Goal: Information Seeking & Learning: Learn about a topic

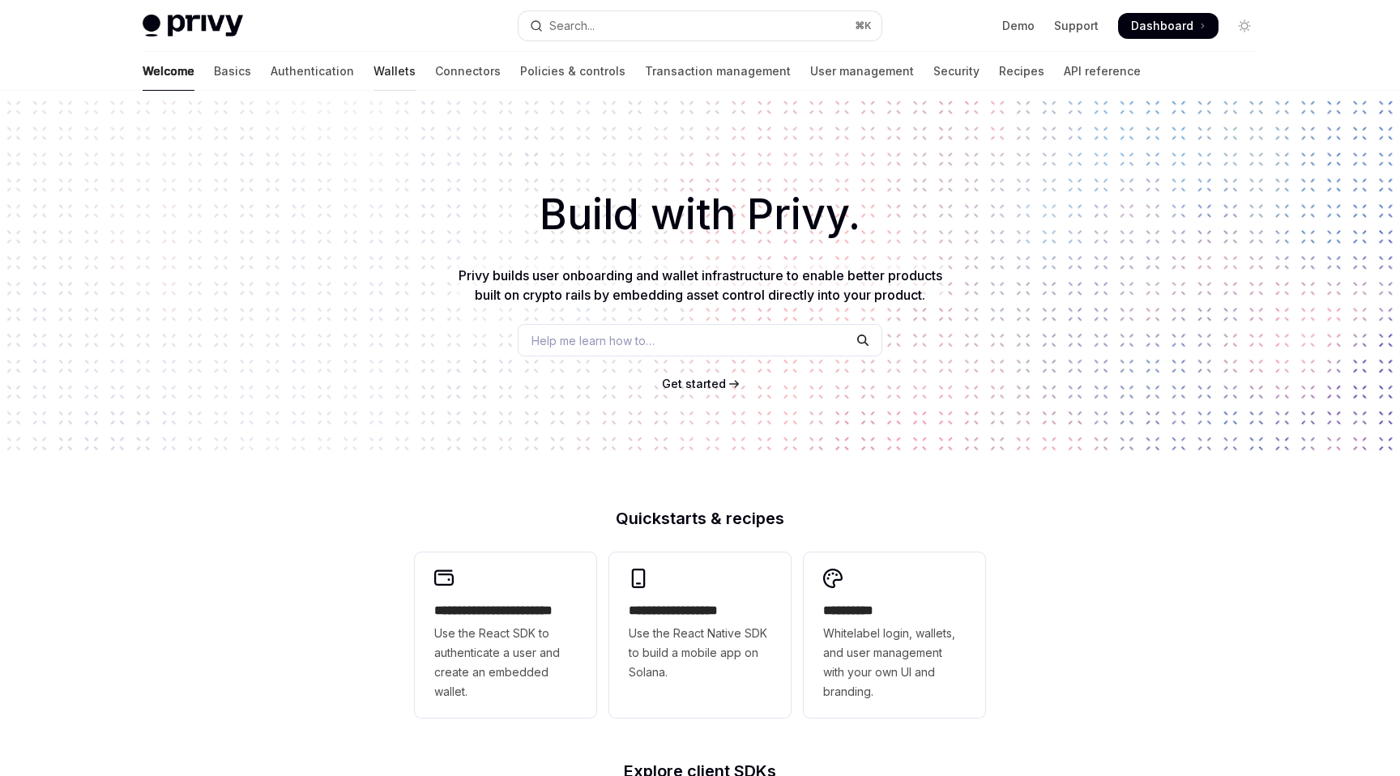
click at [374, 62] on link "Wallets" at bounding box center [395, 71] width 42 height 39
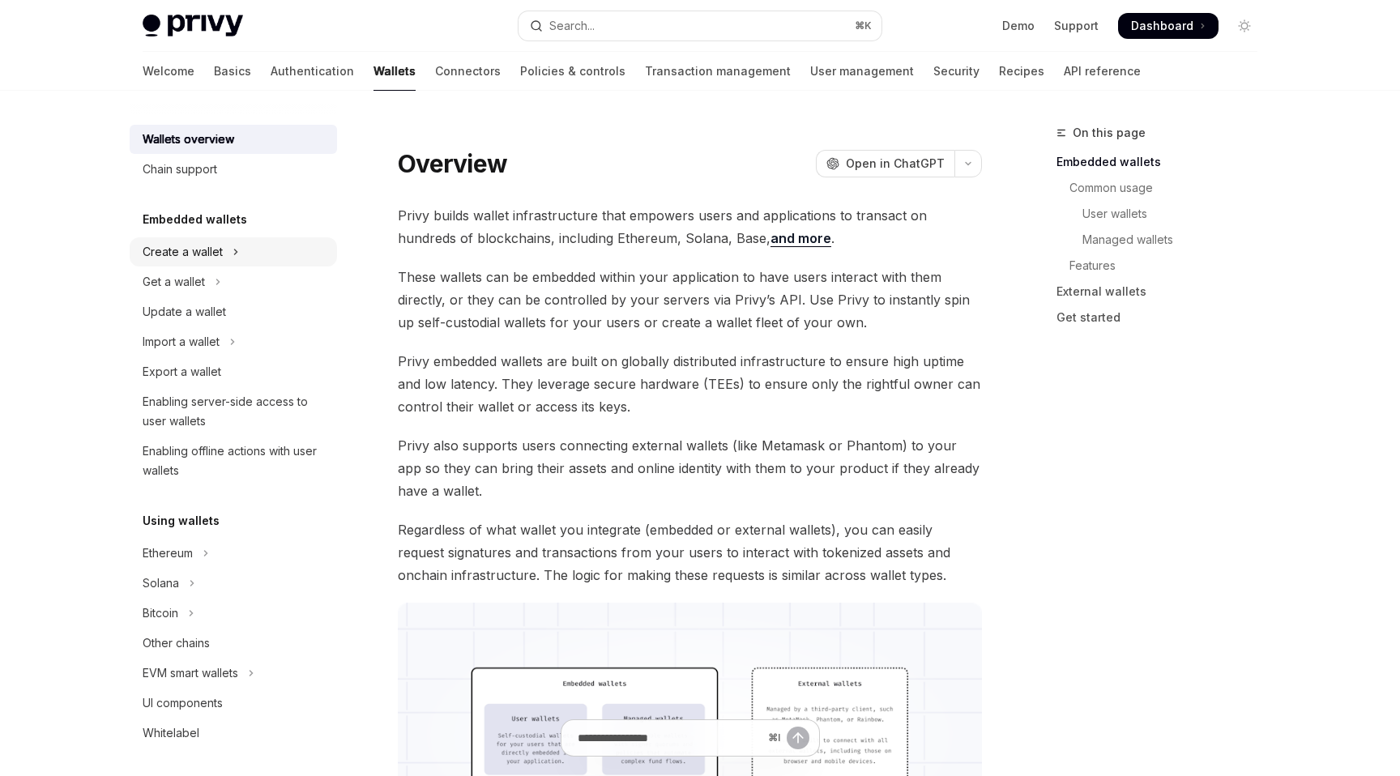
click at [248, 244] on button "Create a wallet" at bounding box center [233, 251] width 207 height 29
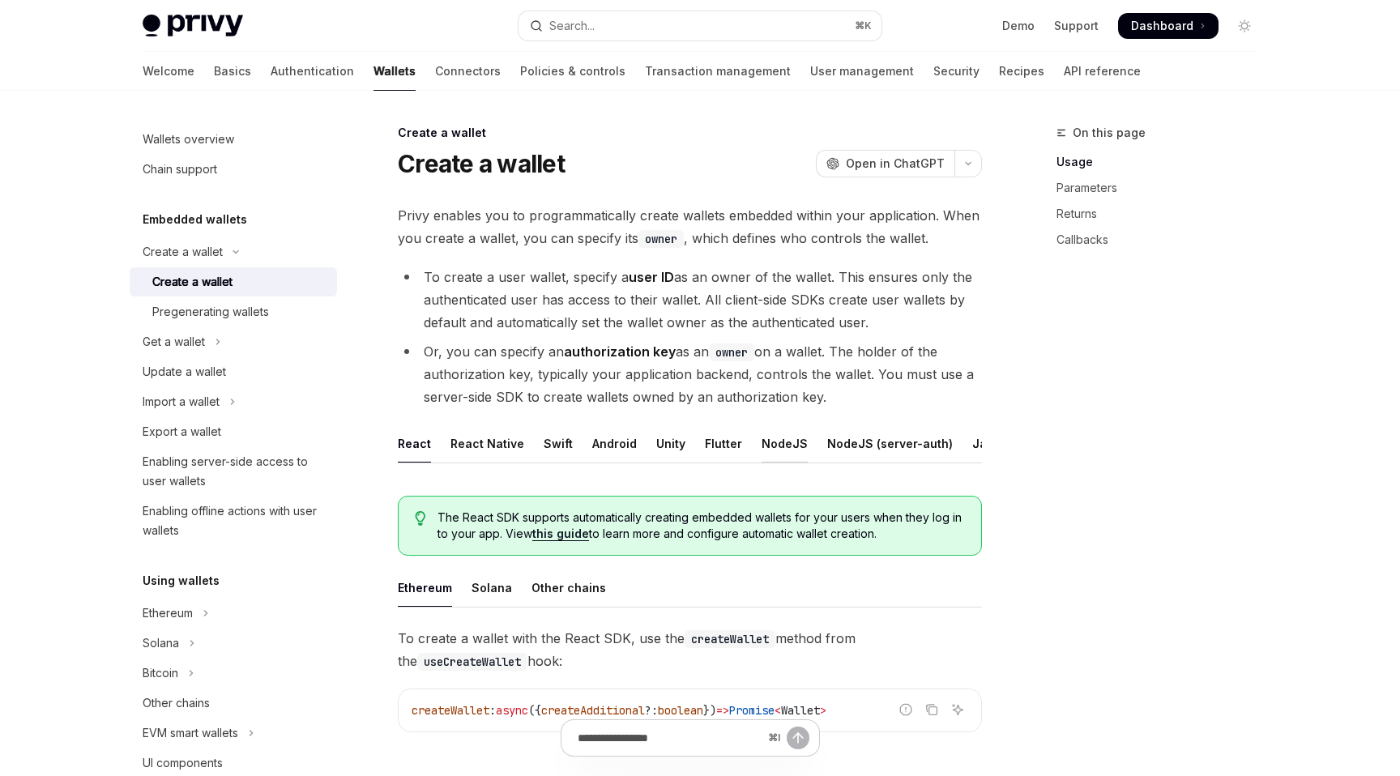
click at [762, 449] on div "NodeJS" at bounding box center [785, 444] width 46 height 38
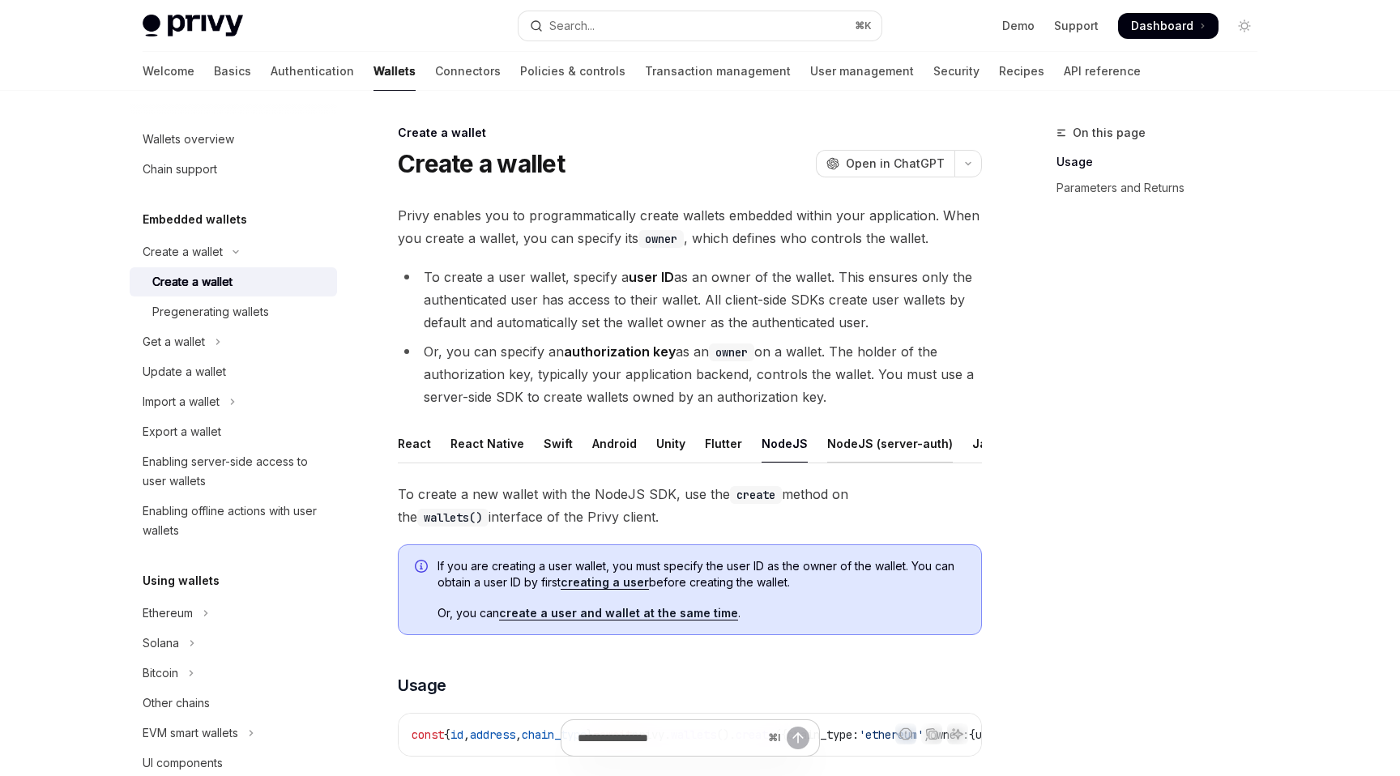
click at [848, 451] on div "NodeJS (server-auth)" at bounding box center [890, 444] width 126 height 38
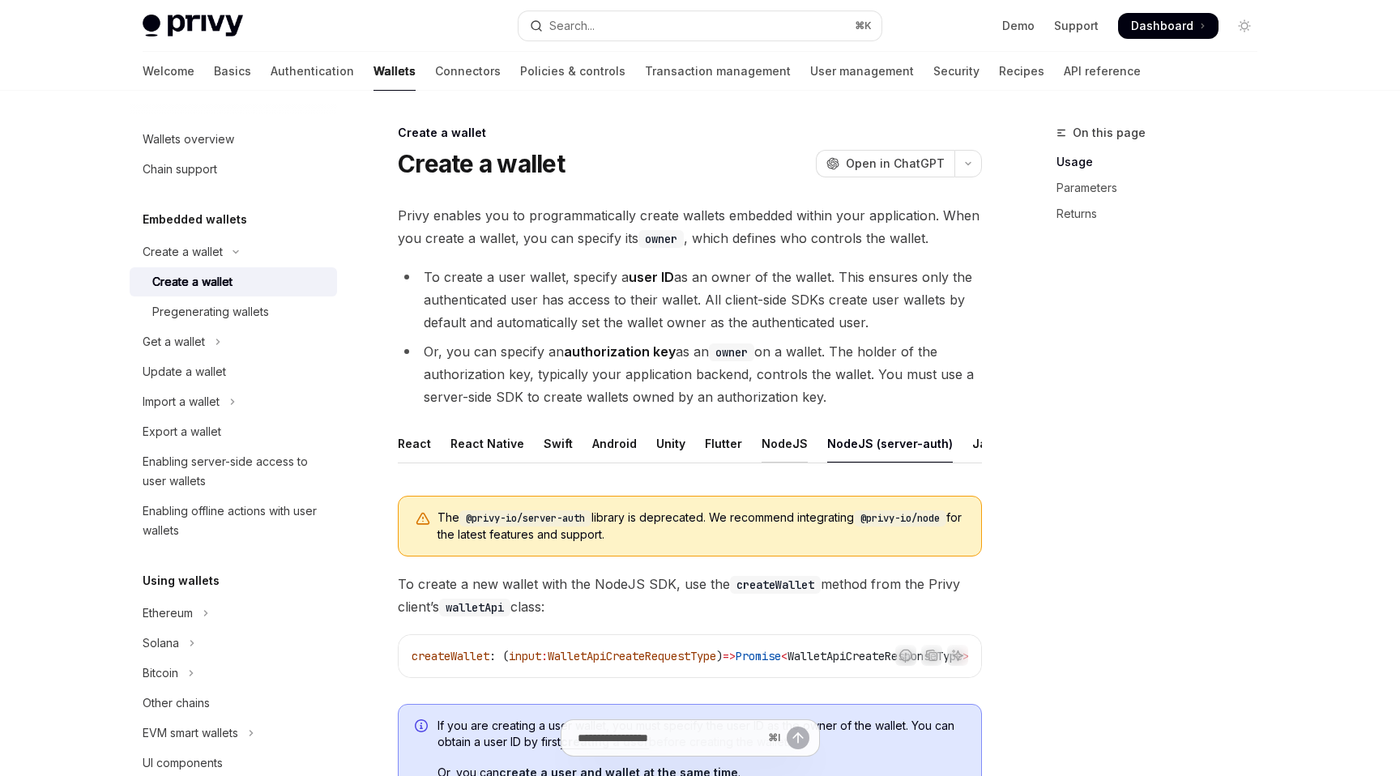
click at [782, 451] on div "NodeJS" at bounding box center [785, 444] width 46 height 38
type textarea "*"
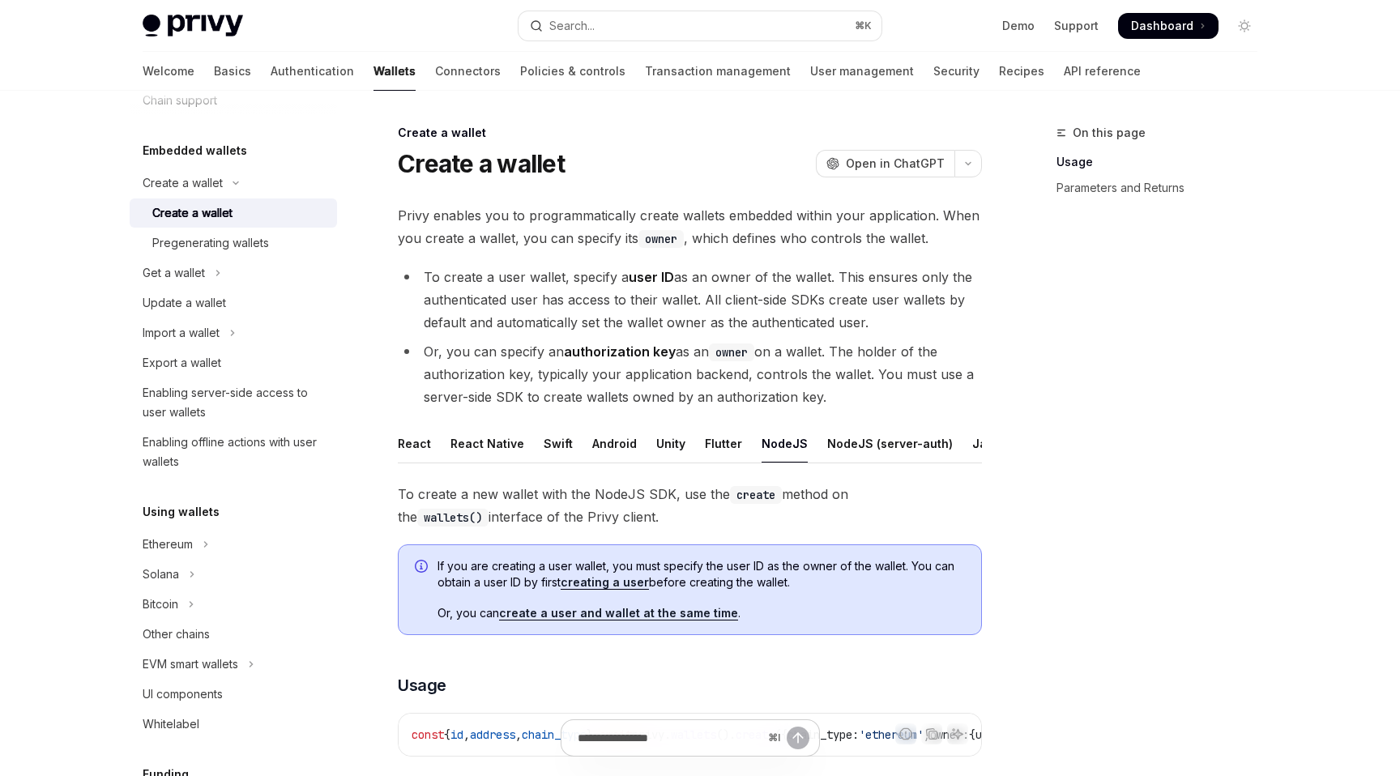
scroll to position [43, 0]
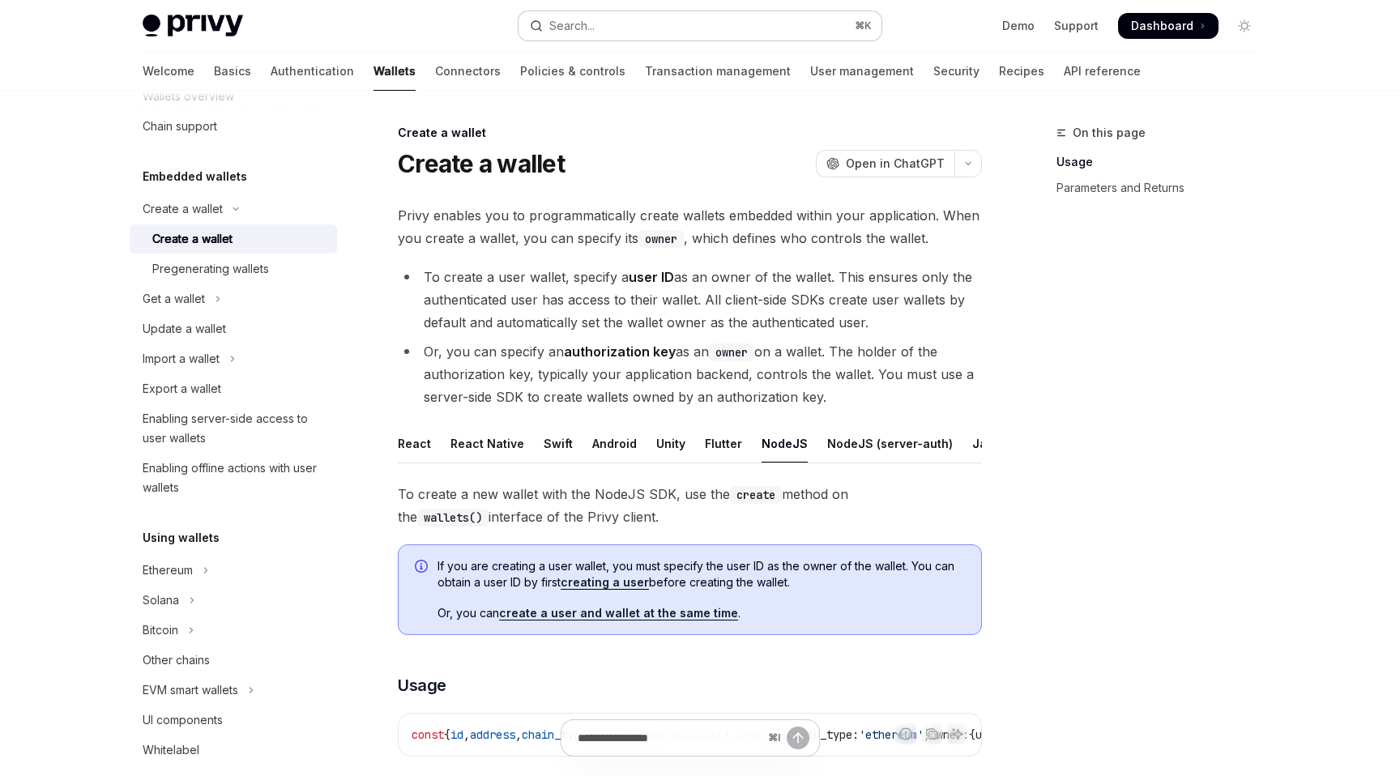
click at [624, 28] on button "Search... ⌘ K" at bounding box center [700, 25] width 363 height 29
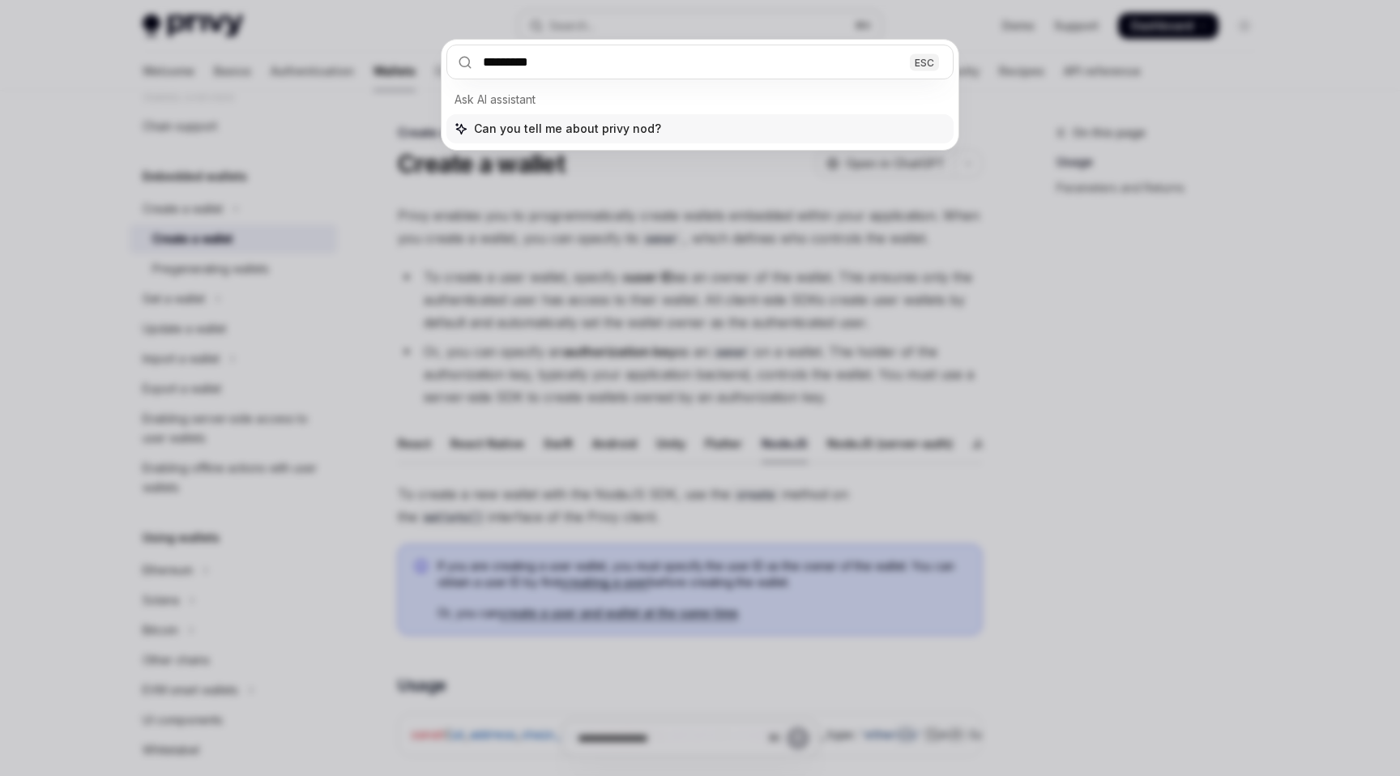
type input "**********"
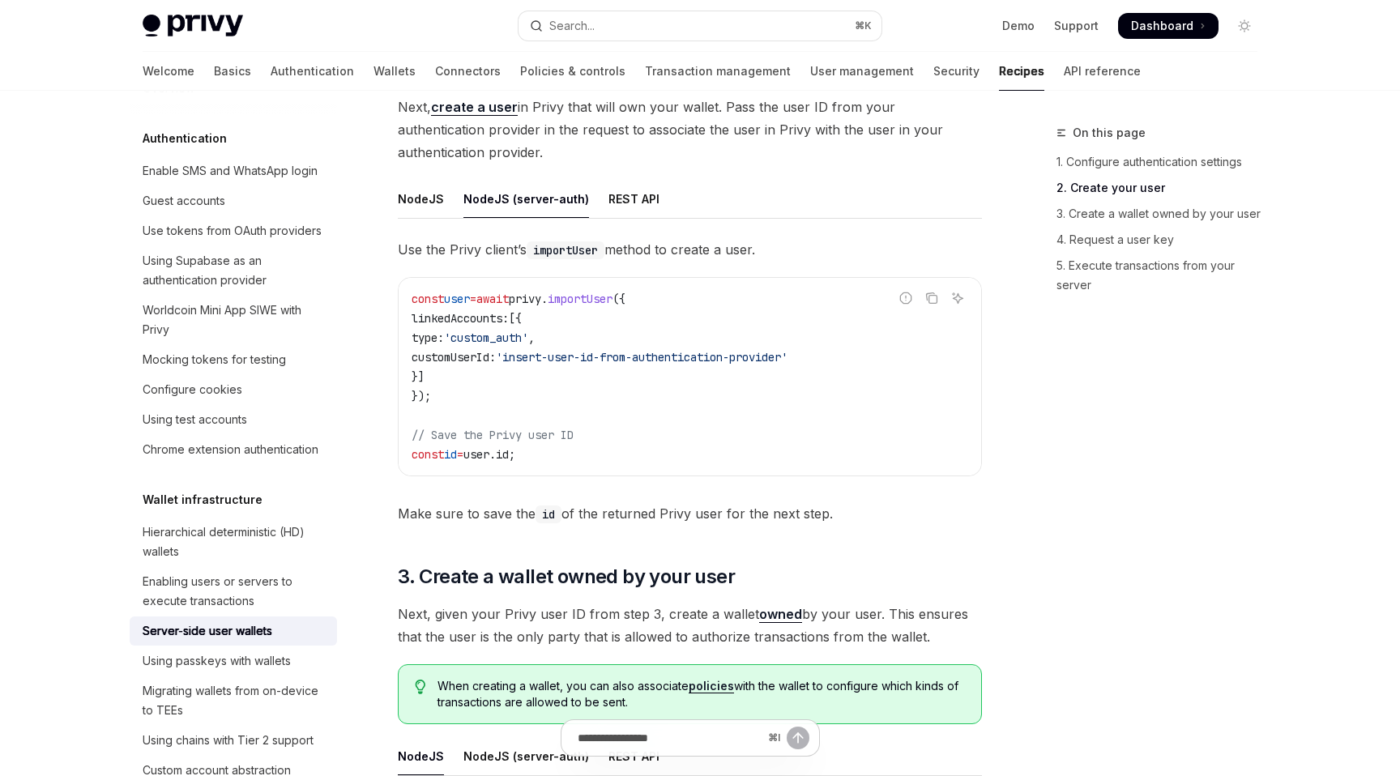
scroll to position [1459, 0]
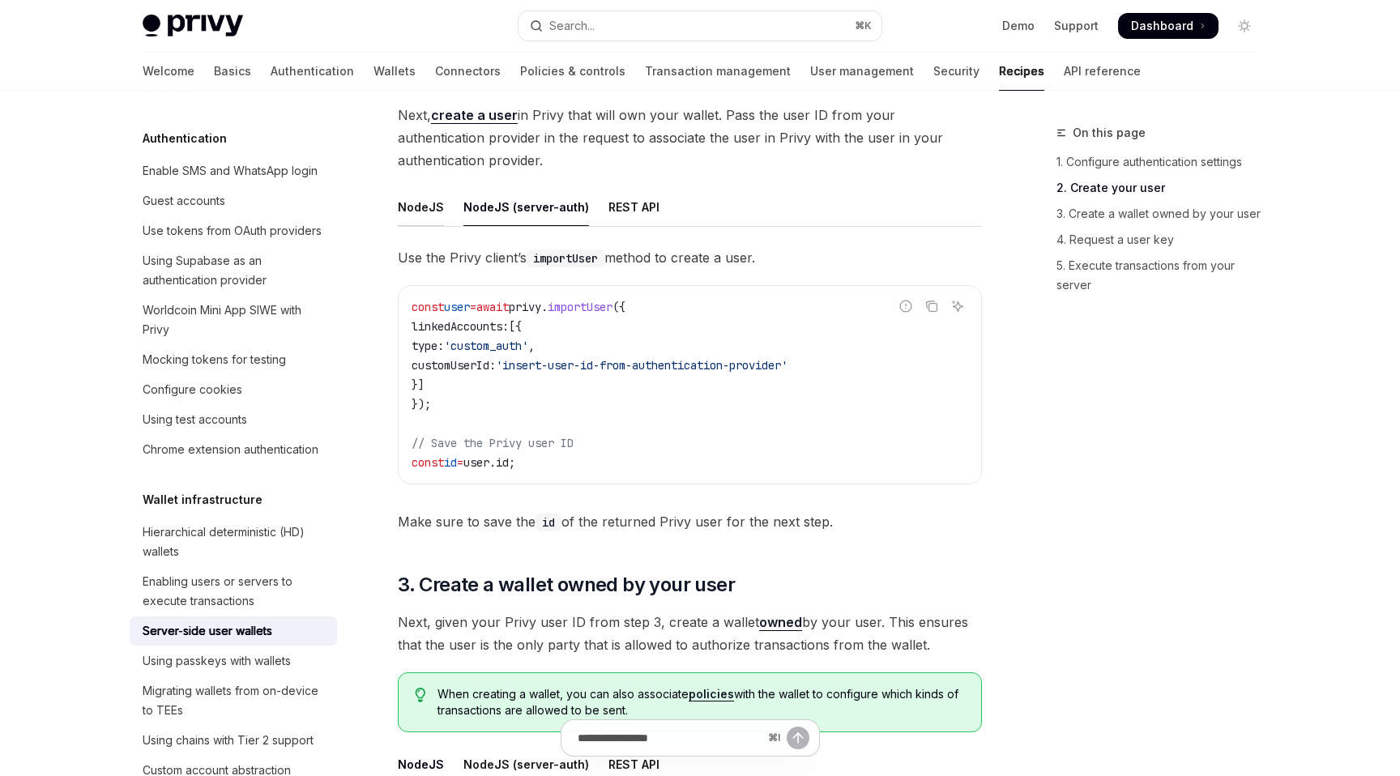
click at [431, 207] on div "NodeJS" at bounding box center [421, 207] width 46 height 38
click at [497, 213] on div "NodeJS (server-auth)" at bounding box center [526, 207] width 126 height 38
click at [383, 213] on div "**********" at bounding box center [538, 422] width 895 height 3514
click at [407, 213] on div "NodeJS" at bounding box center [421, 207] width 46 height 38
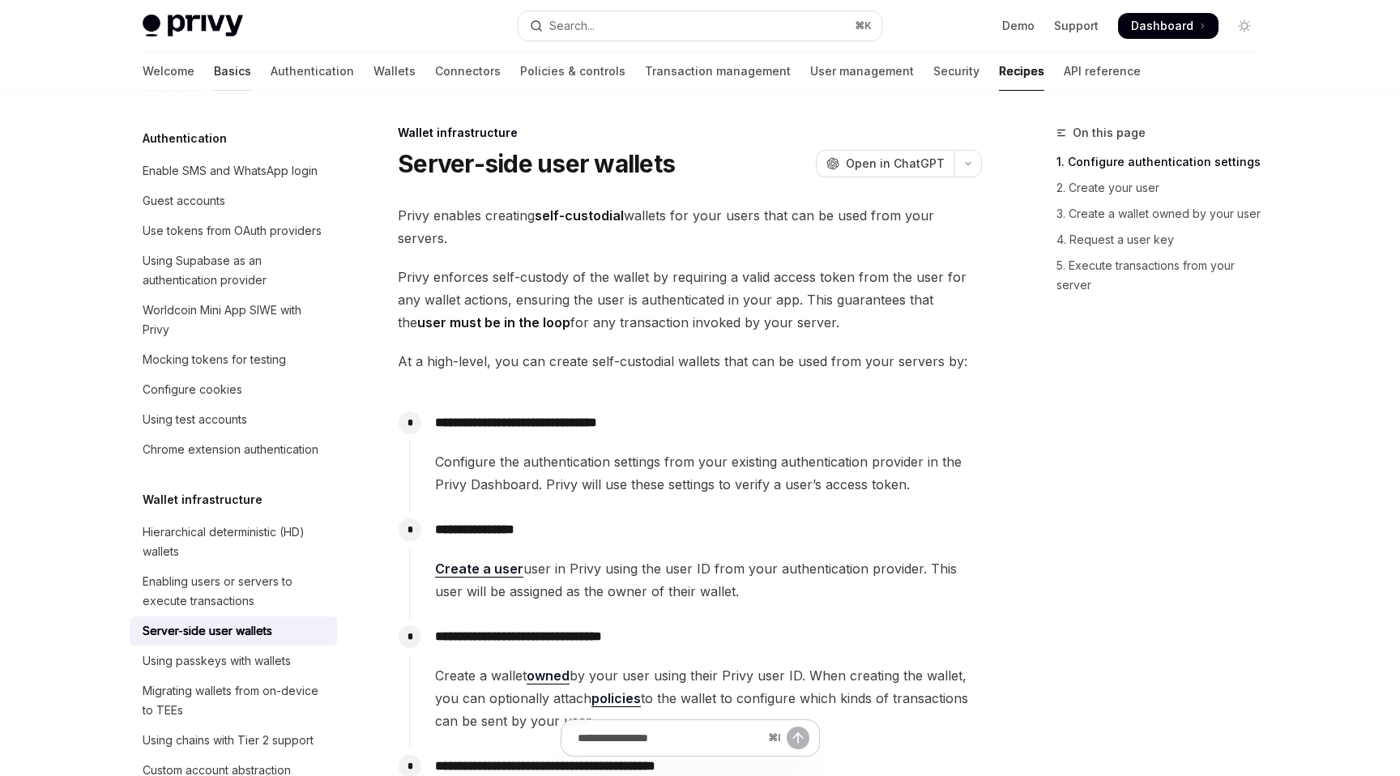
click at [214, 77] on link "Basics" at bounding box center [232, 71] width 37 height 39
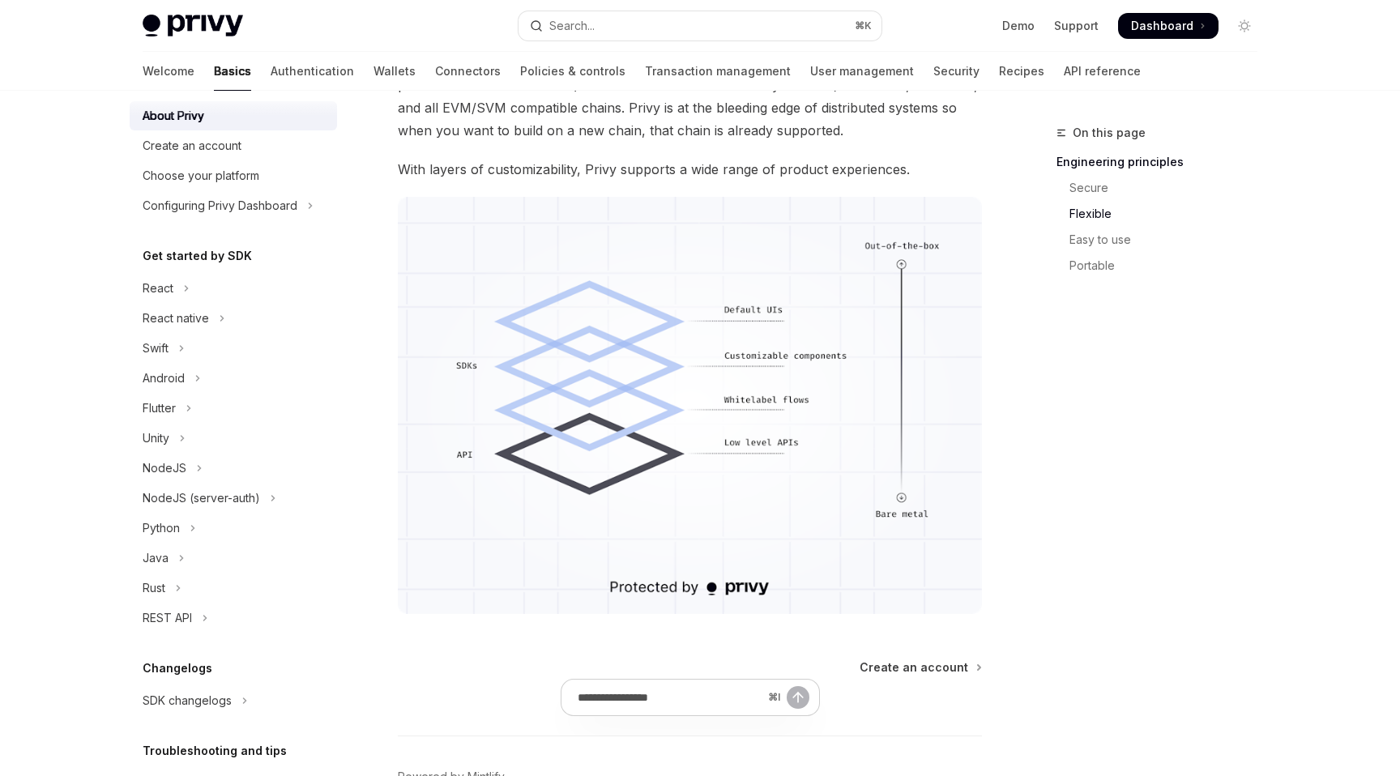
scroll to position [1355, 0]
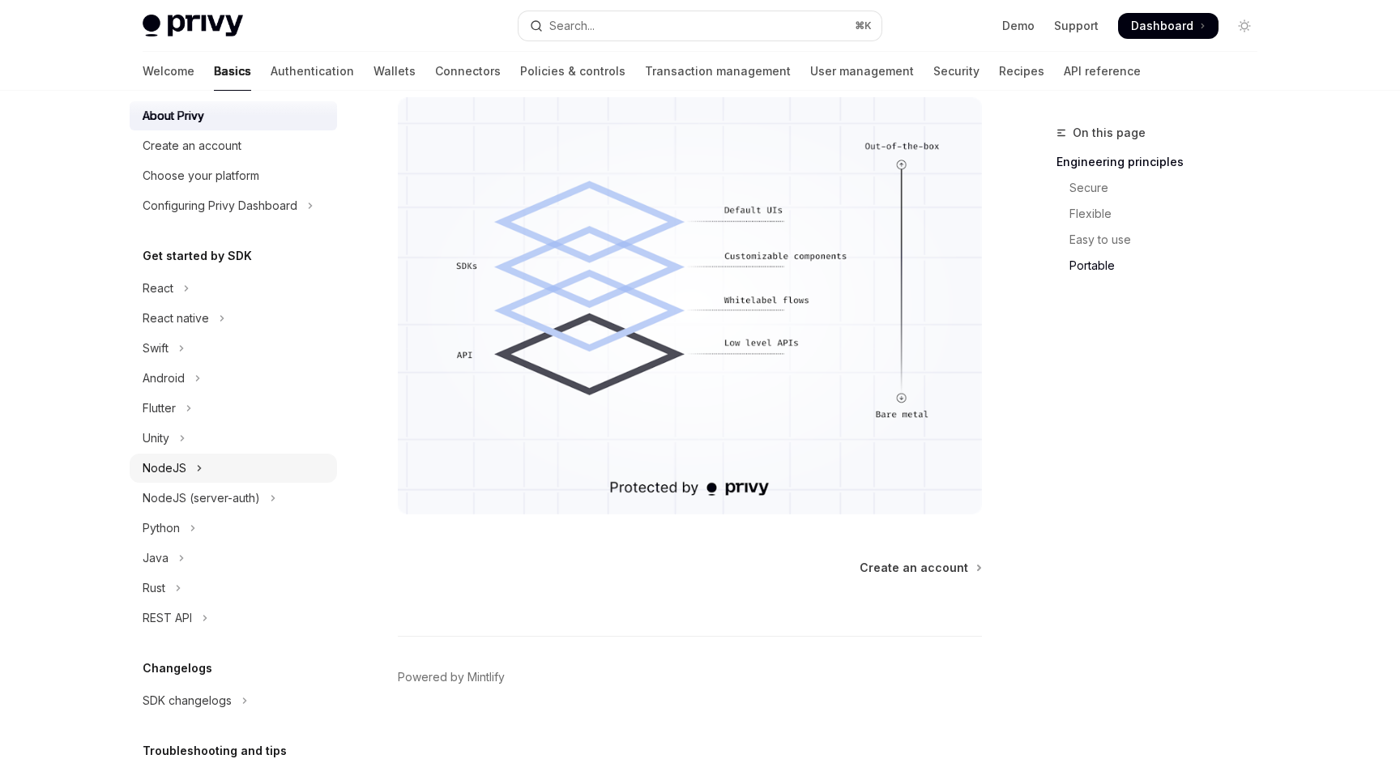
click at [207, 468] on button "NodeJS" at bounding box center [233, 468] width 207 height 29
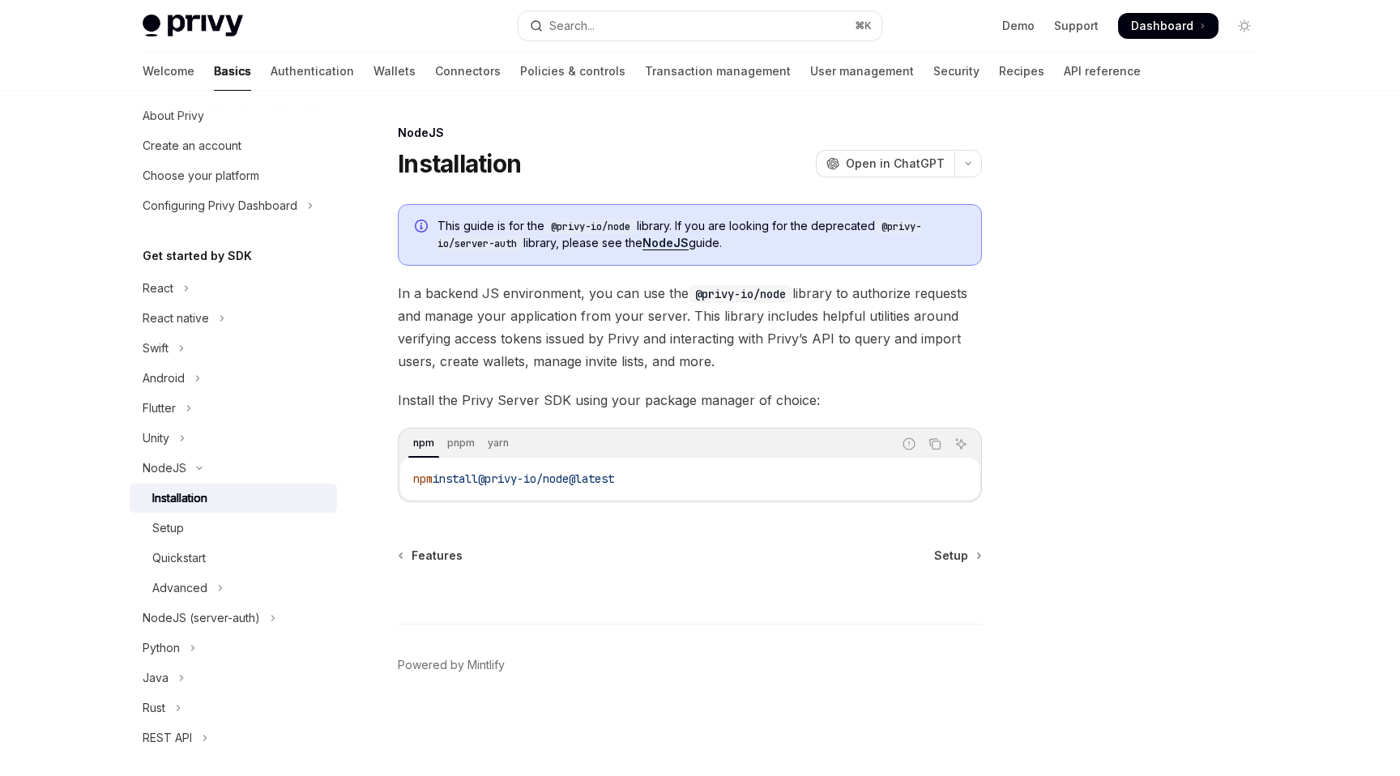
click at [674, 242] on link "NodeJS" at bounding box center [666, 243] width 46 height 15
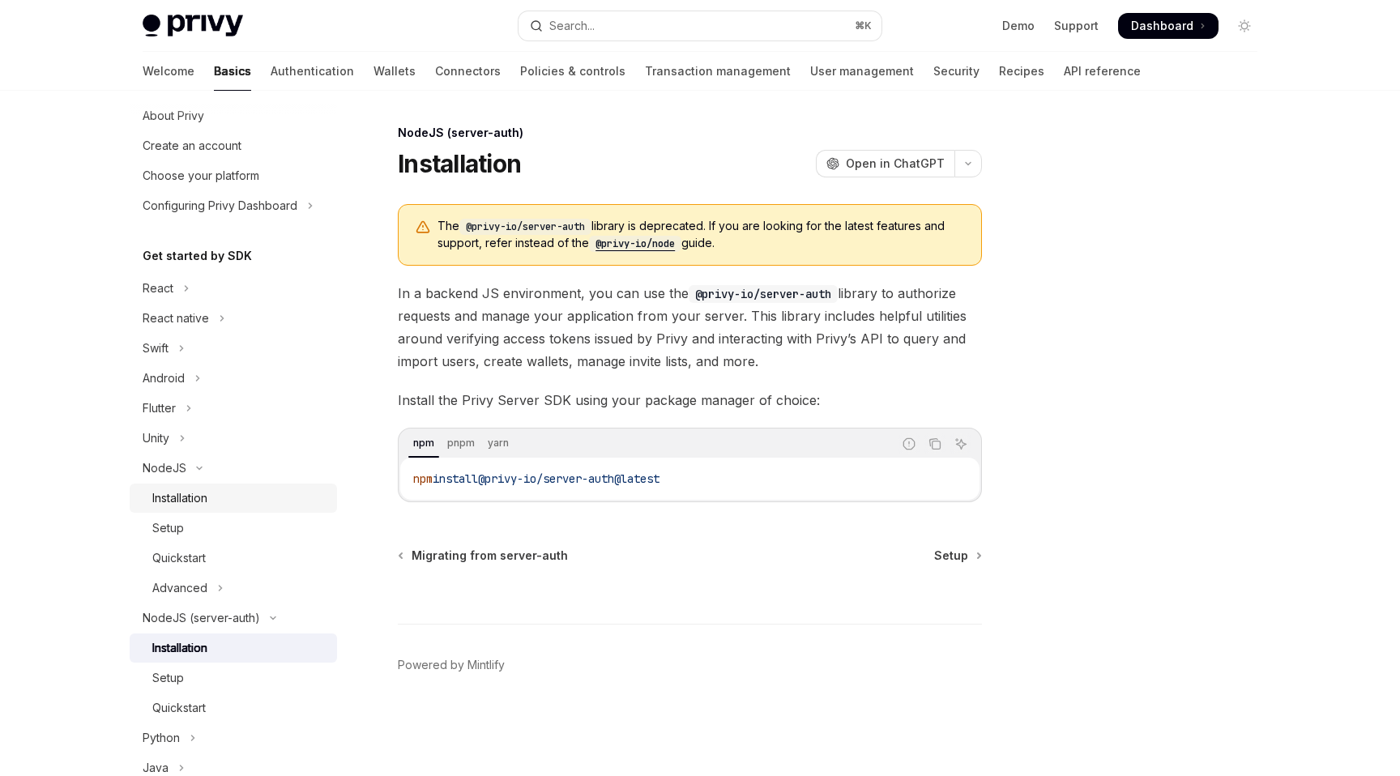
click at [236, 500] on div "Installation" at bounding box center [239, 498] width 175 height 19
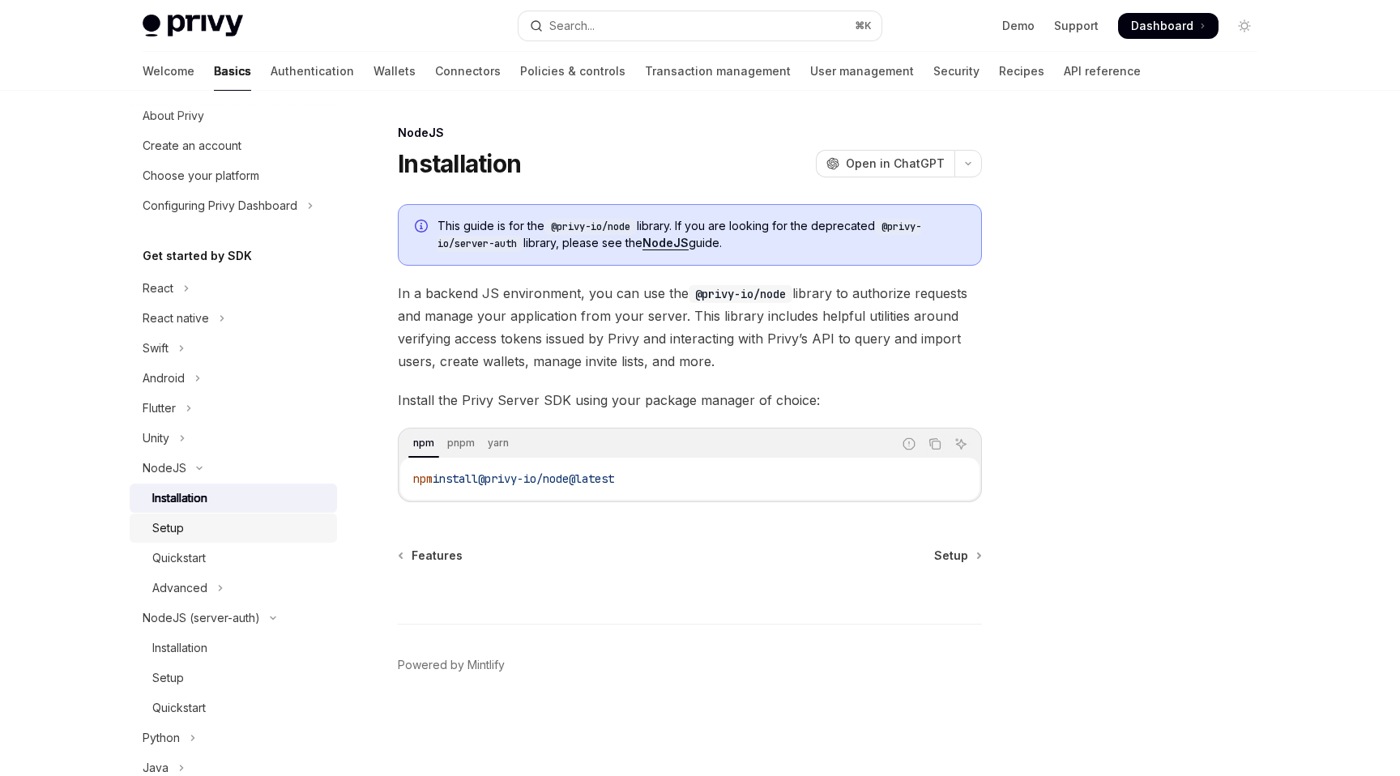
click at [224, 532] on div "Setup" at bounding box center [239, 528] width 175 height 19
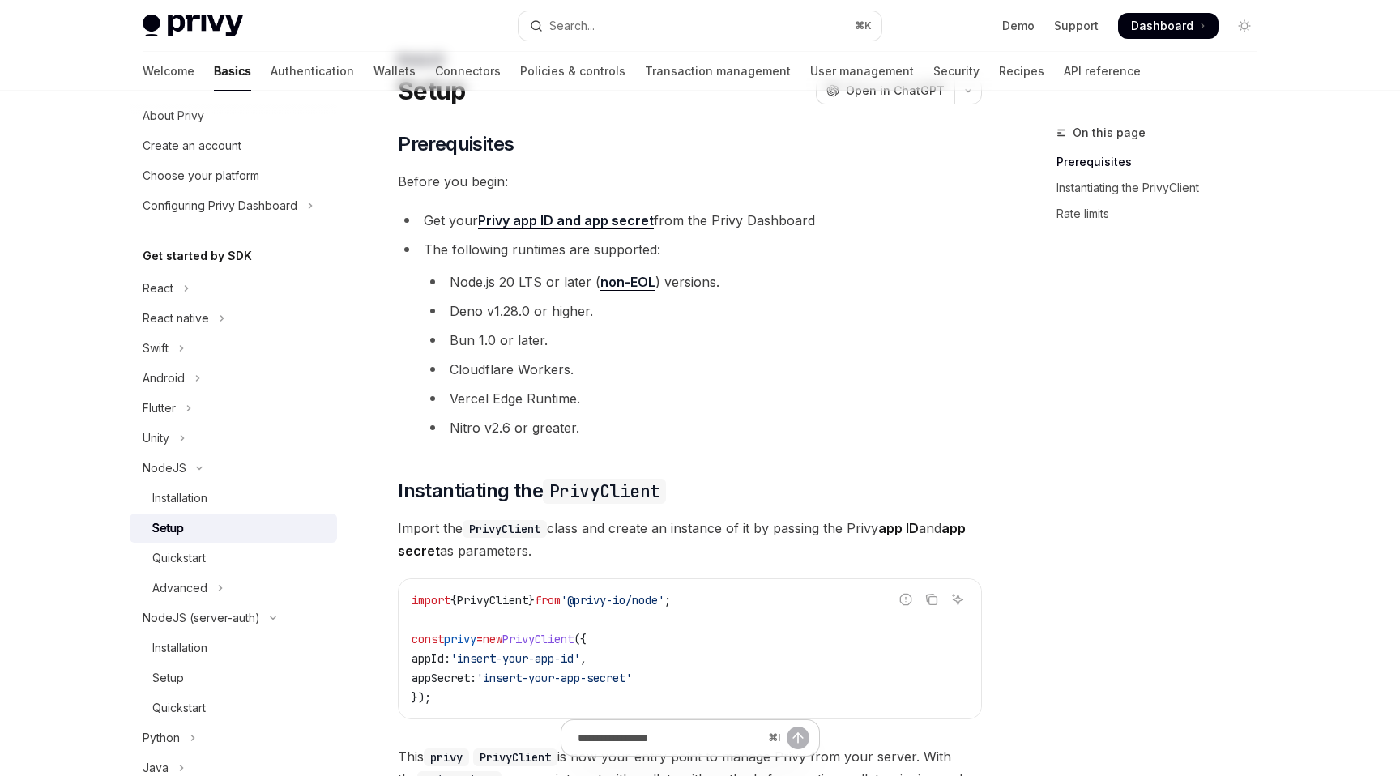
scroll to position [365, 0]
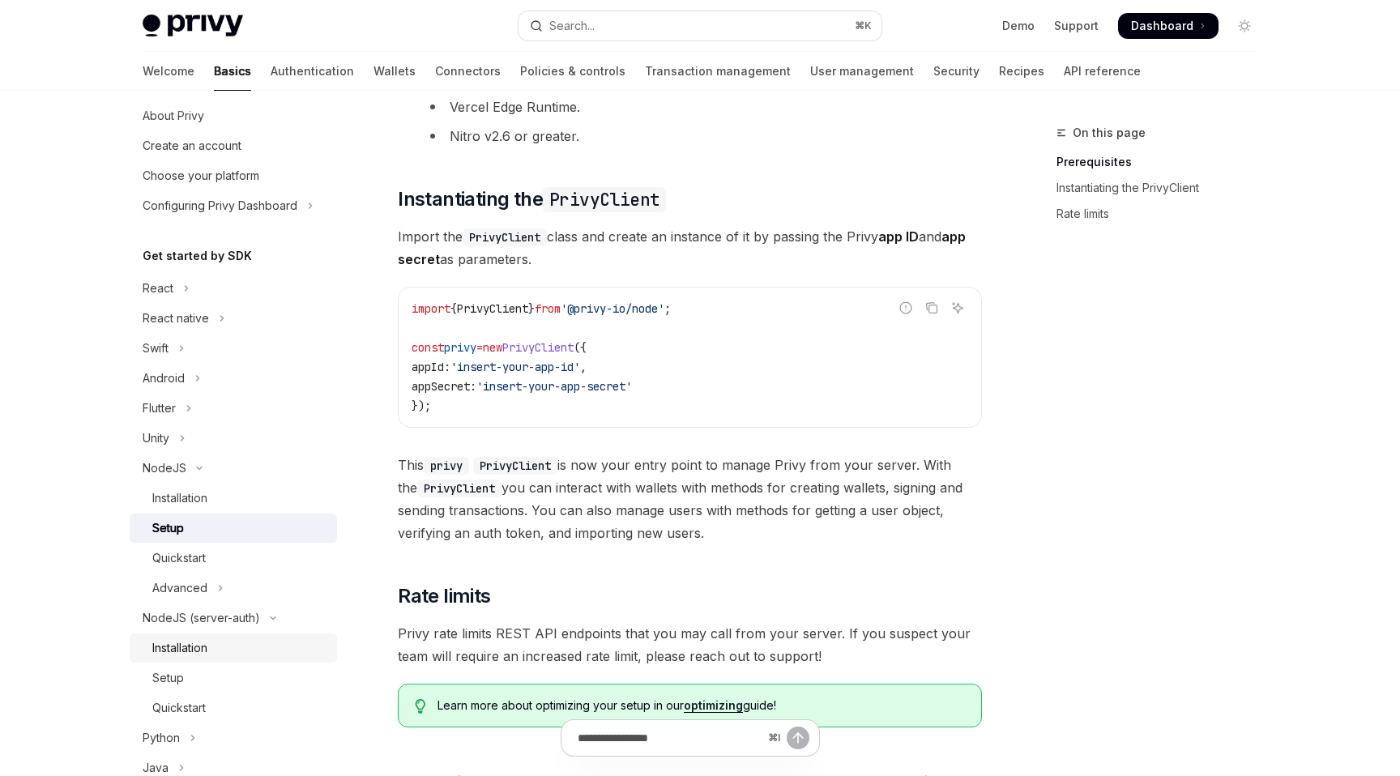
click at [246, 644] on div "Installation" at bounding box center [239, 648] width 175 height 19
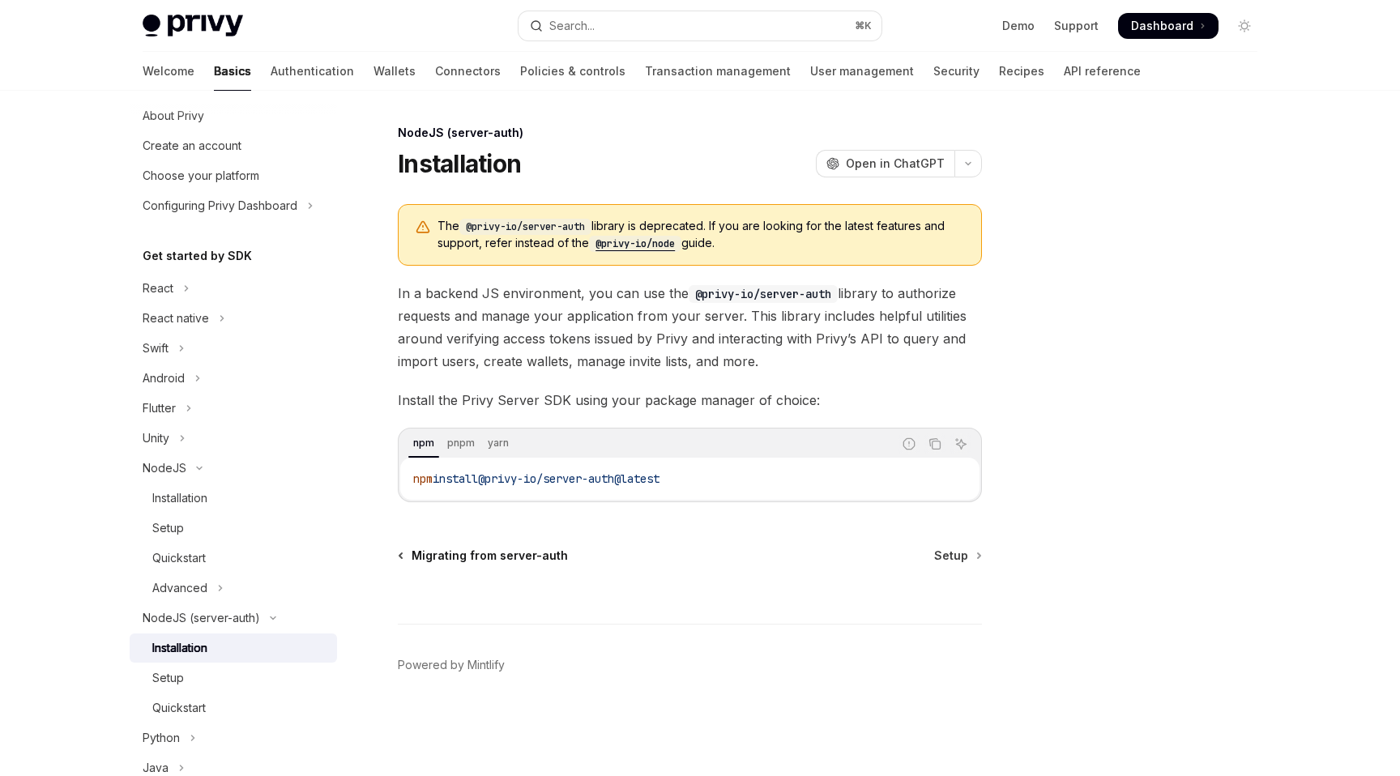
click at [536, 553] on span "Migrating from server-auth" at bounding box center [490, 556] width 156 height 16
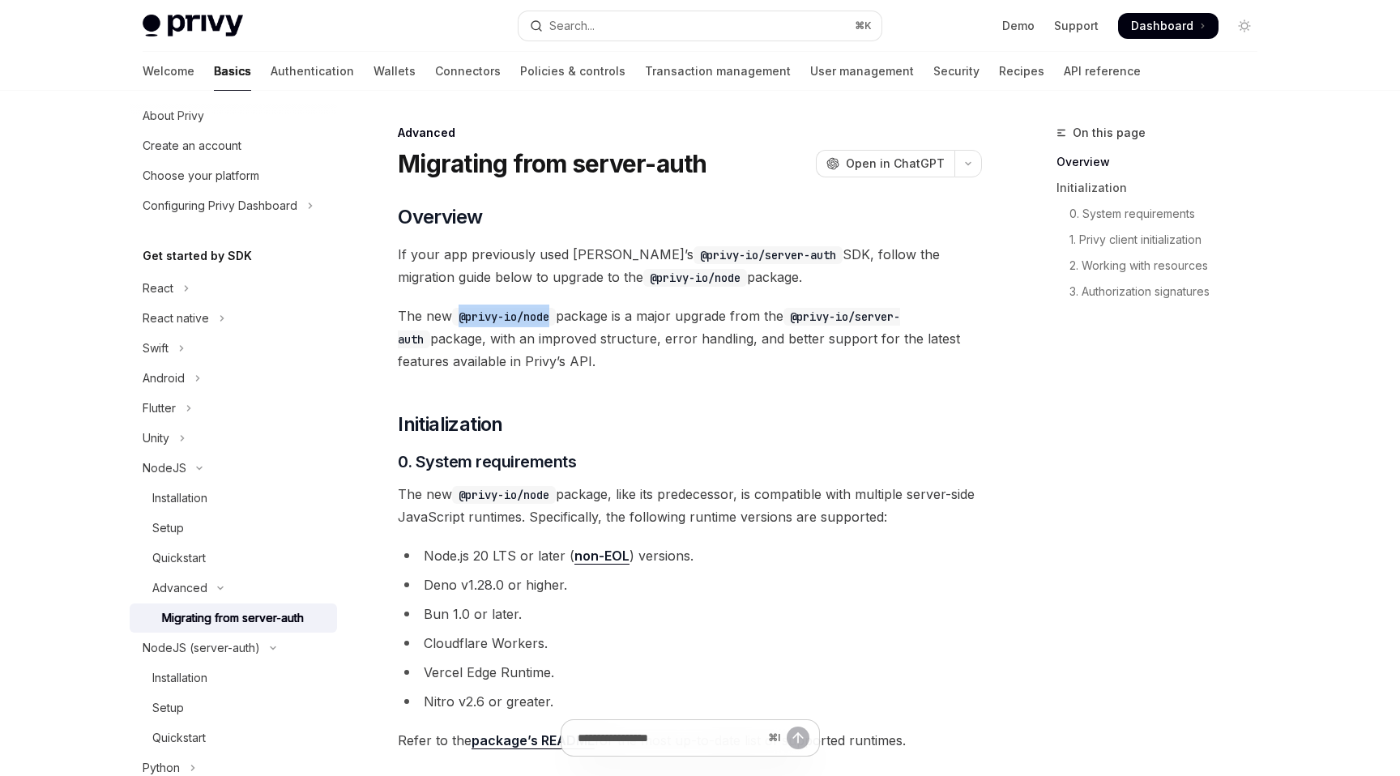
drag, startPoint x: 462, startPoint y: 316, endPoint x: 559, endPoint y: 316, distance: 97.2
click at [556, 316] on code "@privy-io/node" at bounding box center [504, 317] width 104 height 18
copy code "@privy-io/node"
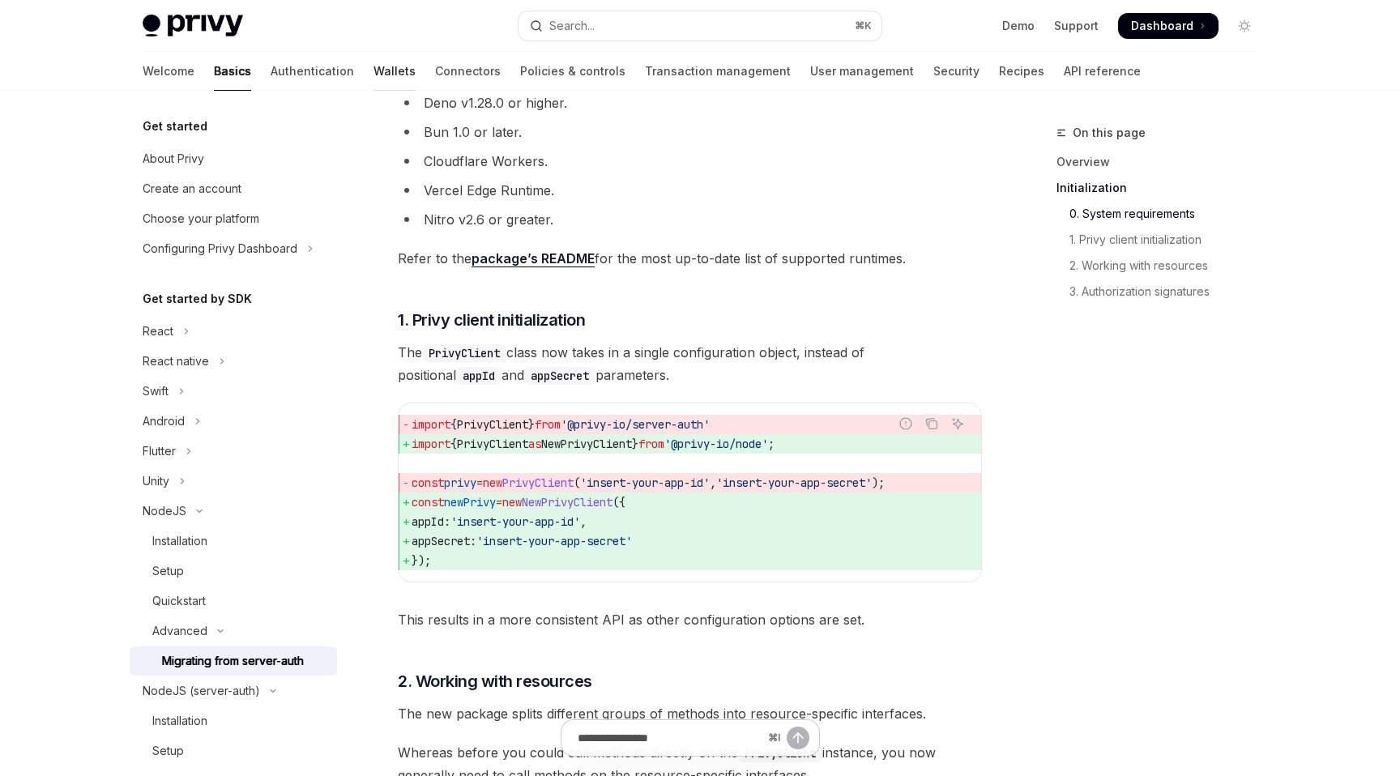
click at [374, 70] on link "Wallets" at bounding box center [395, 71] width 42 height 39
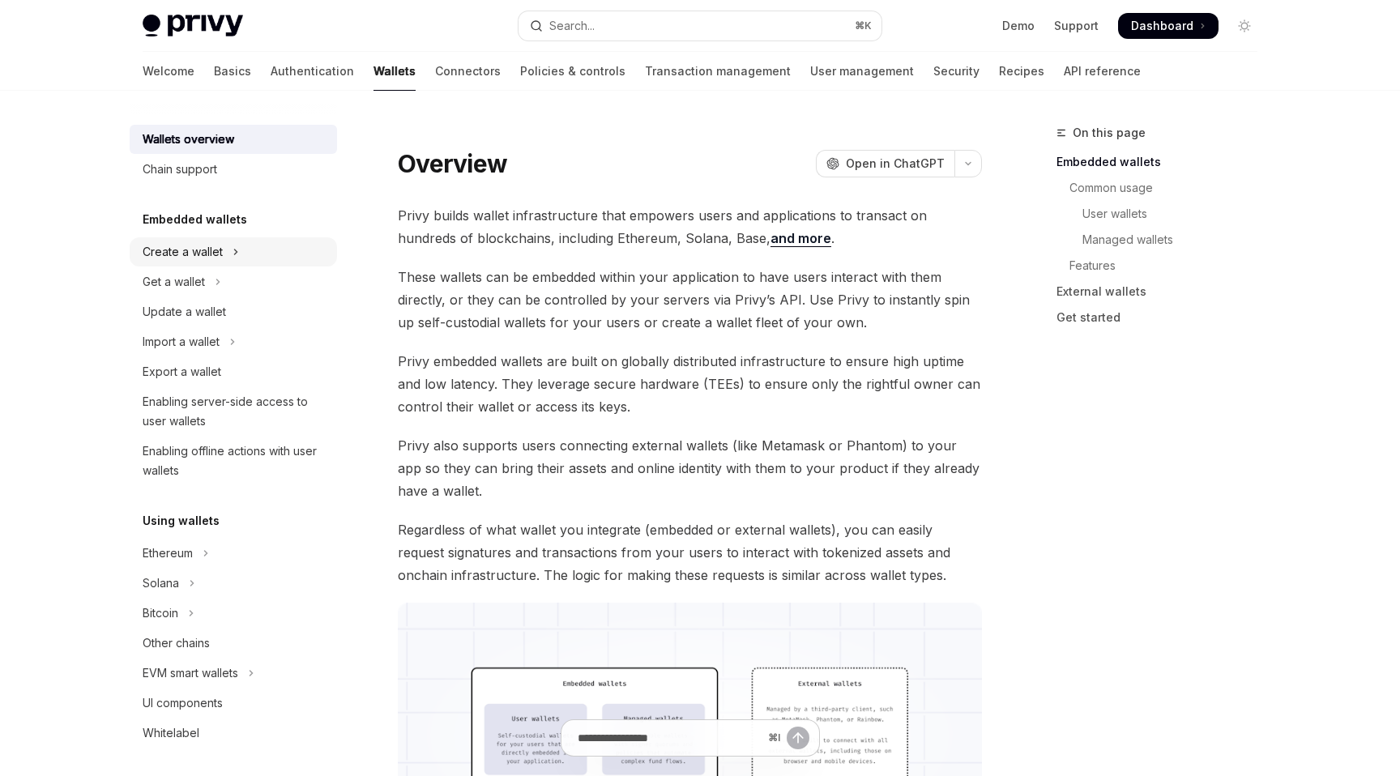
click at [246, 258] on button "Create a wallet" at bounding box center [233, 251] width 207 height 29
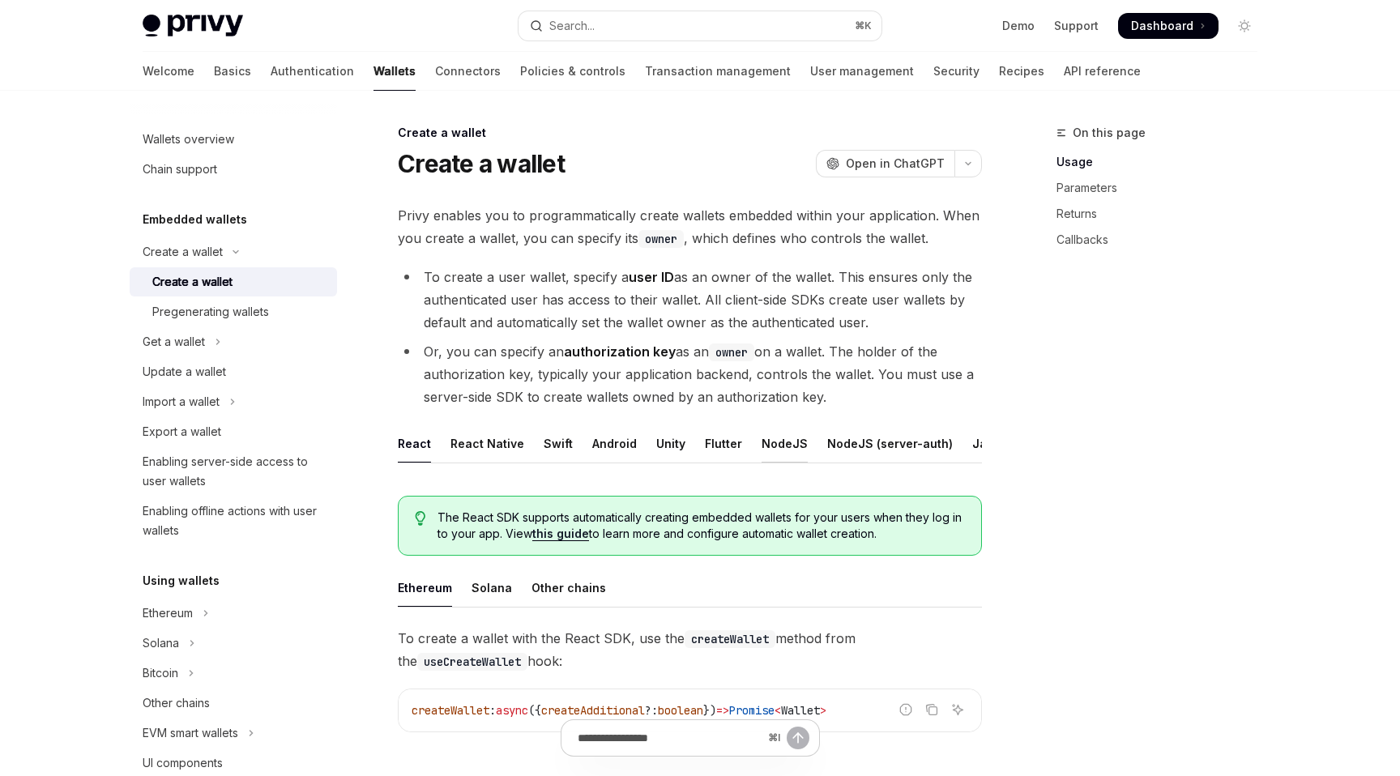
click at [762, 459] on div "NodeJS" at bounding box center [785, 444] width 46 height 38
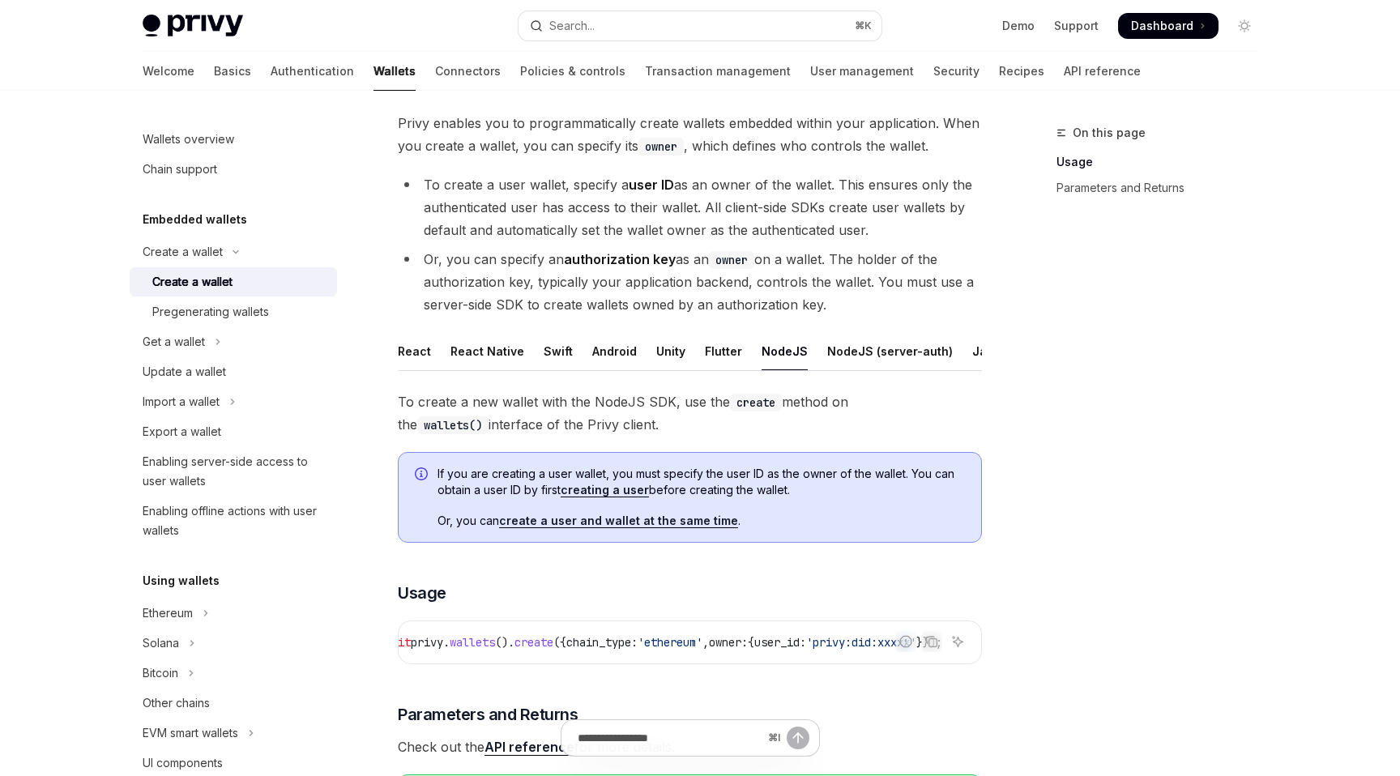
scroll to position [80, 0]
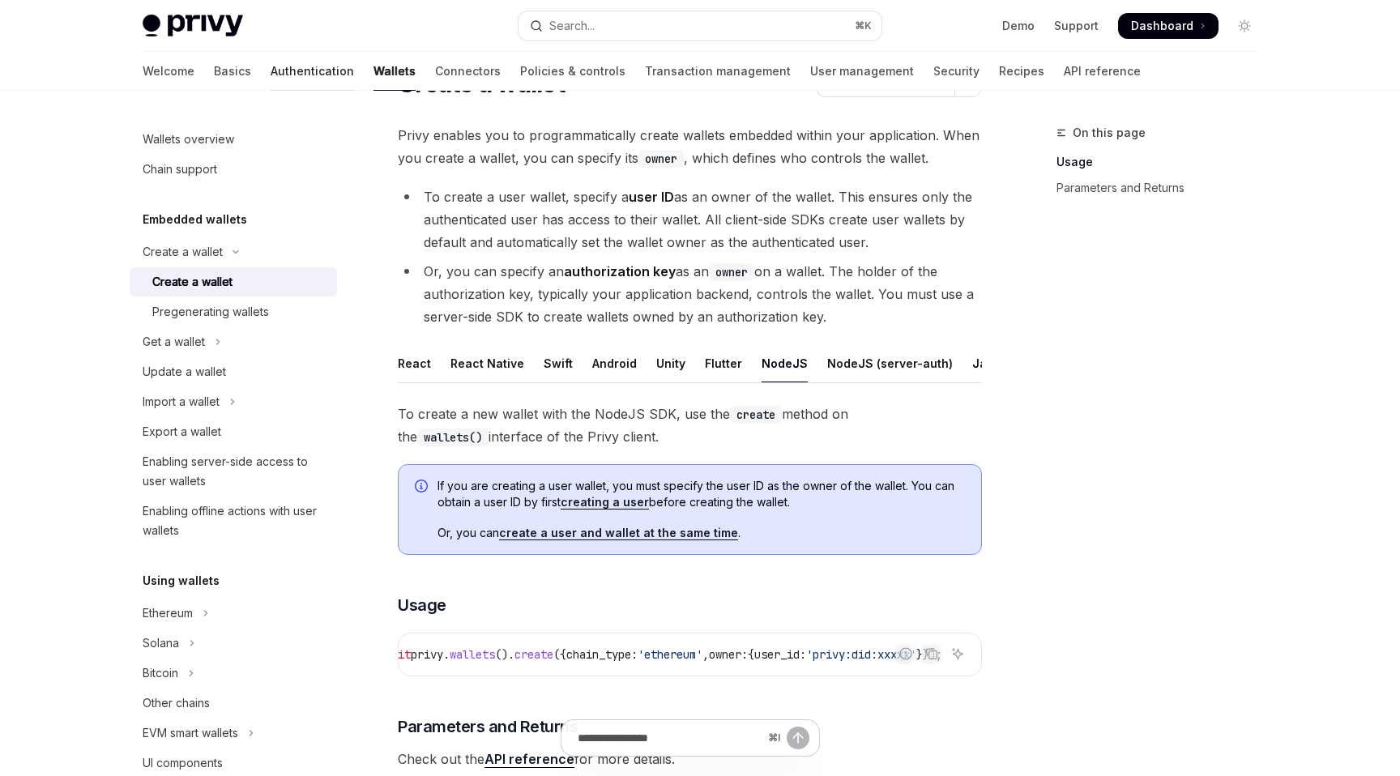
click at [271, 72] on link "Authentication" at bounding box center [312, 71] width 83 height 39
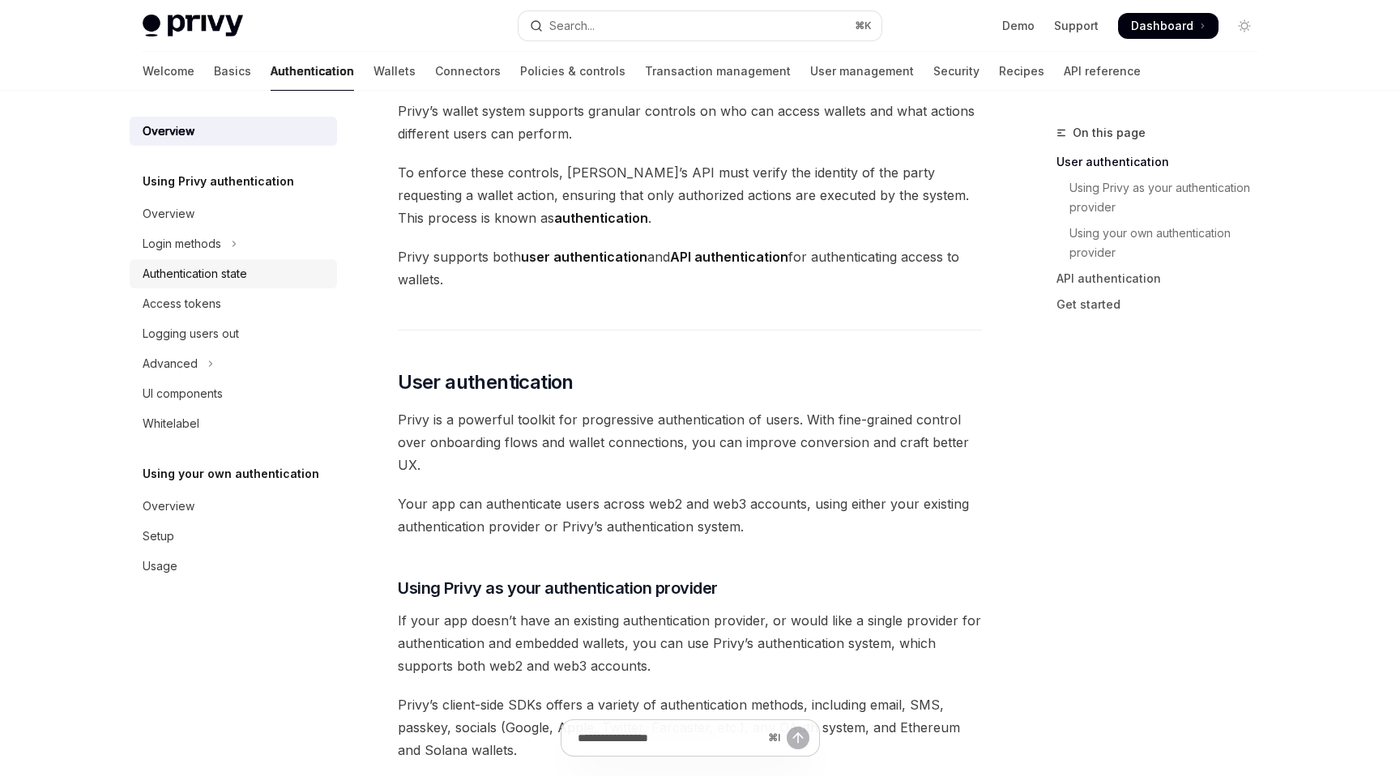
click at [234, 279] on div "Authentication state" at bounding box center [195, 273] width 105 height 19
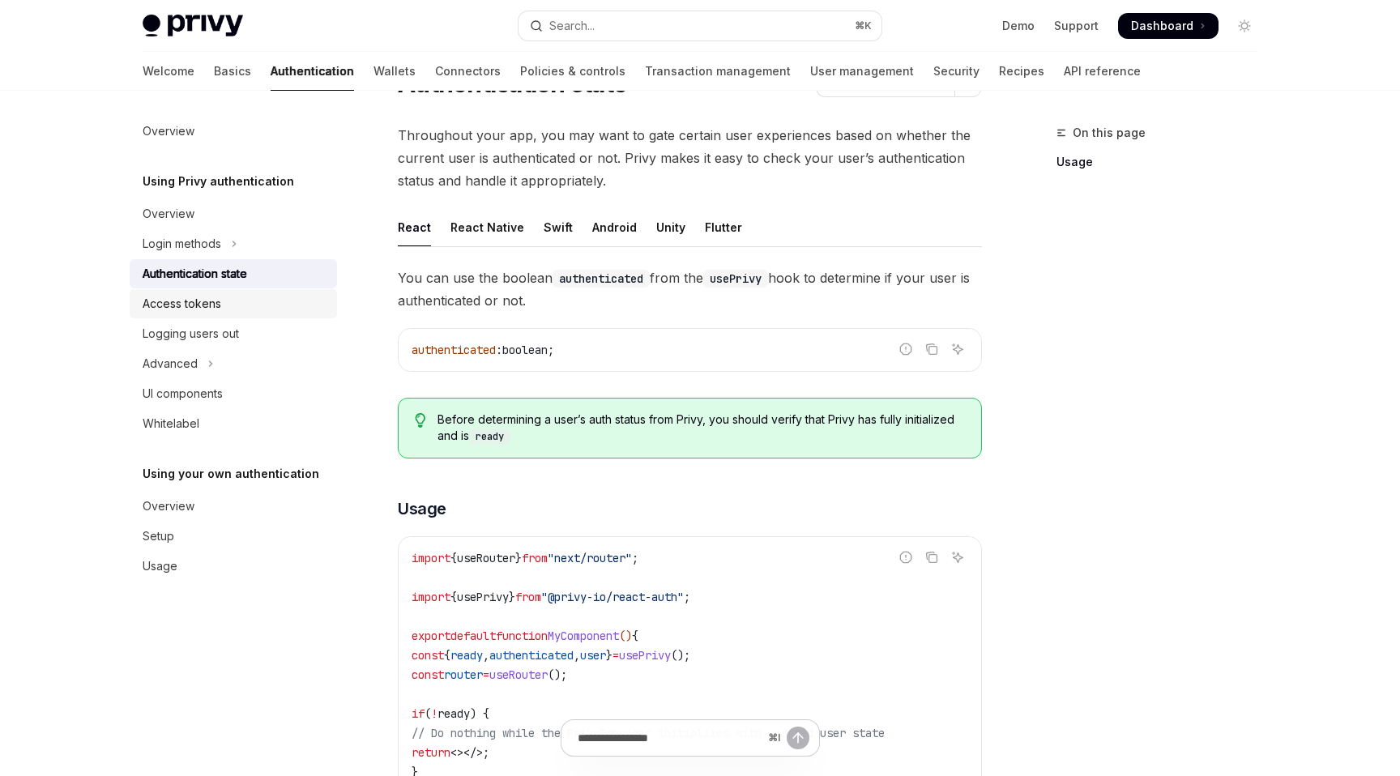
click at [237, 314] on link "Access tokens" at bounding box center [233, 303] width 207 height 29
type textarea "*"
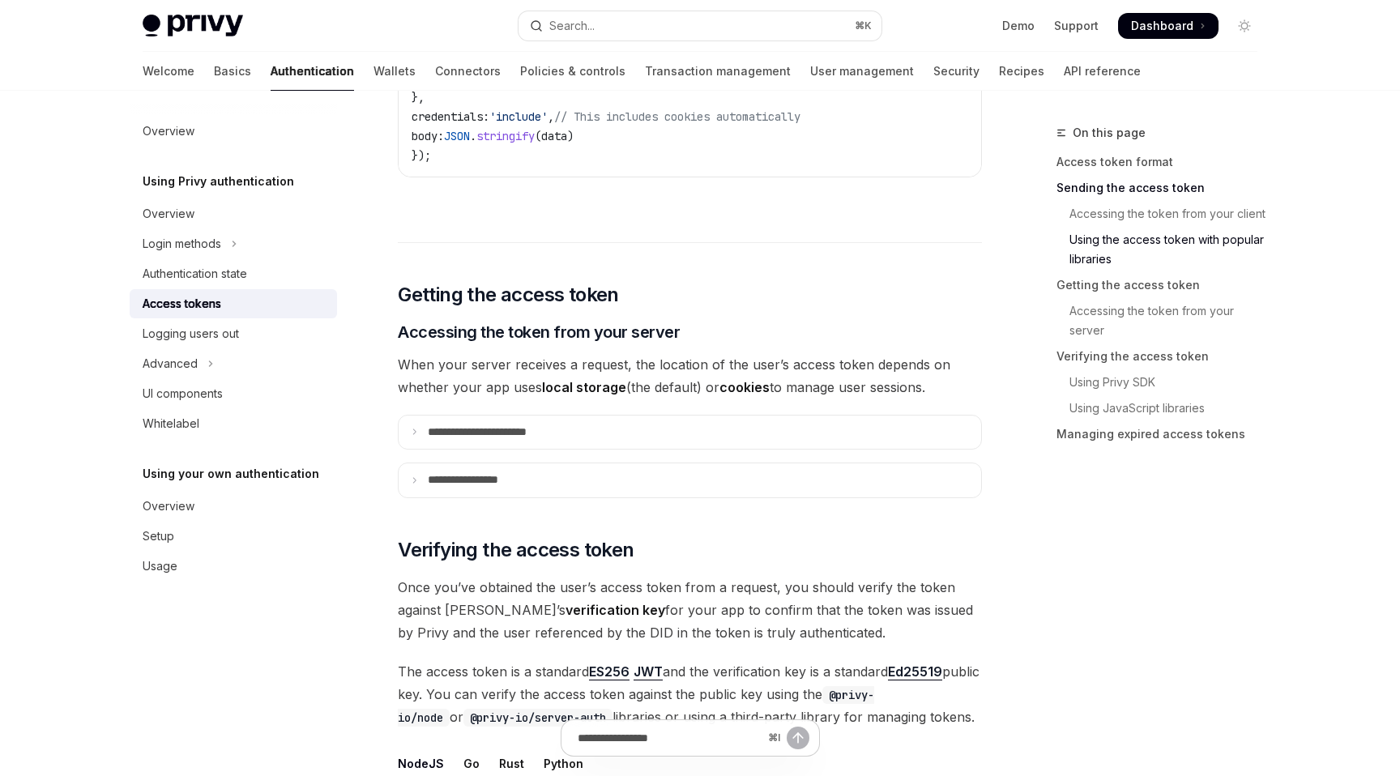
scroll to position [1935, 0]
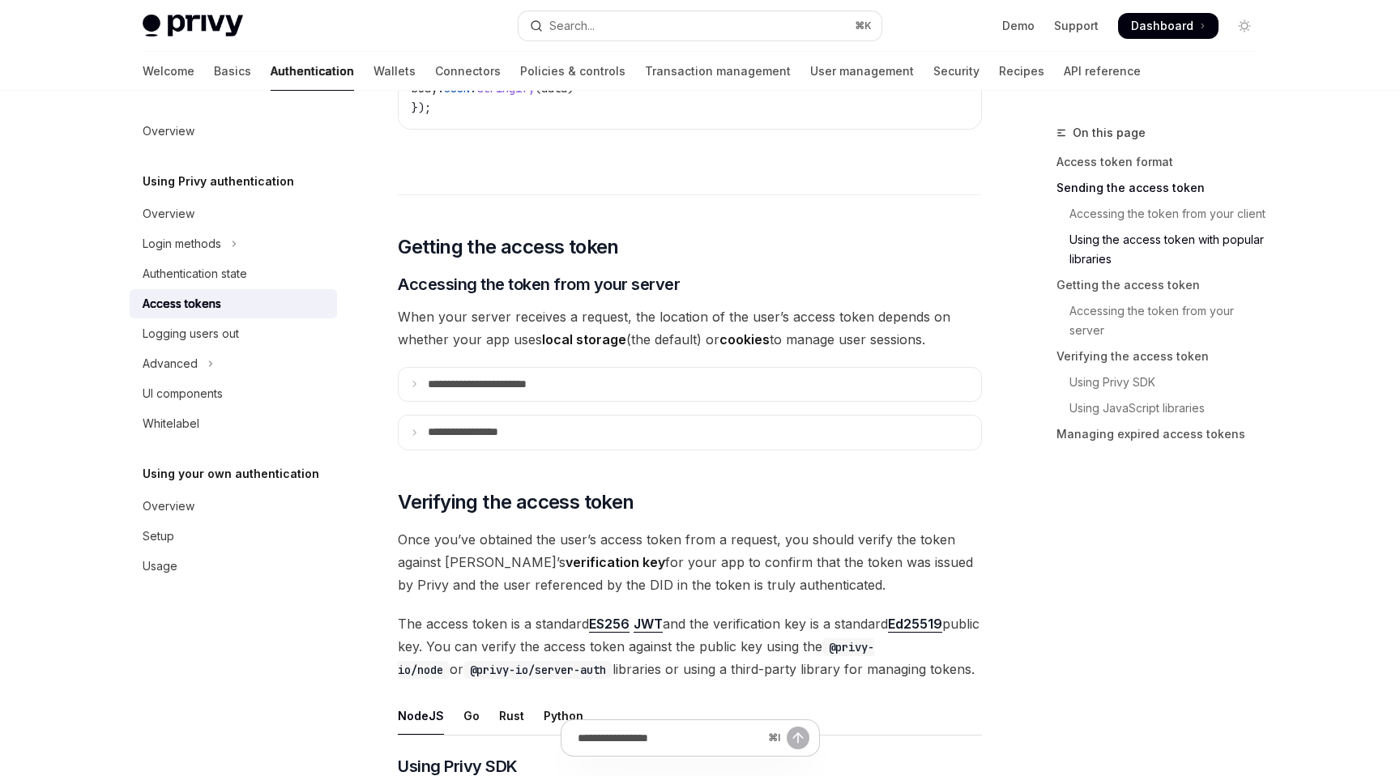
click at [549, 374] on summary "**********" at bounding box center [690, 385] width 583 height 34
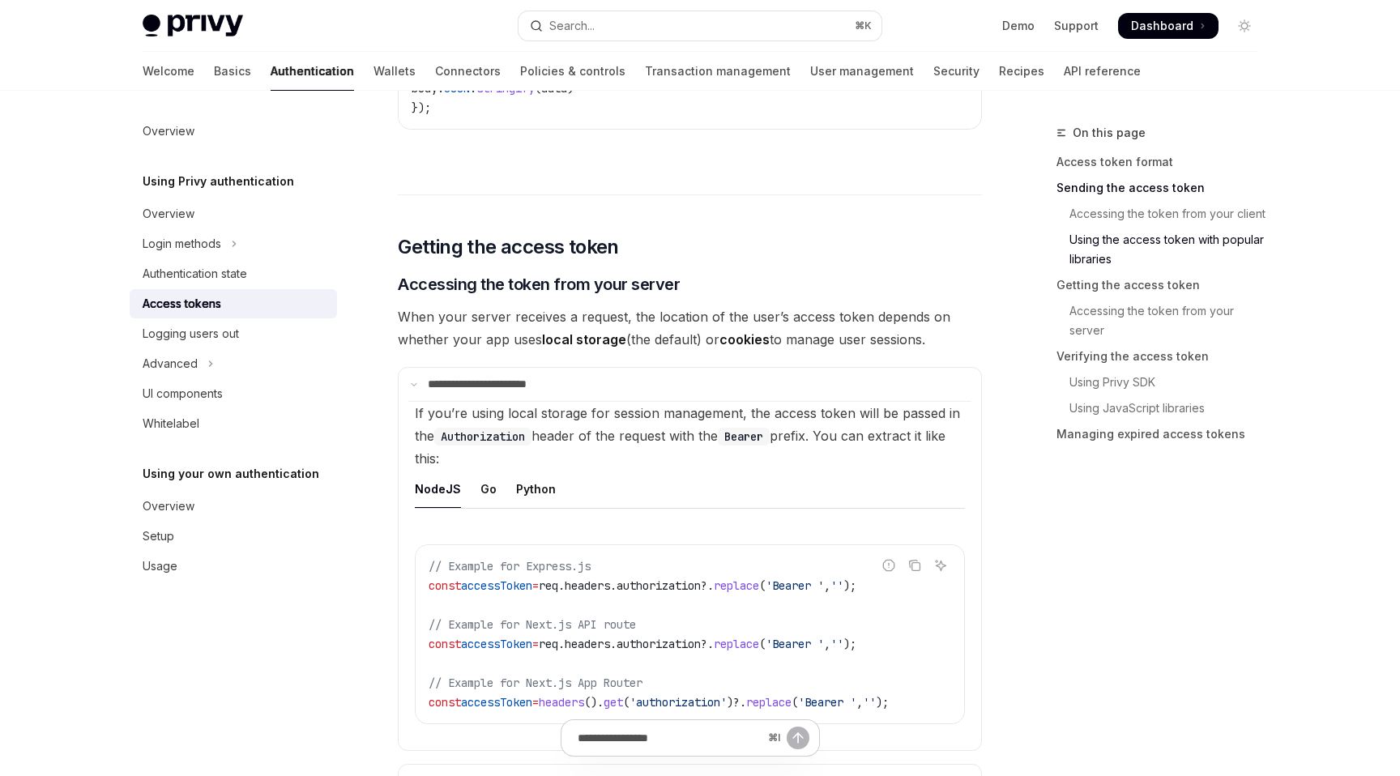
click at [549, 374] on summary "**********" at bounding box center [690, 385] width 583 height 34
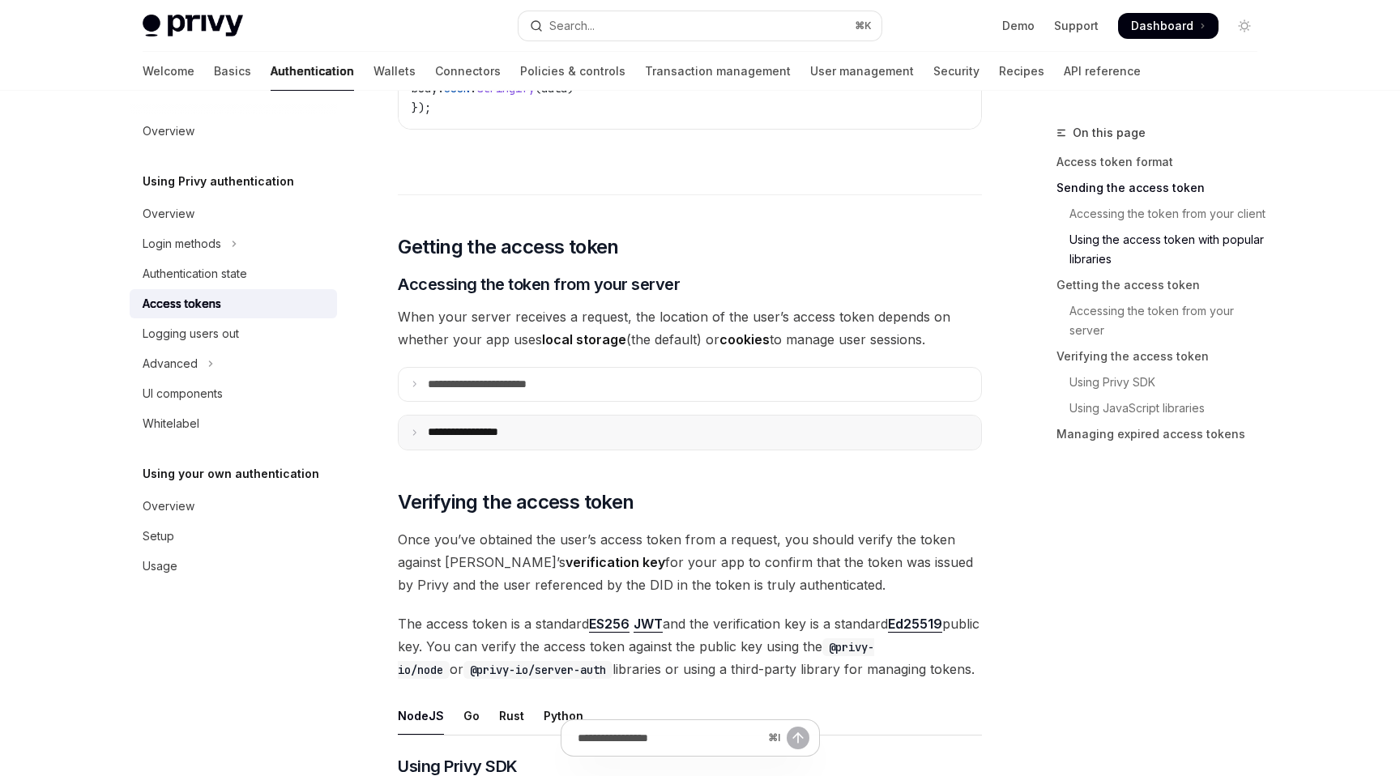
click at [541, 416] on summary "**********" at bounding box center [690, 433] width 583 height 34
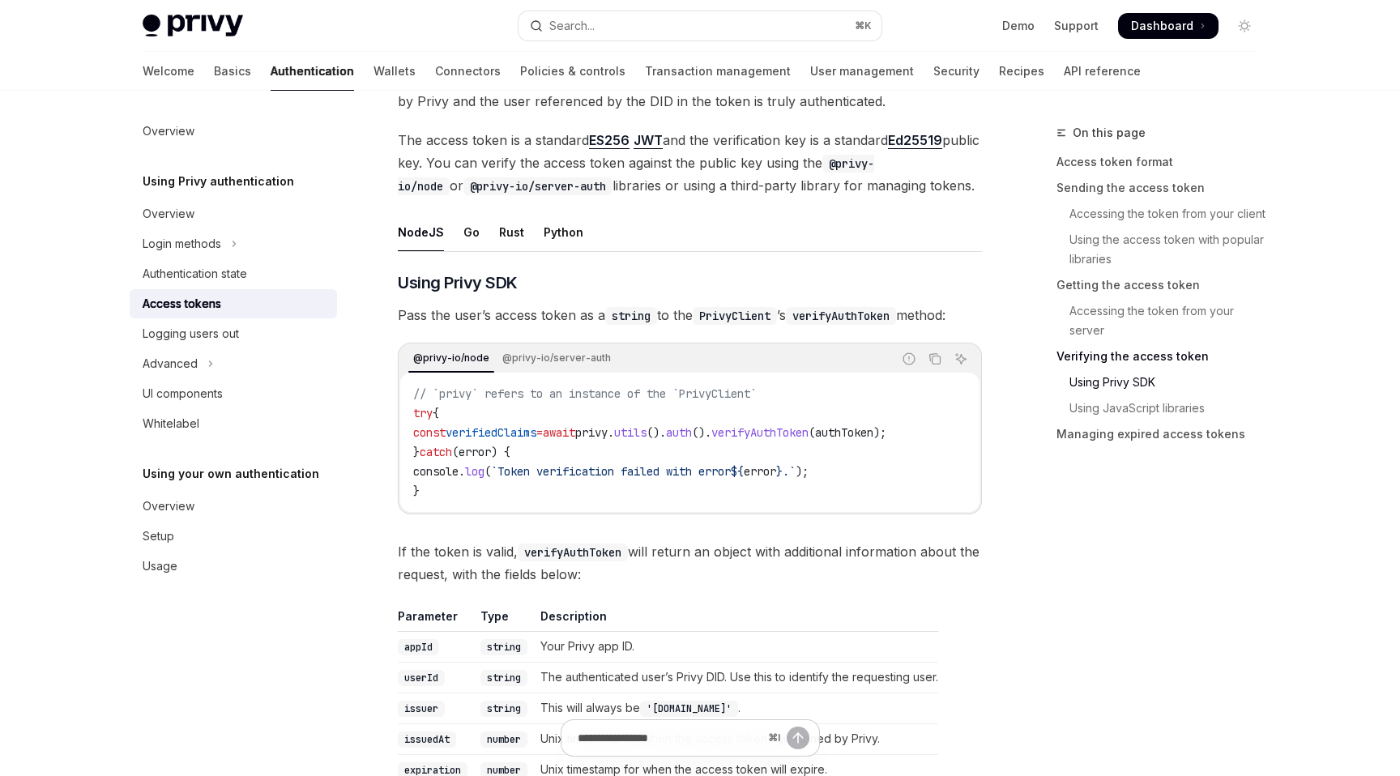
scroll to position [2824, 0]
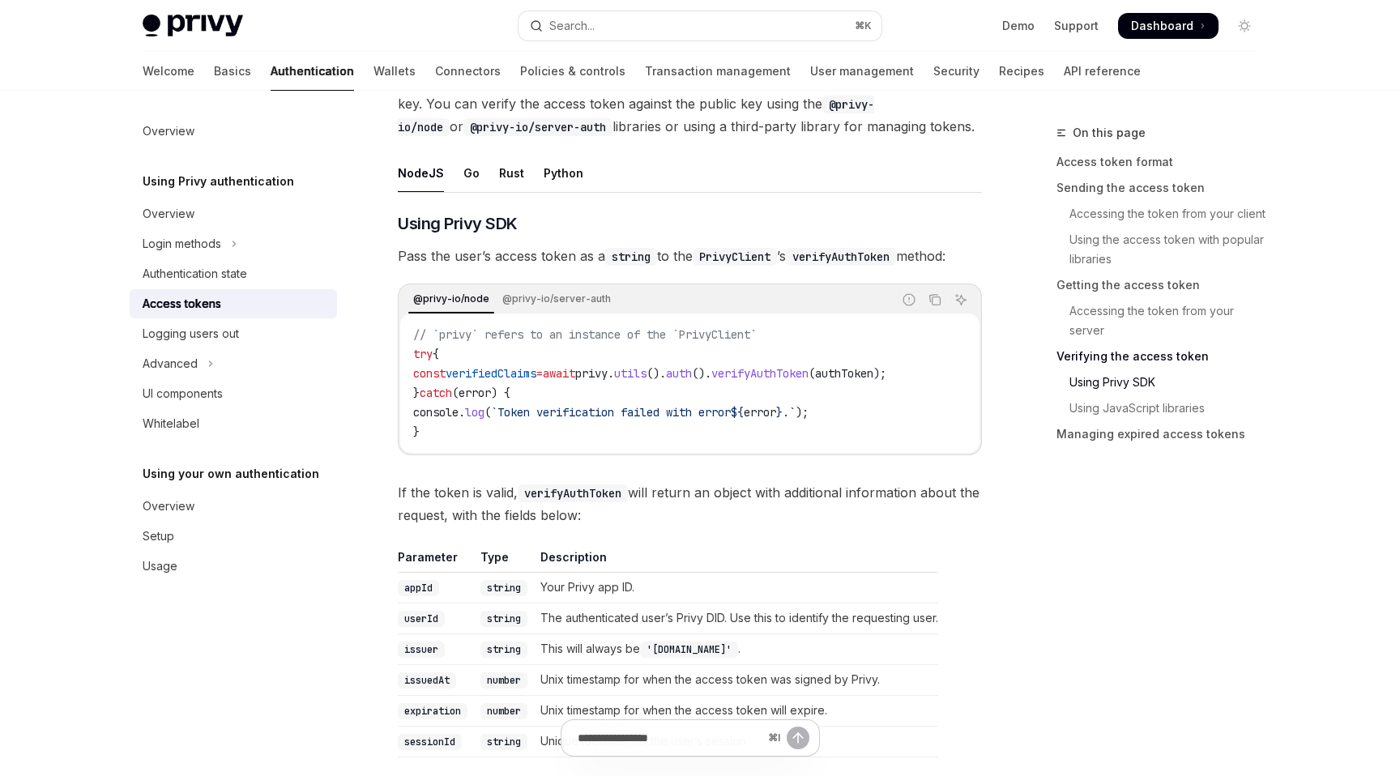
click at [608, 370] on span "privy" at bounding box center [591, 373] width 32 height 15
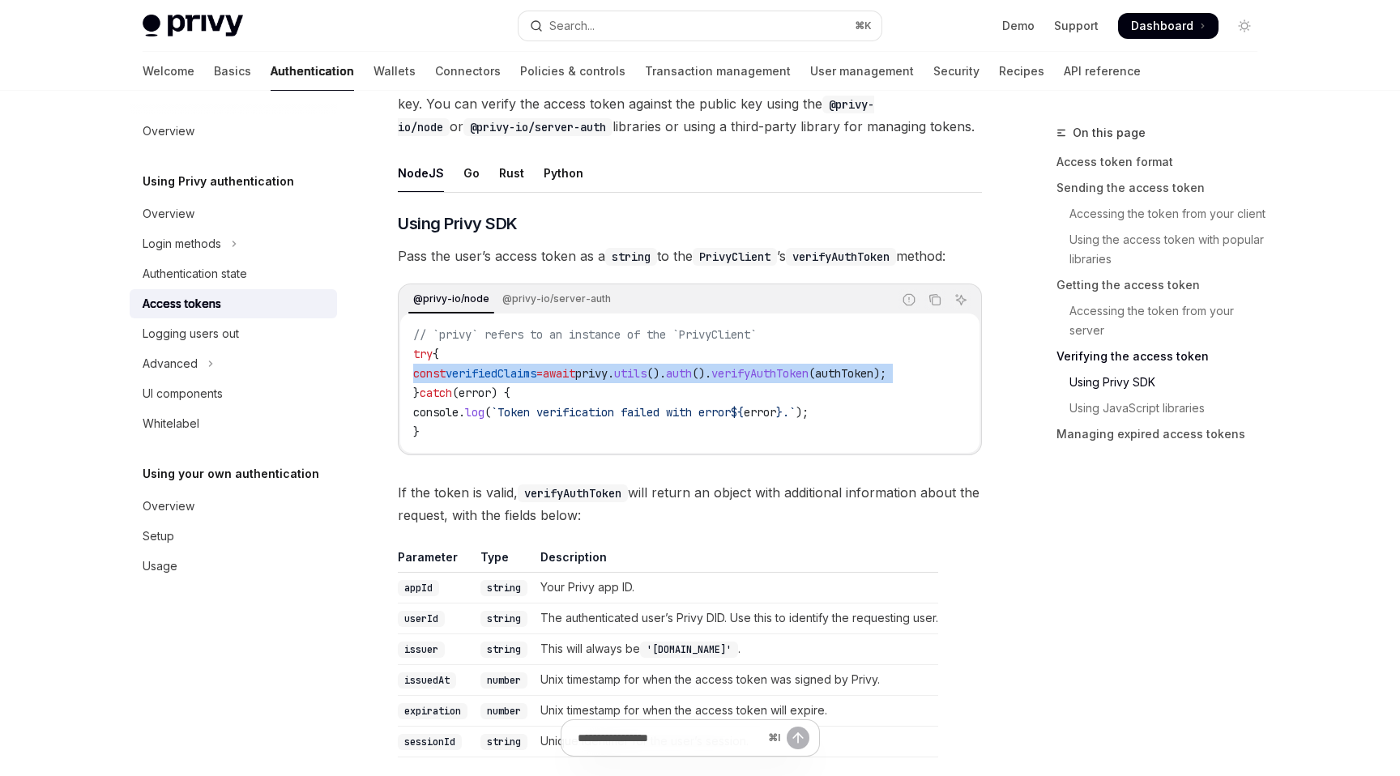
click at [608, 370] on span "privy" at bounding box center [591, 373] width 32 height 15
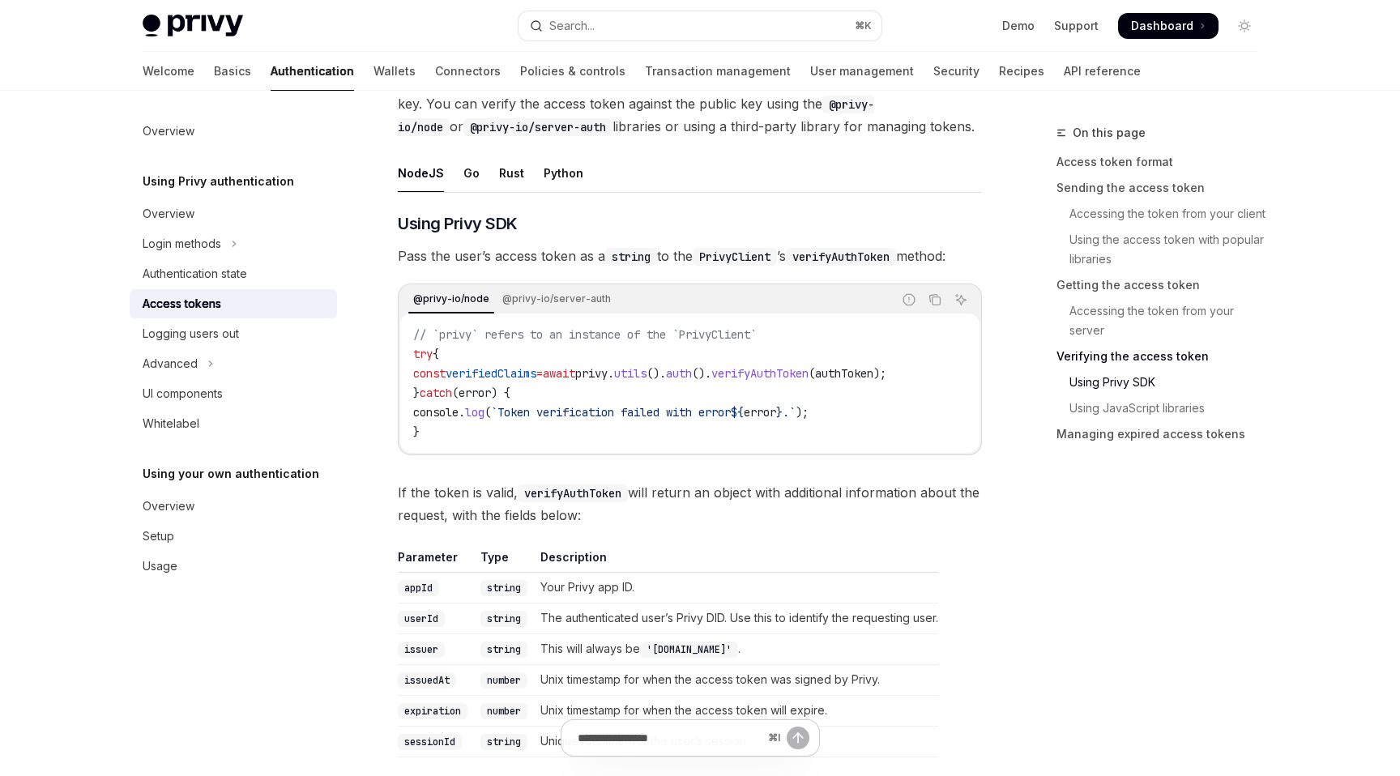
click at [730, 408] on span "`Token verification failed with error" at bounding box center [611, 412] width 240 height 15
drag, startPoint x: 615, startPoint y: 373, endPoint x: 979, endPoint y: 373, distance: 363.8
click at [967, 373] on code "// `privy` refers to an instance of the `PrivyClient` try { const verifiedClaim…" at bounding box center [689, 383] width 553 height 117
copy span "privy . utils (). auth (). verifyAuthToken ( authToken );"
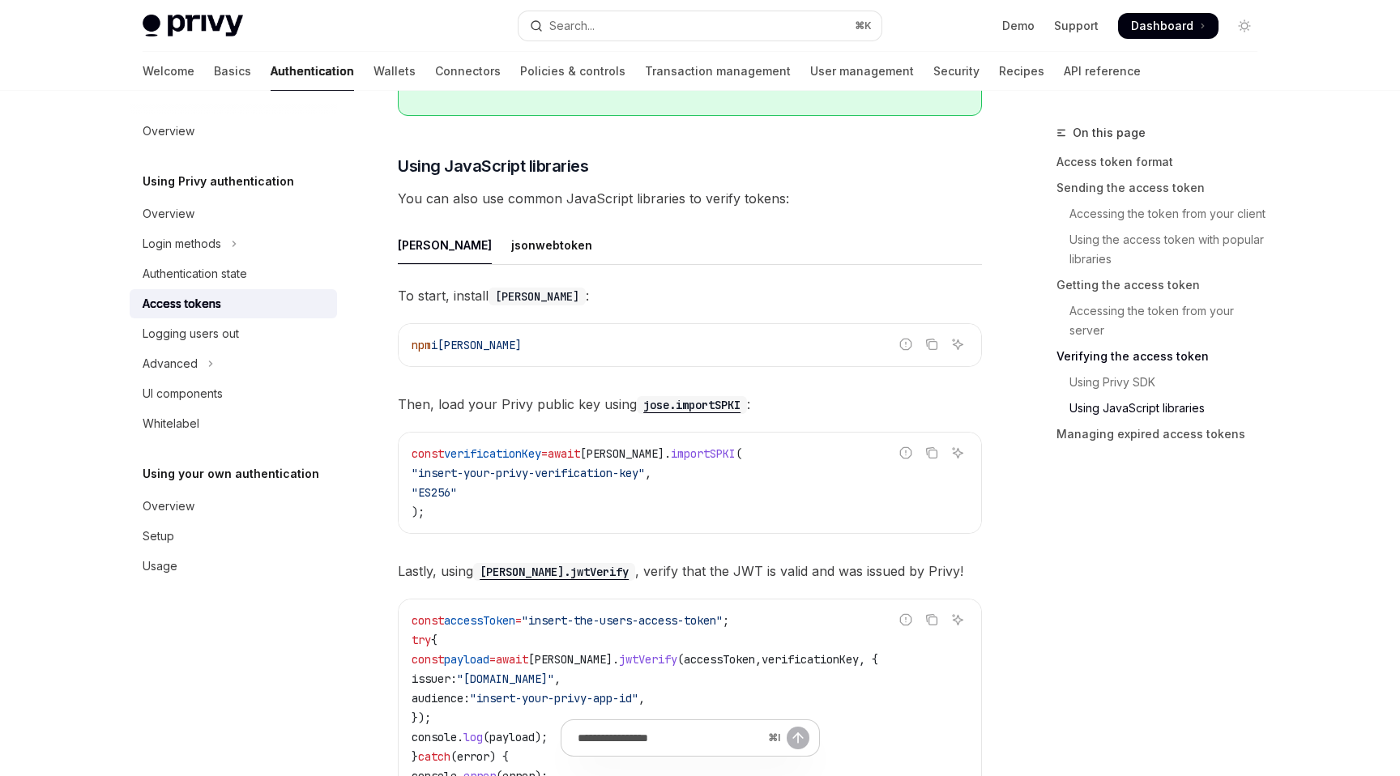
scroll to position [3996, 0]
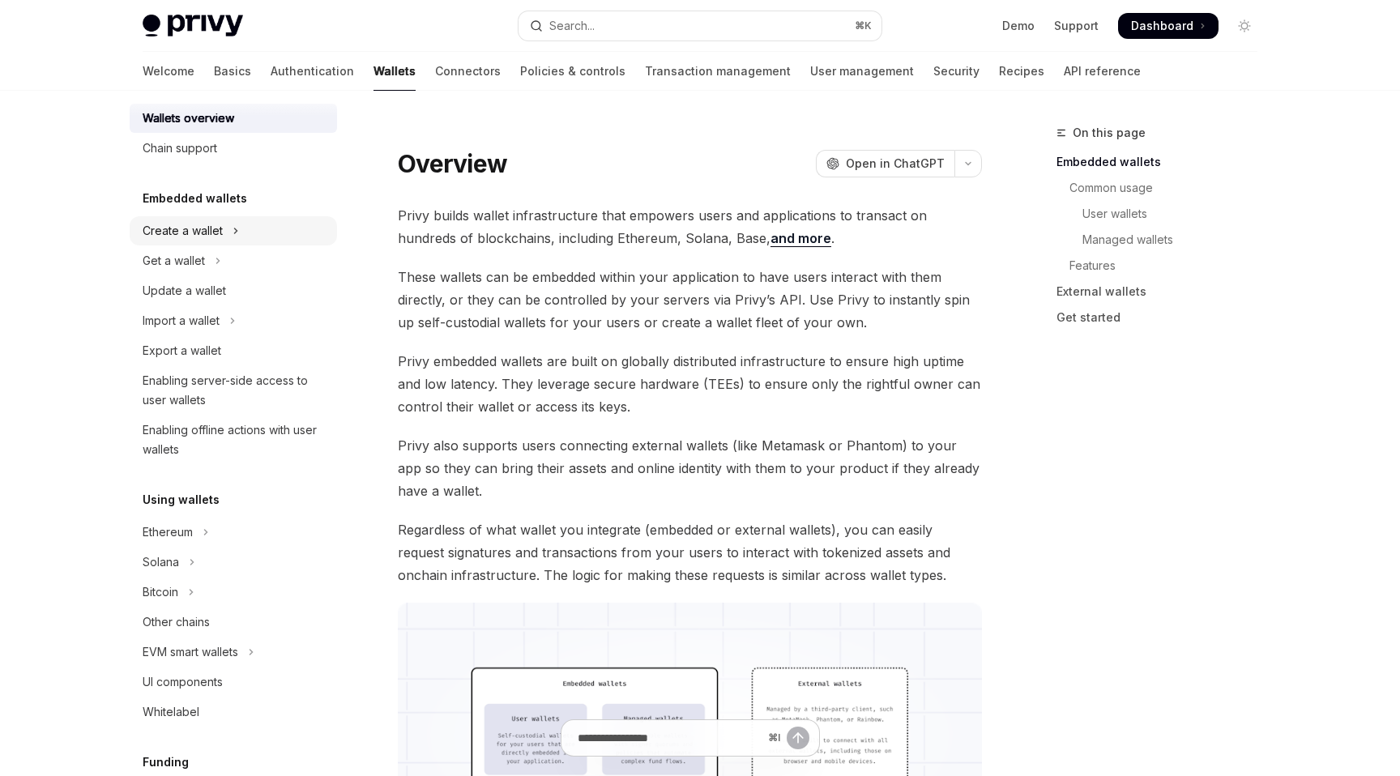
click at [273, 241] on button "Create a wallet" at bounding box center [233, 230] width 207 height 29
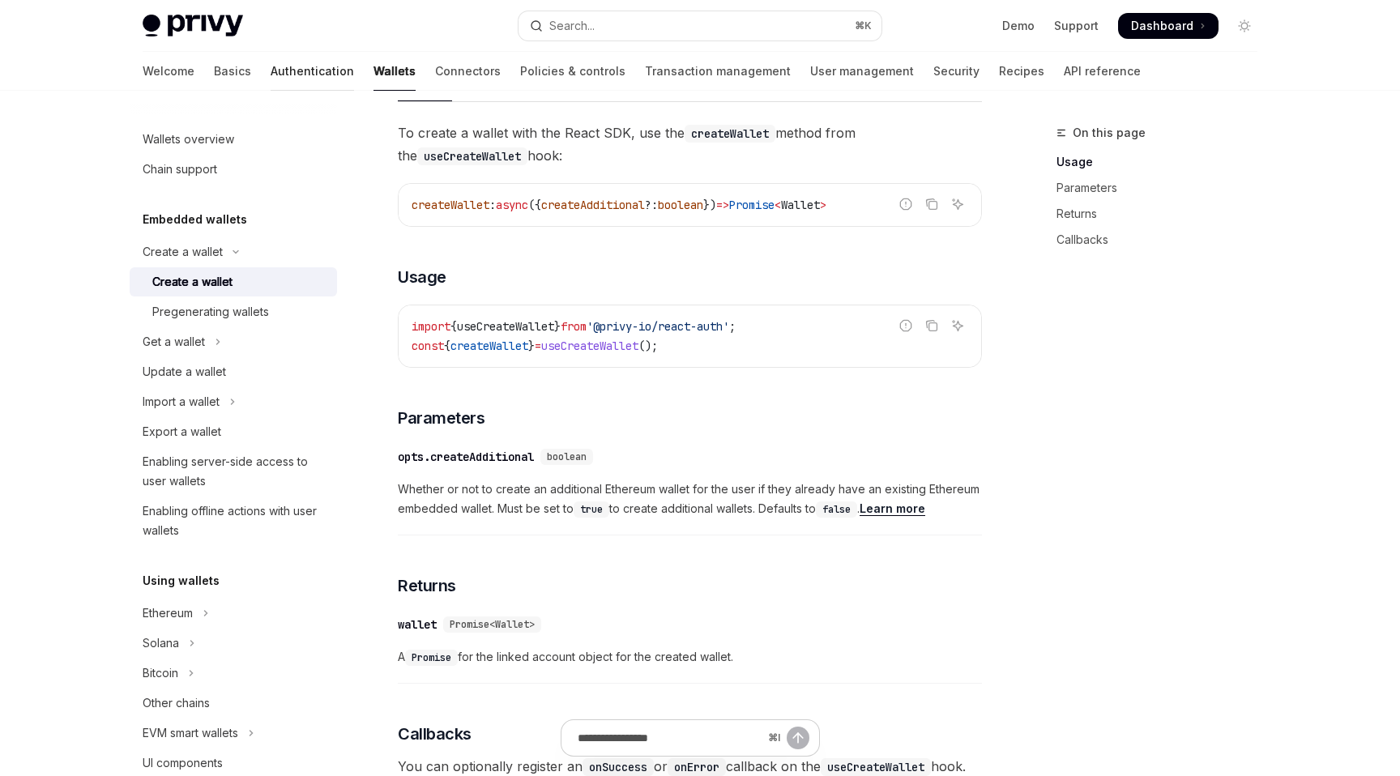
click at [271, 78] on link "Authentication" at bounding box center [312, 71] width 83 height 39
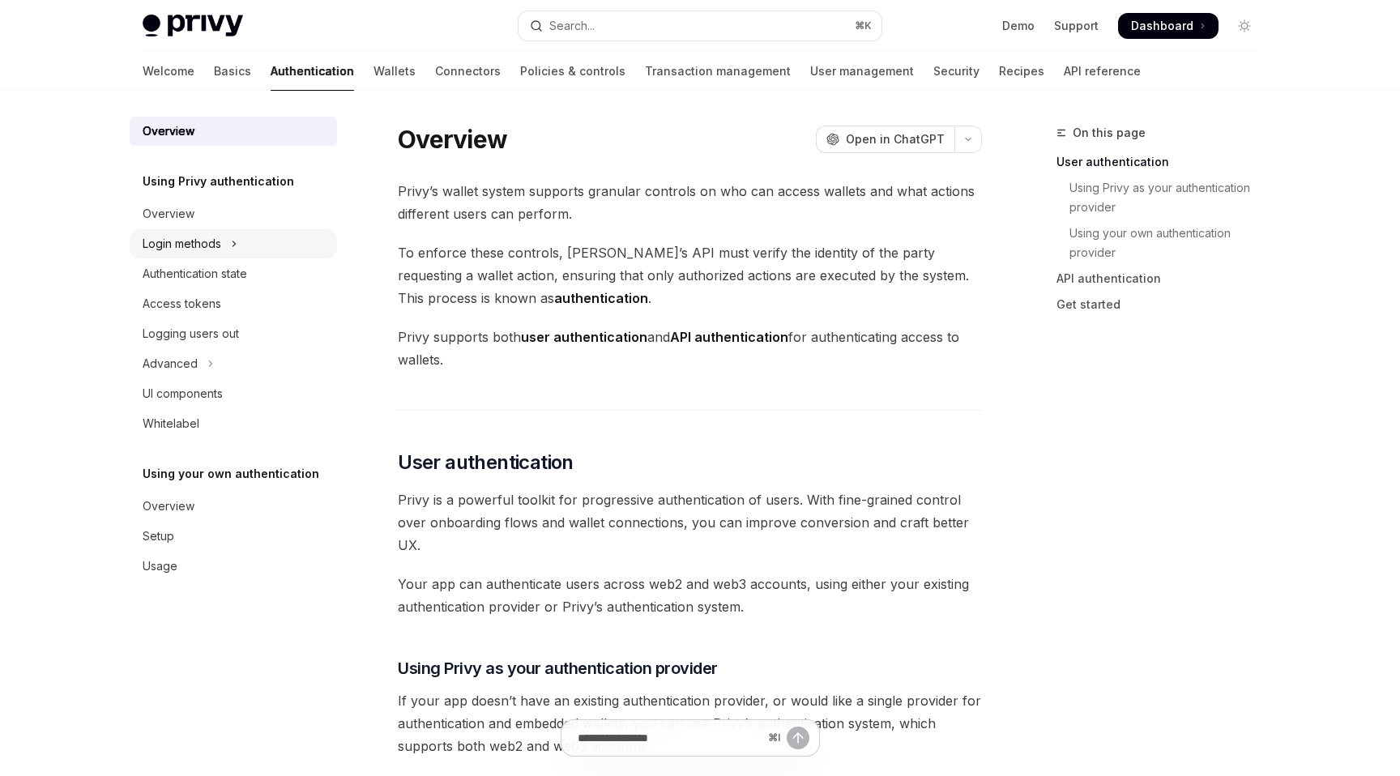
click at [224, 241] on button "Login methods" at bounding box center [233, 243] width 207 height 29
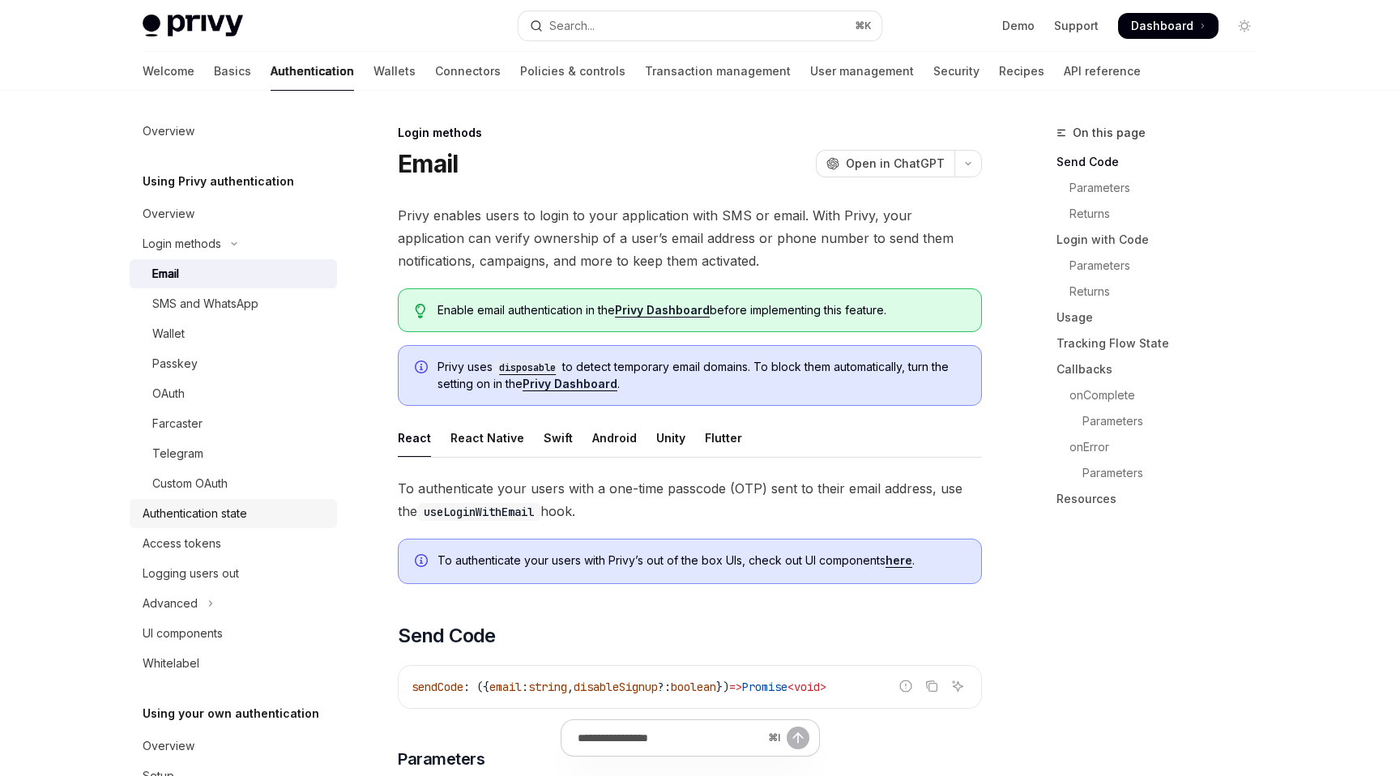
click at [217, 514] on div "Authentication state" at bounding box center [195, 513] width 105 height 19
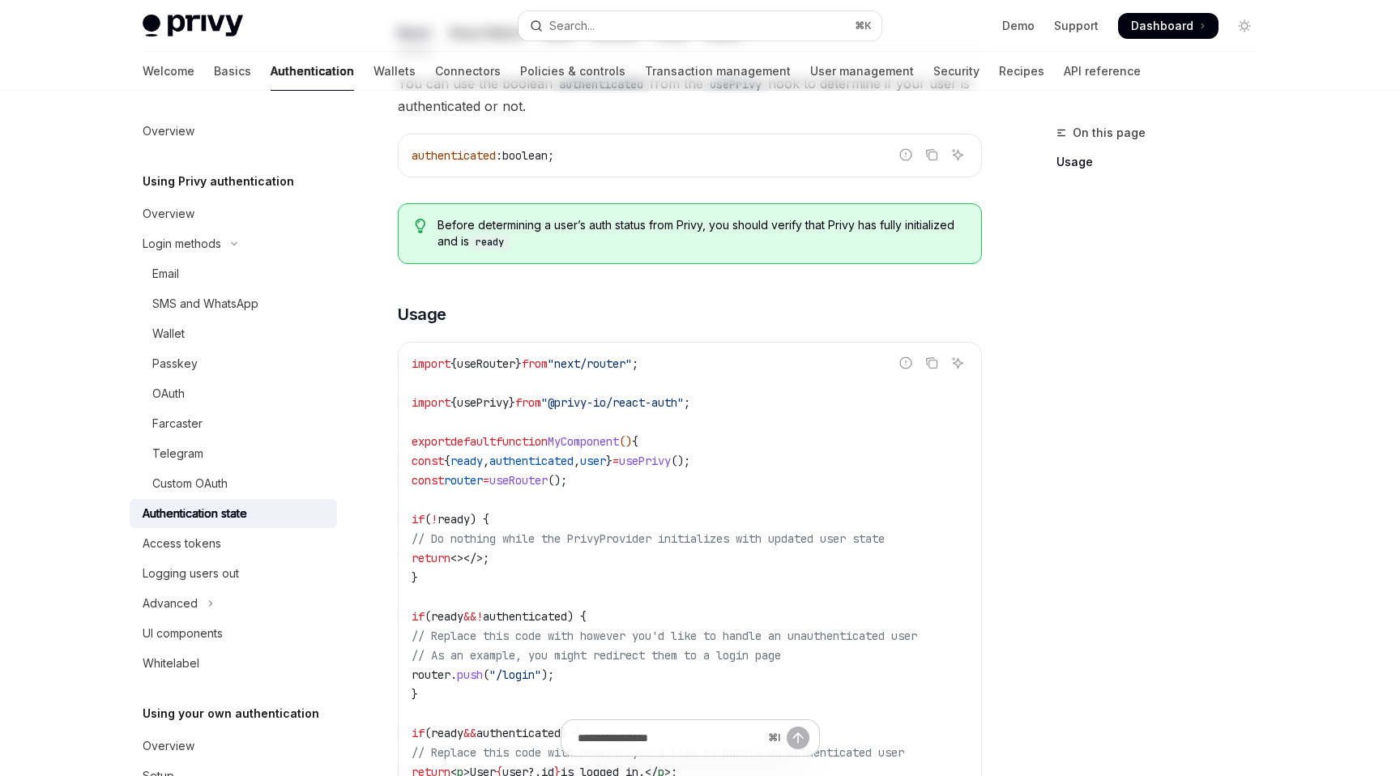
scroll to position [375, 0]
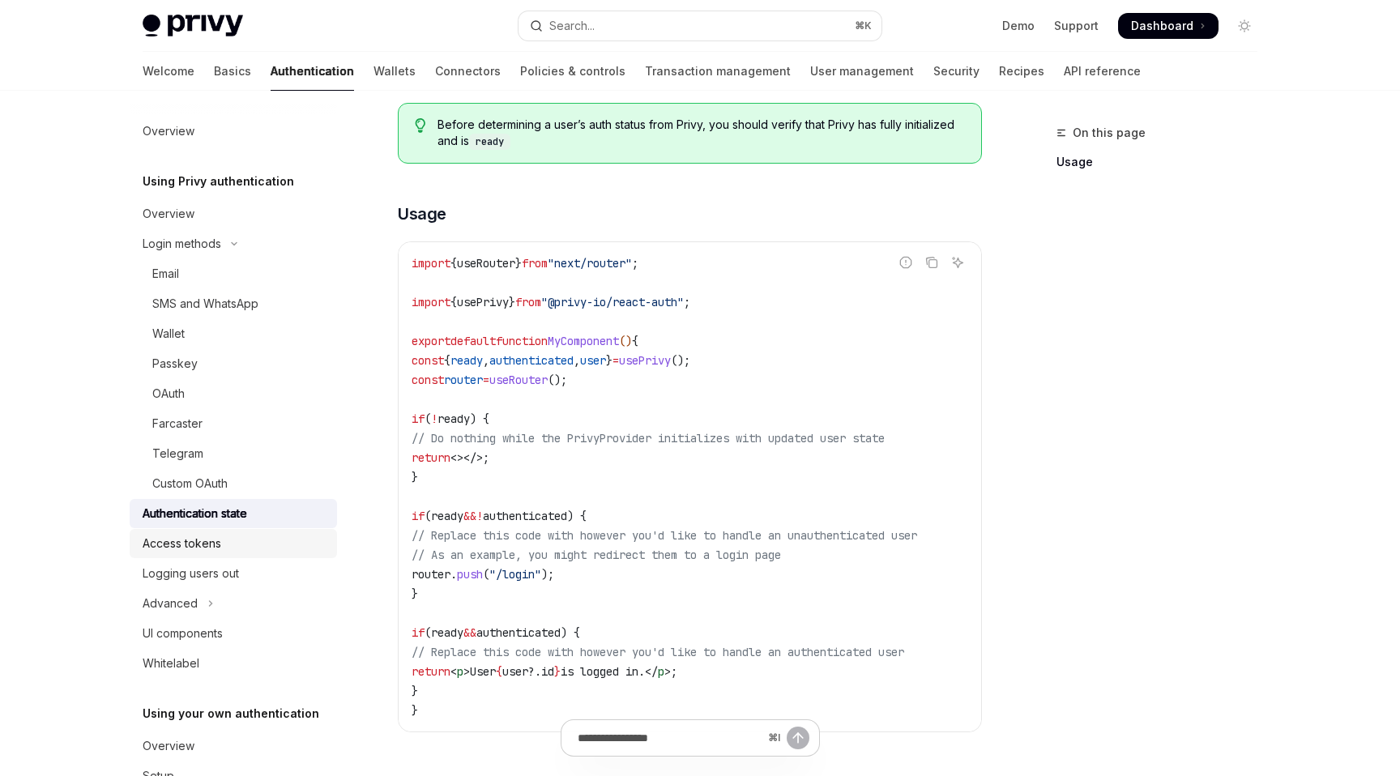
click at [301, 536] on div "Access tokens" at bounding box center [235, 543] width 185 height 19
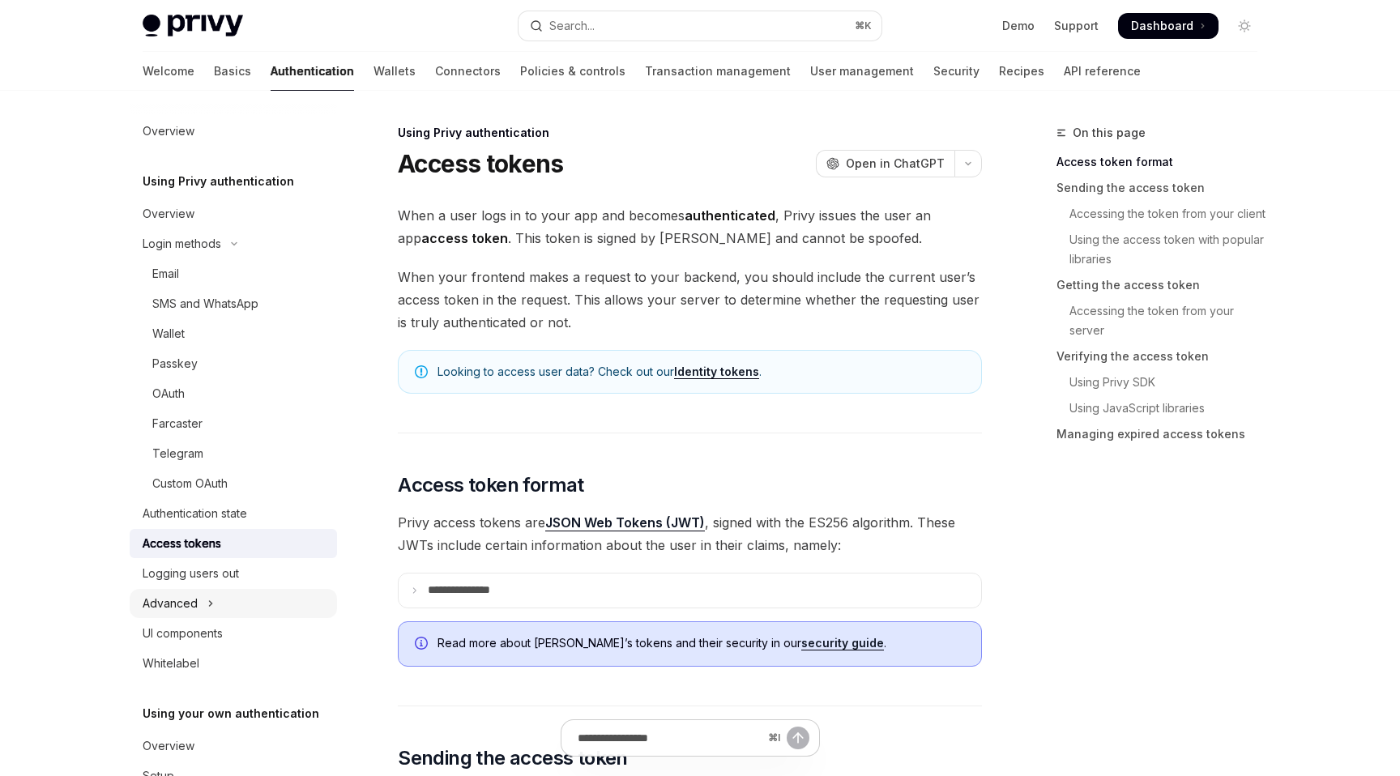
click at [280, 605] on button "Advanced" at bounding box center [233, 603] width 207 height 29
click at [272, 516] on div "Authentication state" at bounding box center [235, 513] width 185 height 19
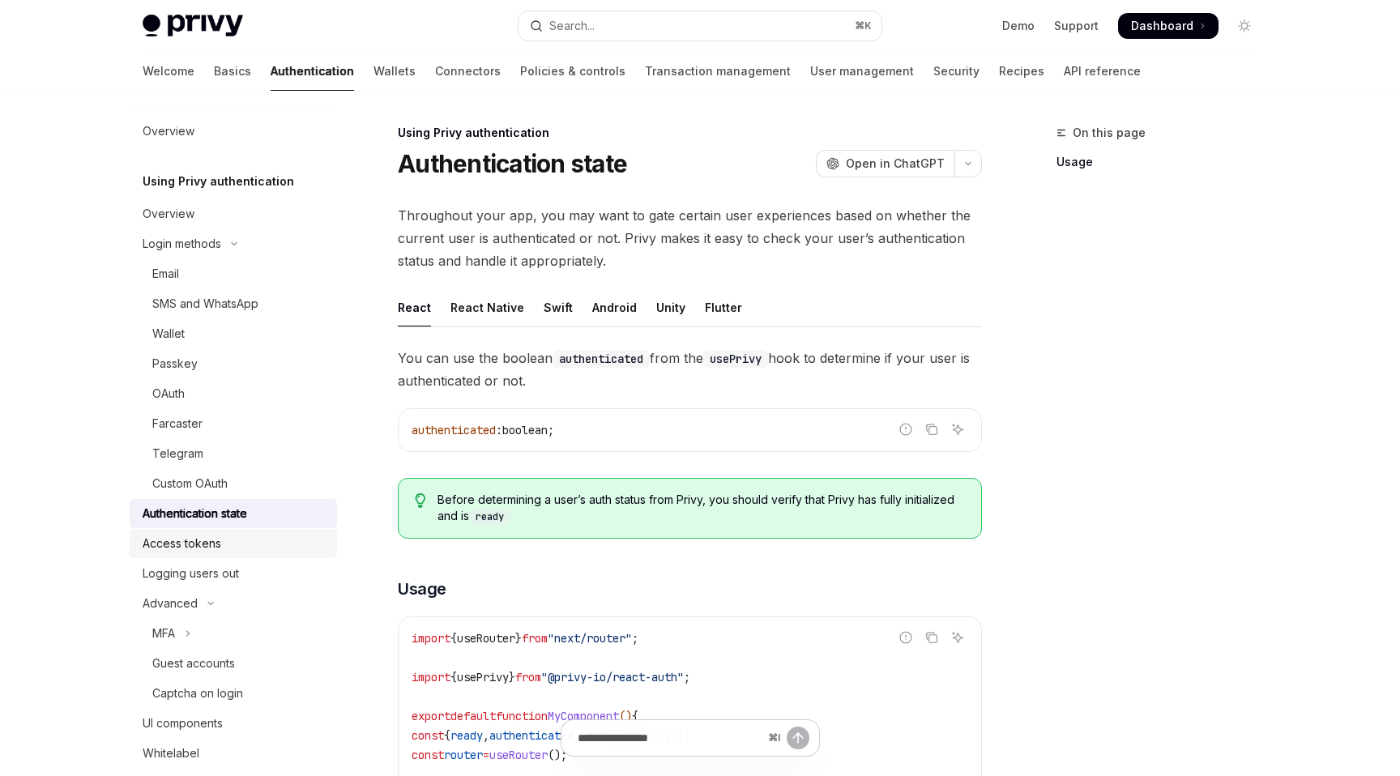
click at [269, 551] on div "Access tokens" at bounding box center [235, 543] width 185 height 19
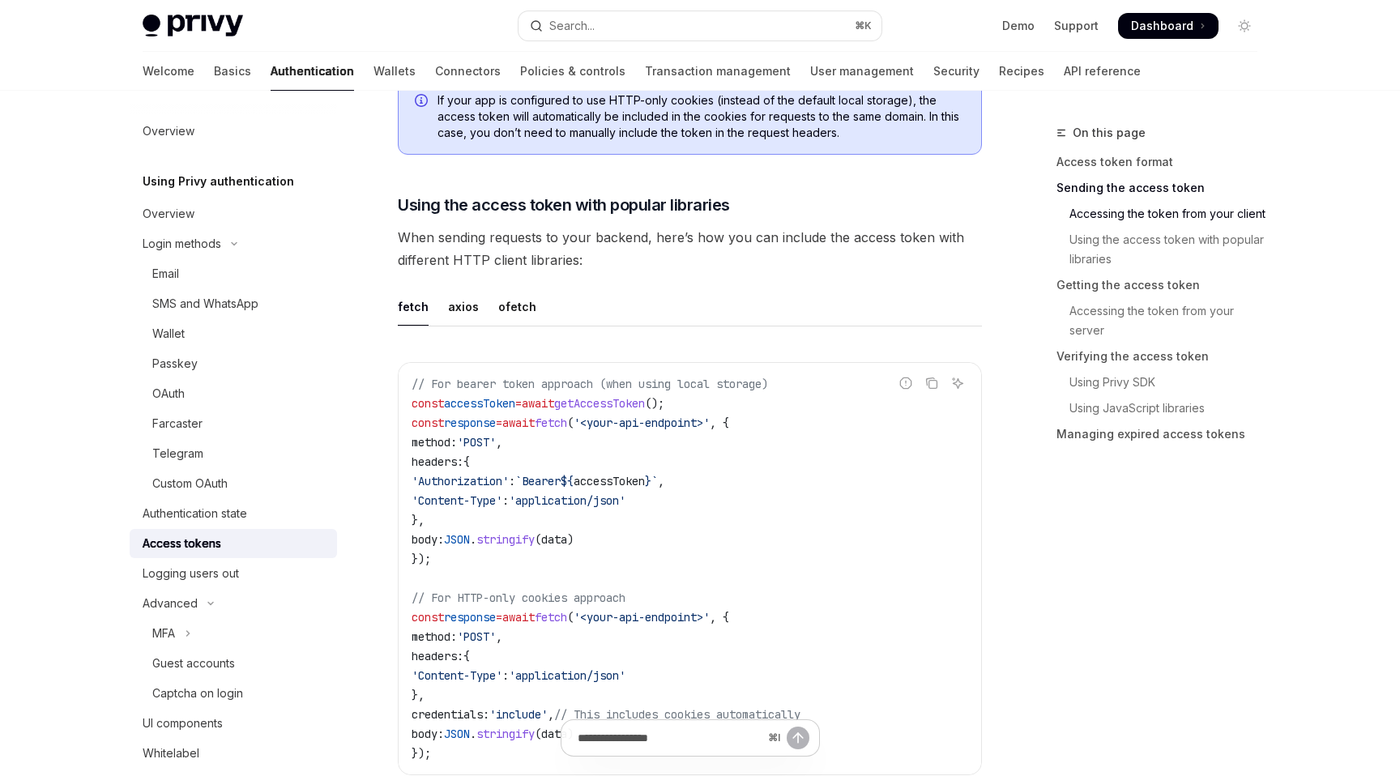
scroll to position [1473, 0]
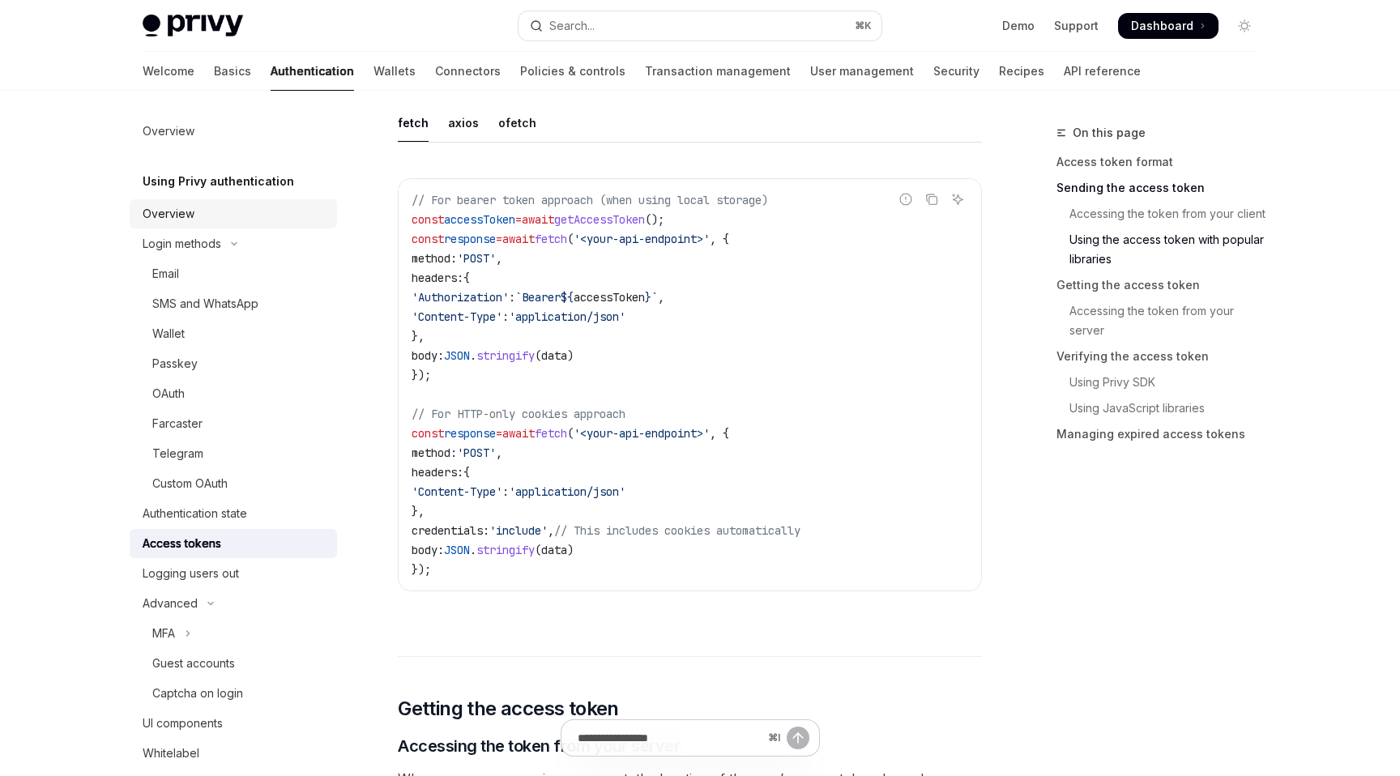
click at [182, 215] on div "Overview" at bounding box center [169, 213] width 52 height 19
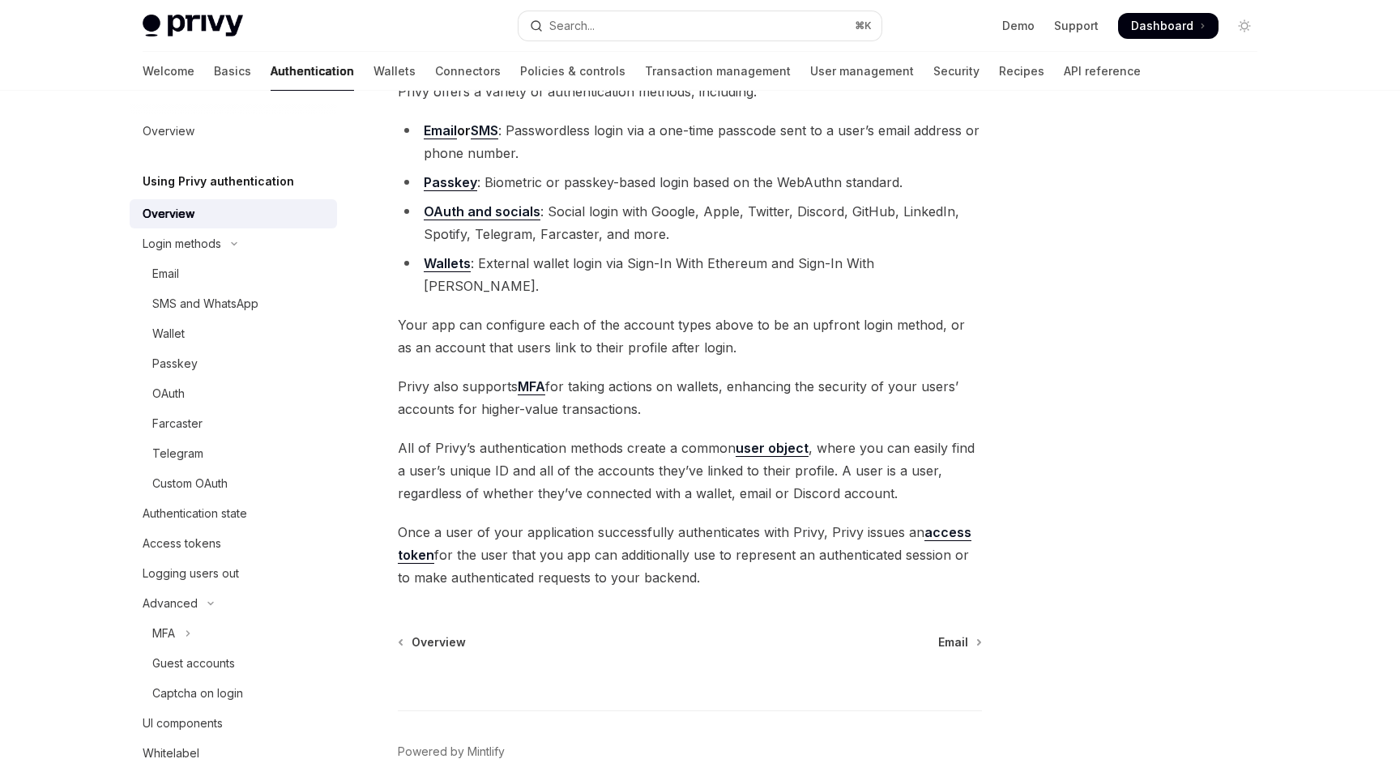
scroll to position [181, 0]
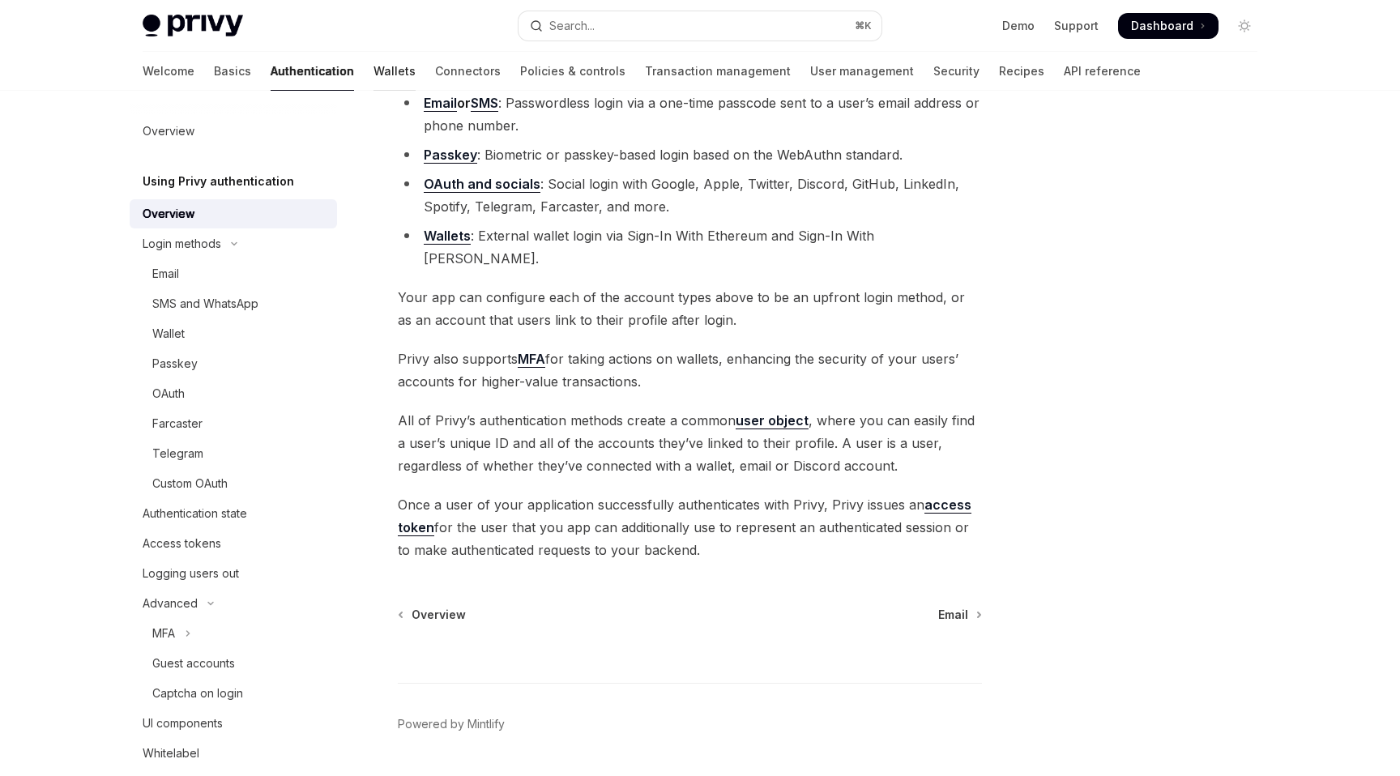
click at [374, 81] on link "Wallets" at bounding box center [395, 71] width 42 height 39
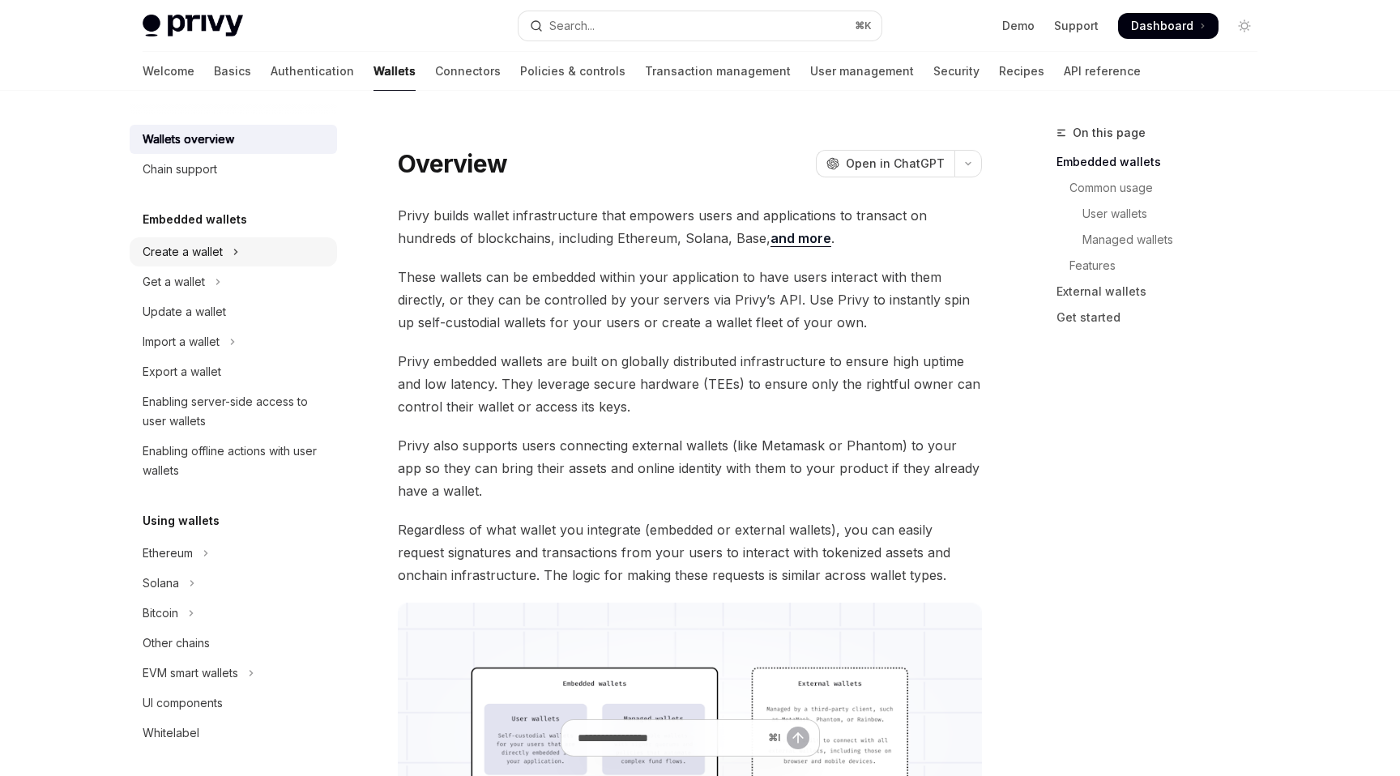
click at [256, 241] on button "Create a wallet" at bounding box center [233, 251] width 207 height 29
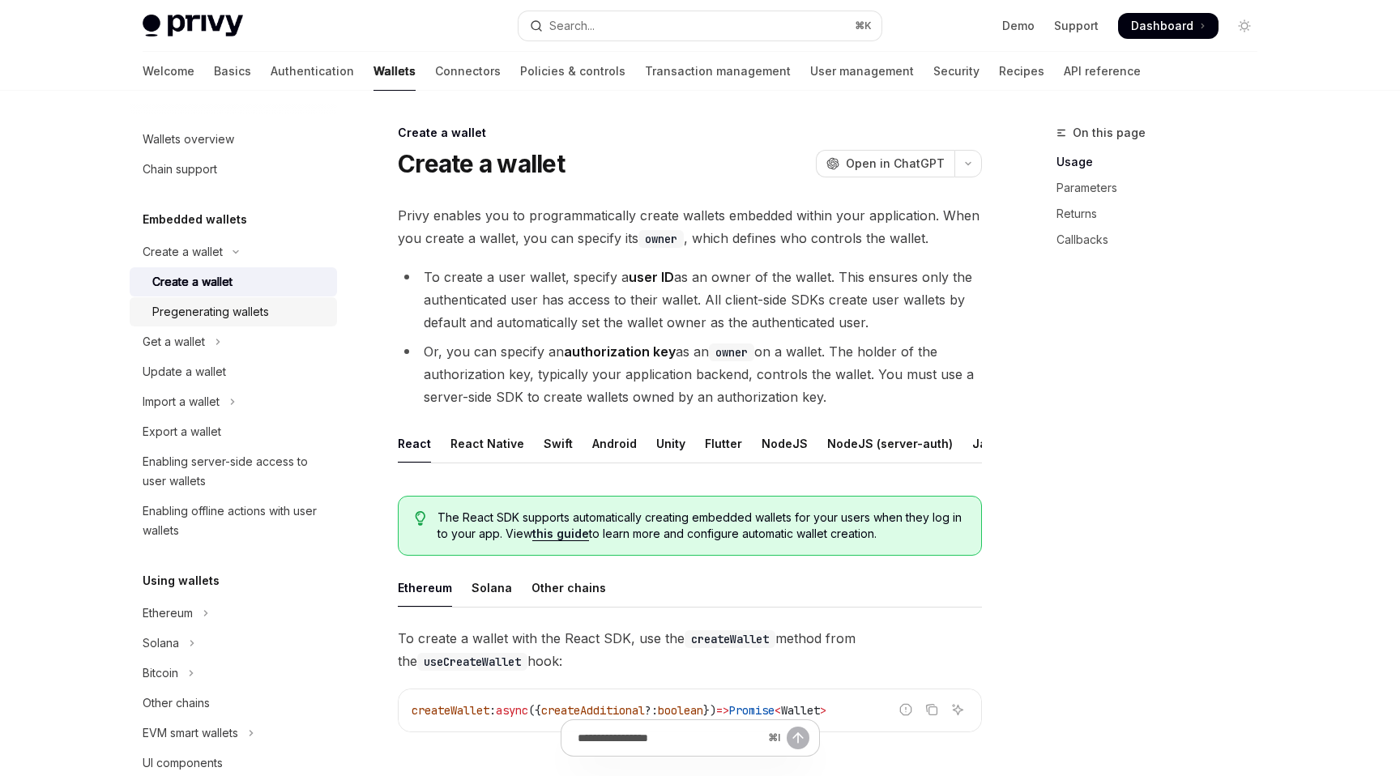
click at [253, 307] on div "Pregenerating wallets" at bounding box center [210, 311] width 117 height 19
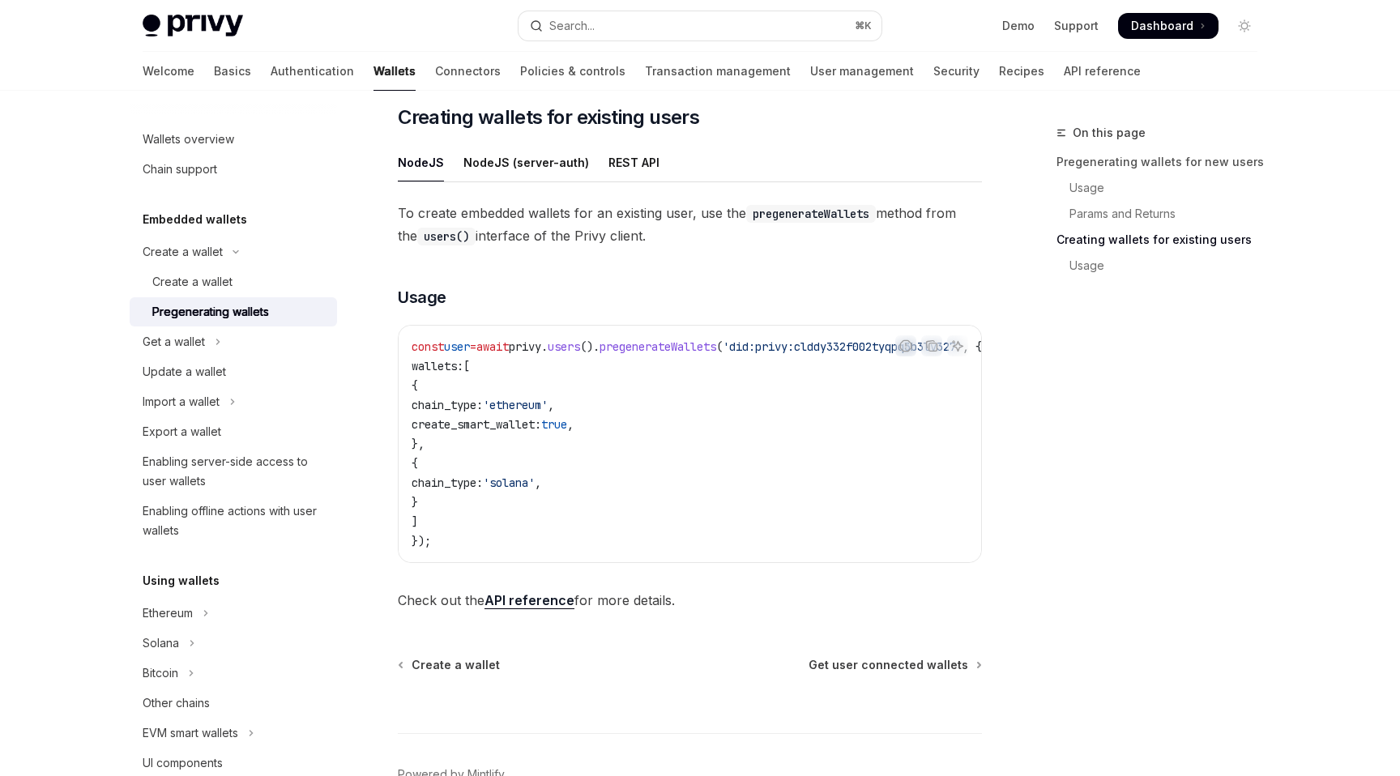
scroll to position [838, 0]
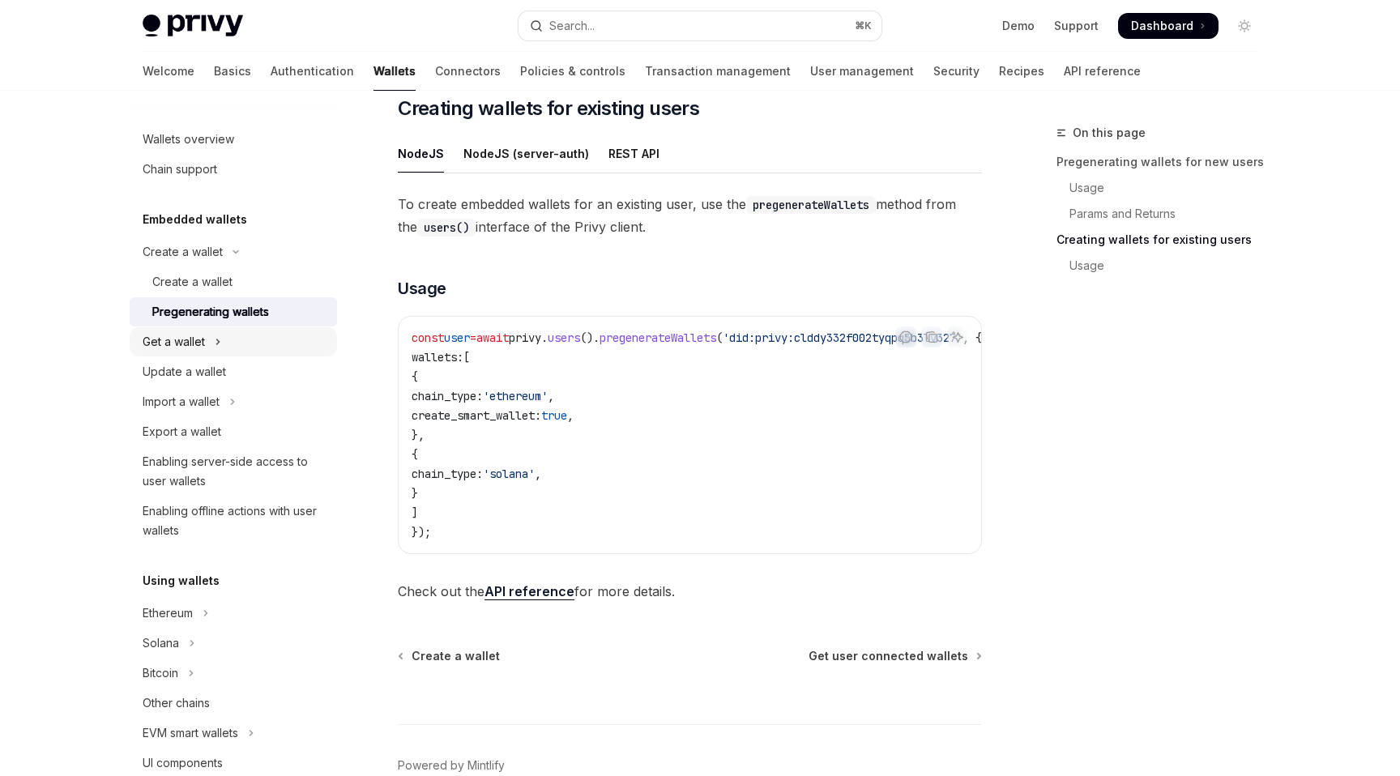
click at [250, 352] on button "Get a wallet" at bounding box center [233, 341] width 207 height 29
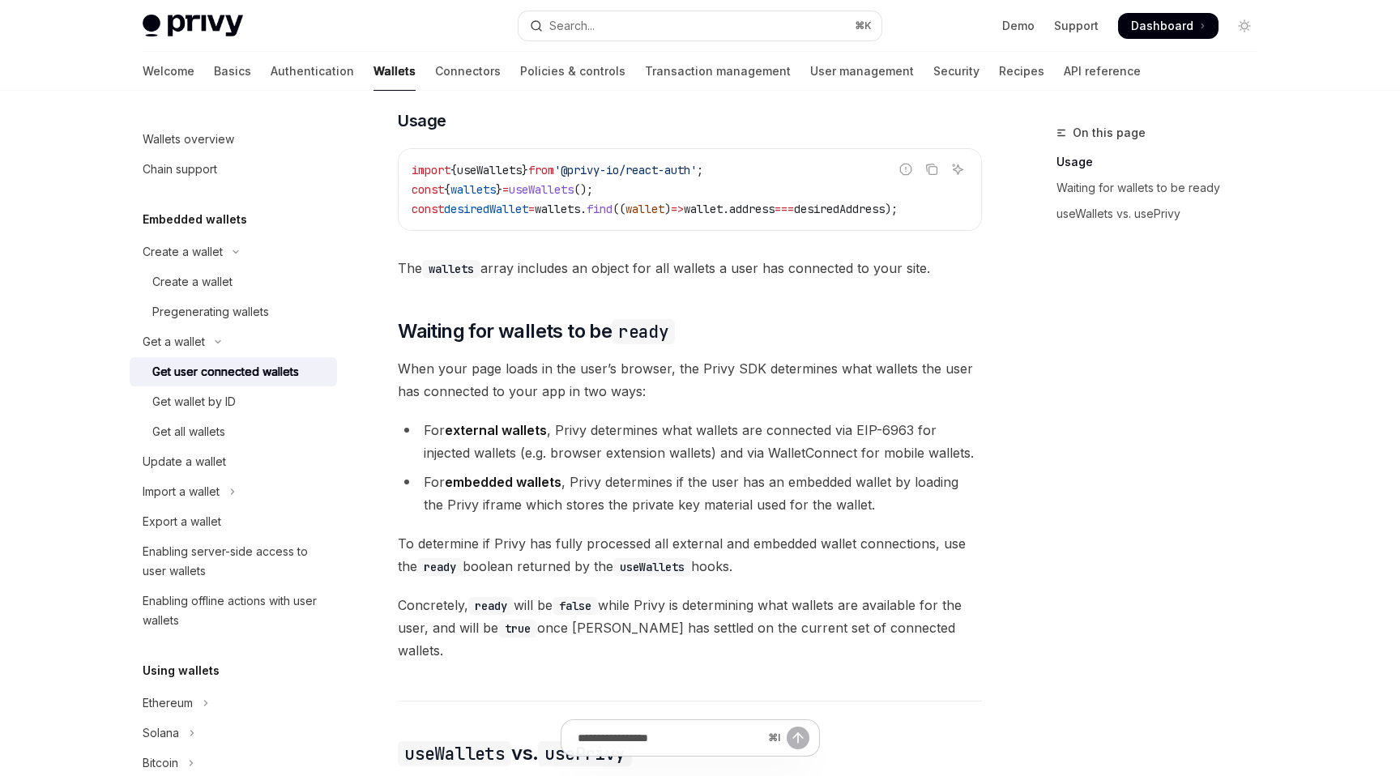
scroll to position [731, 0]
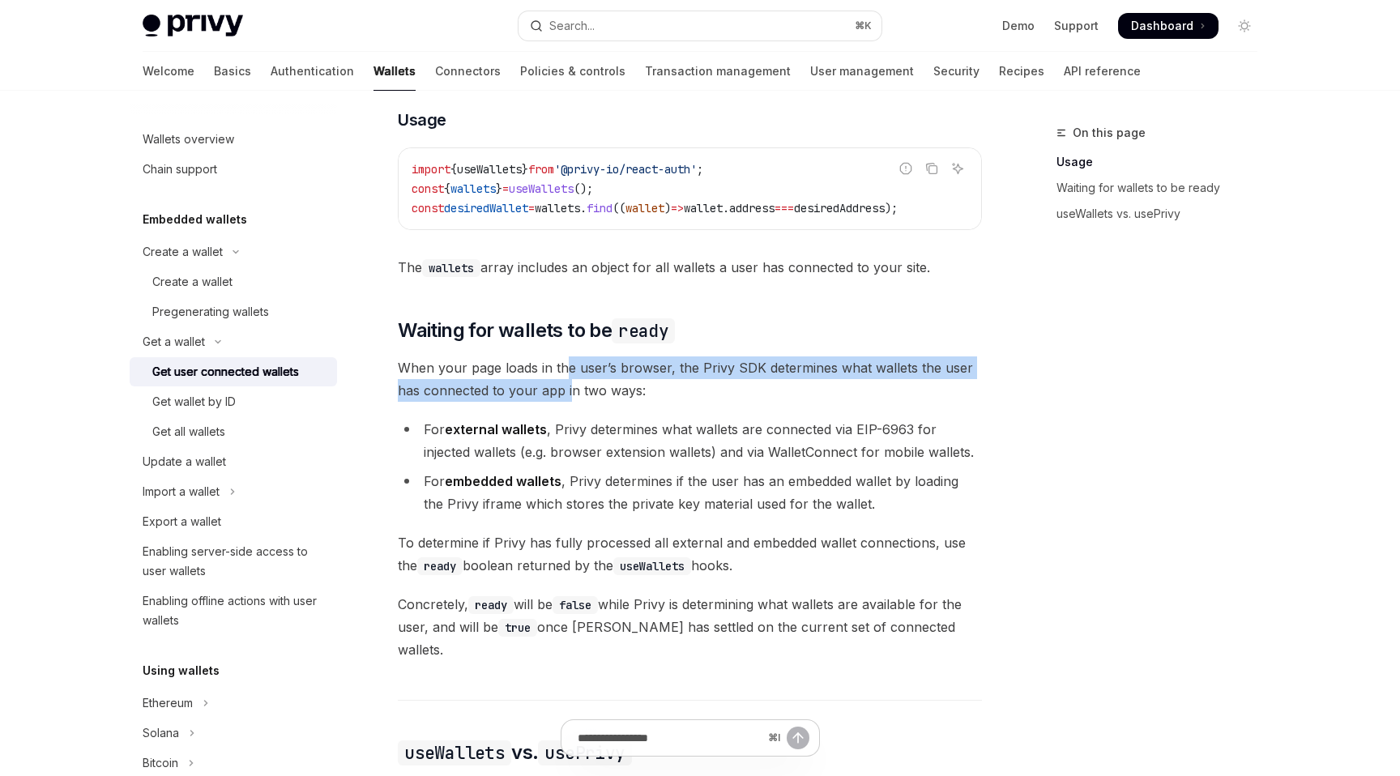
drag, startPoint x: 568, startPoint y: 375, endPoint x: 568, endPoint y: 391, distance: 15.4
click at [568, 391] on span "When your page loads in the user’s browser, the Privy SDK determines what walle…" at bounding box center [690, 379] width 584 height 45
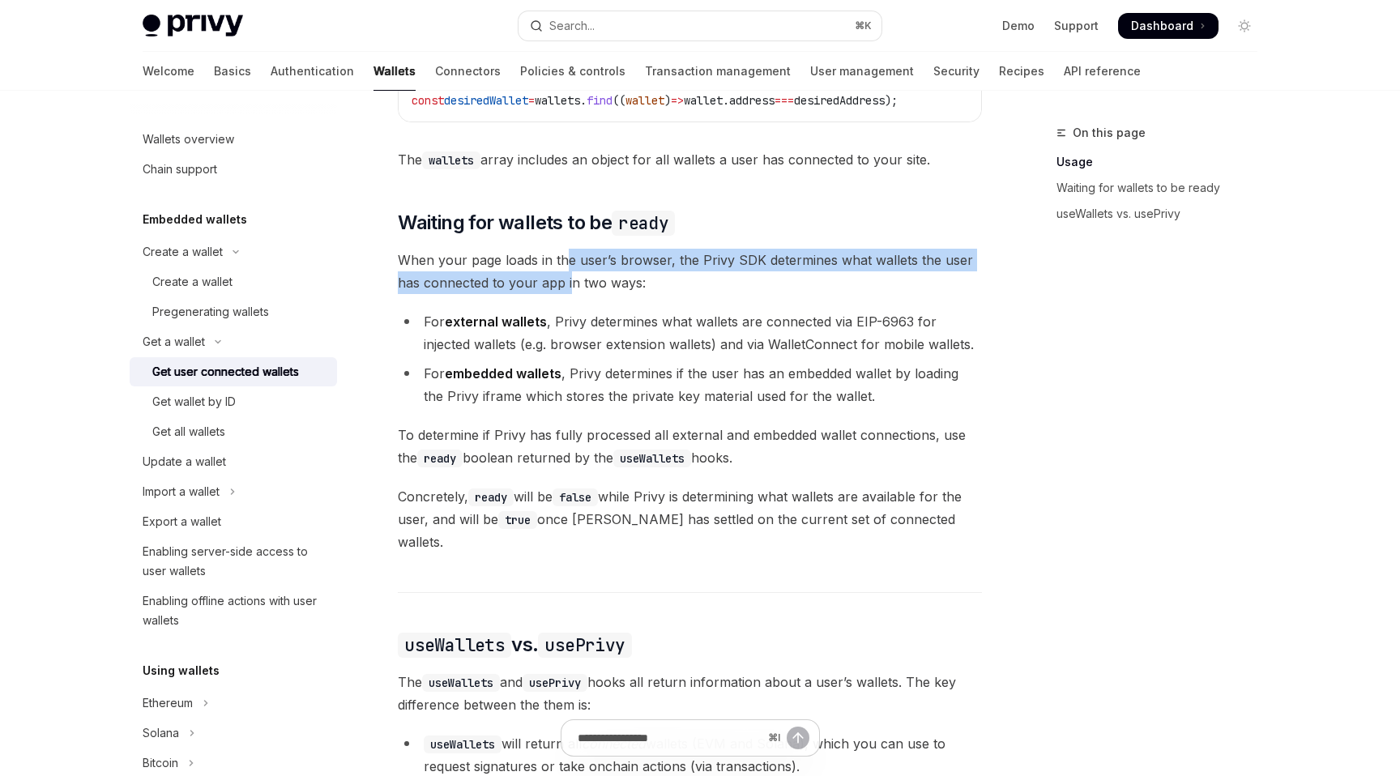
scroll to position [854, 0]
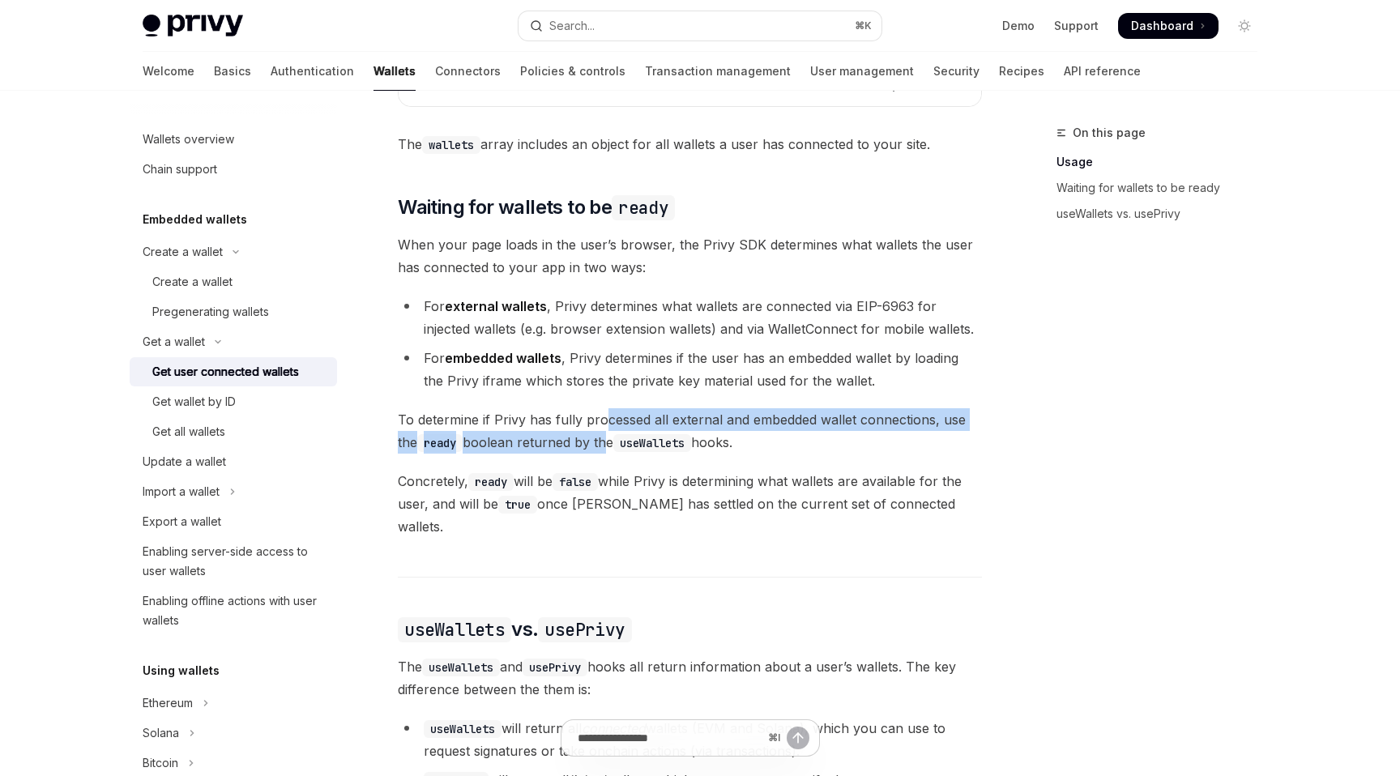
drag, startPoint x: 603, startPoint y: 425, endPoint x: 601, endPoint y: 442, distance: 17.1
click at [601, 442] on span "To determine if Privy has fully processed all external and embedded wallet conn…" at bounding box center [690, 430] width 584 height 45
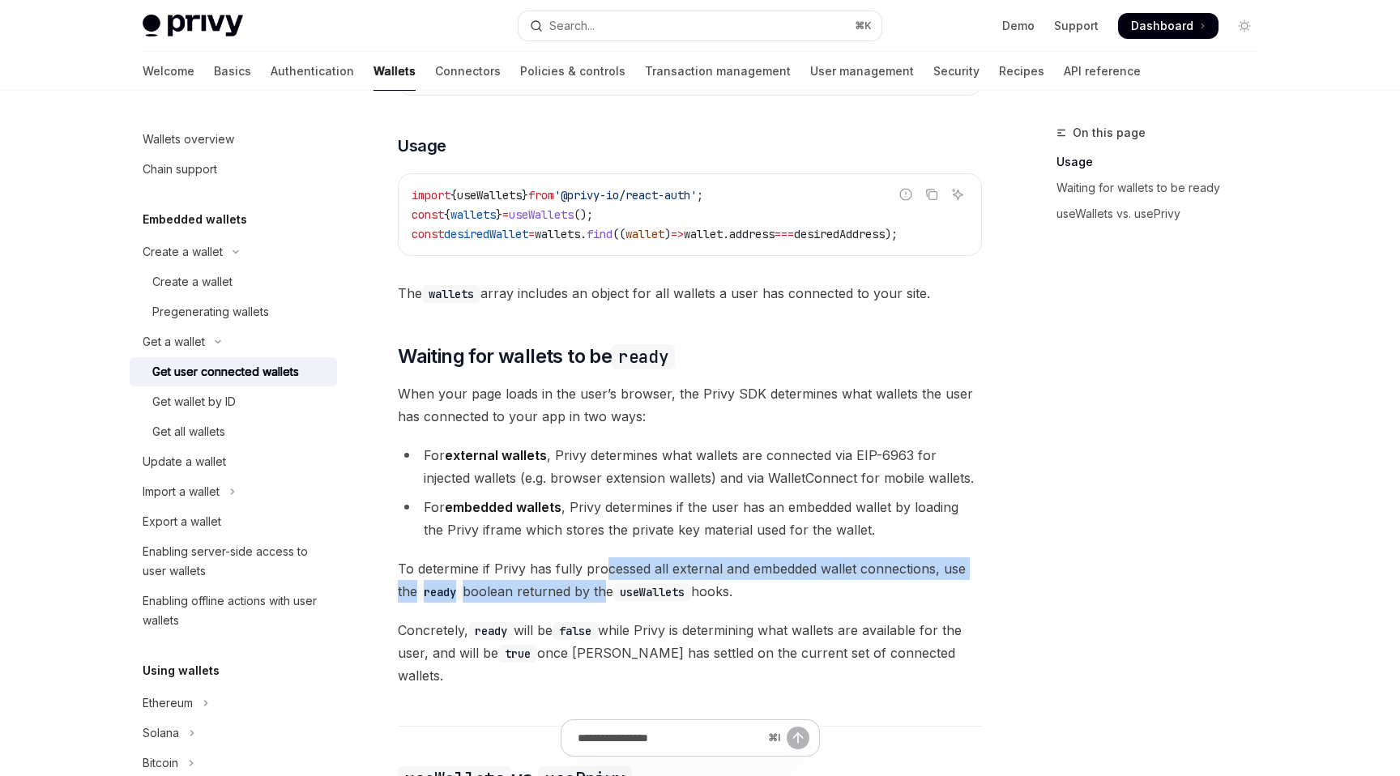
scroll to position [676, 0]
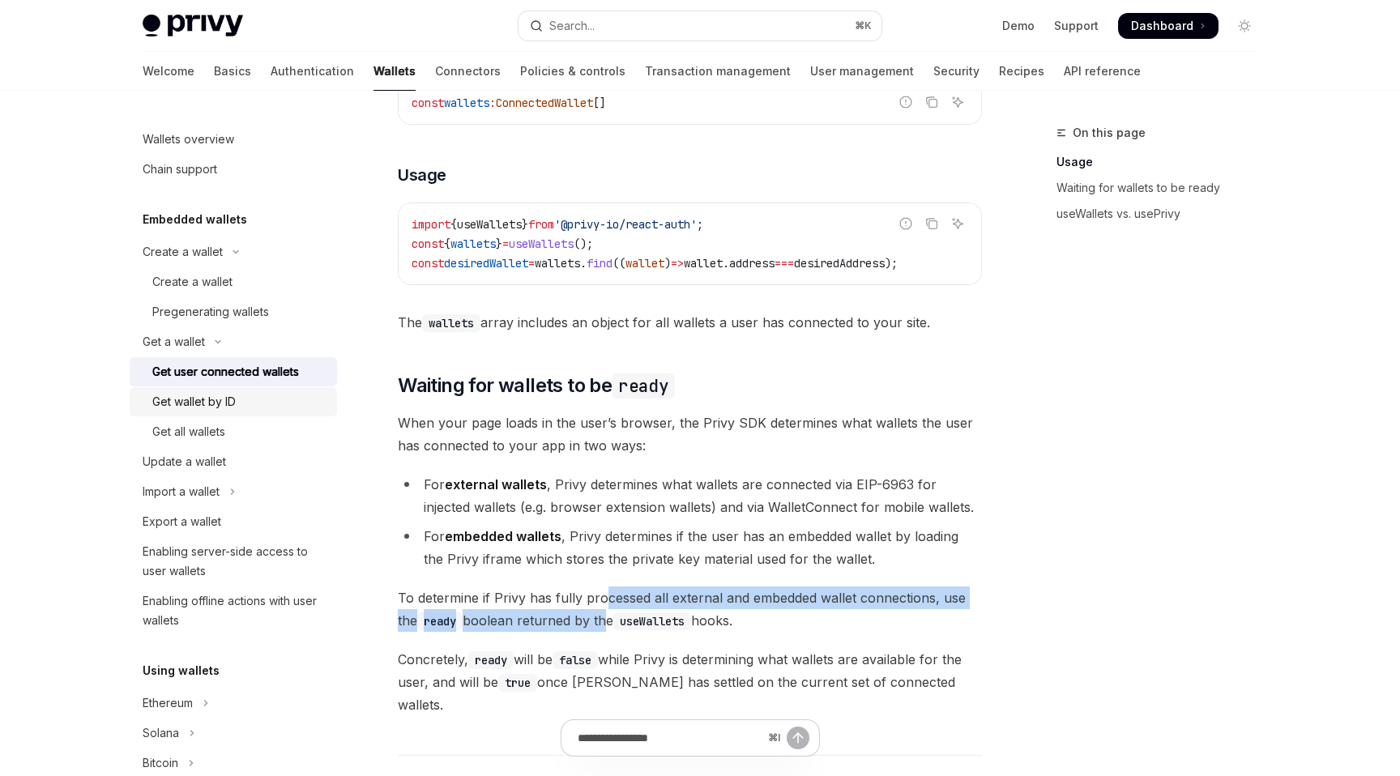
click at [241, 412] on link "Get wallet by ID" at bounding box center [233, 401] width 207 height 29
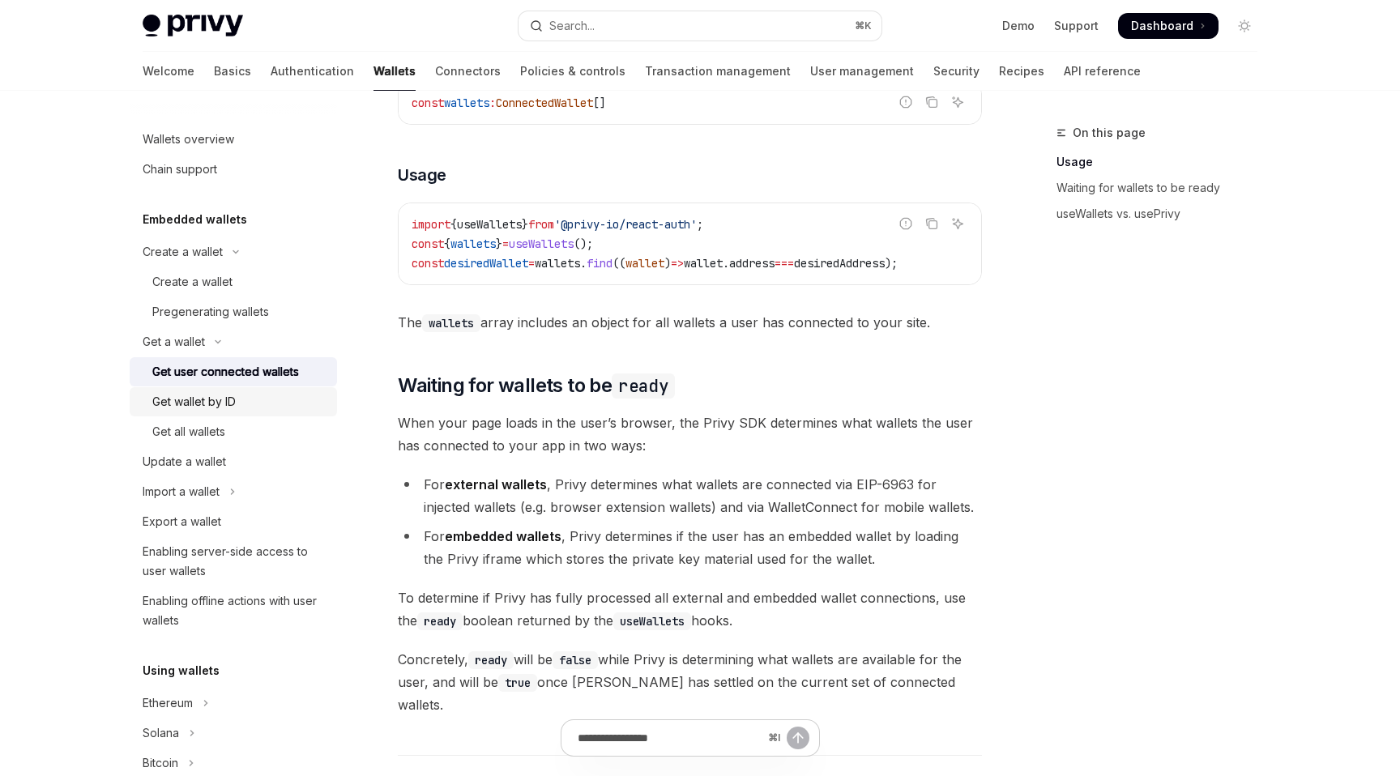
scroll to position [87, 0]
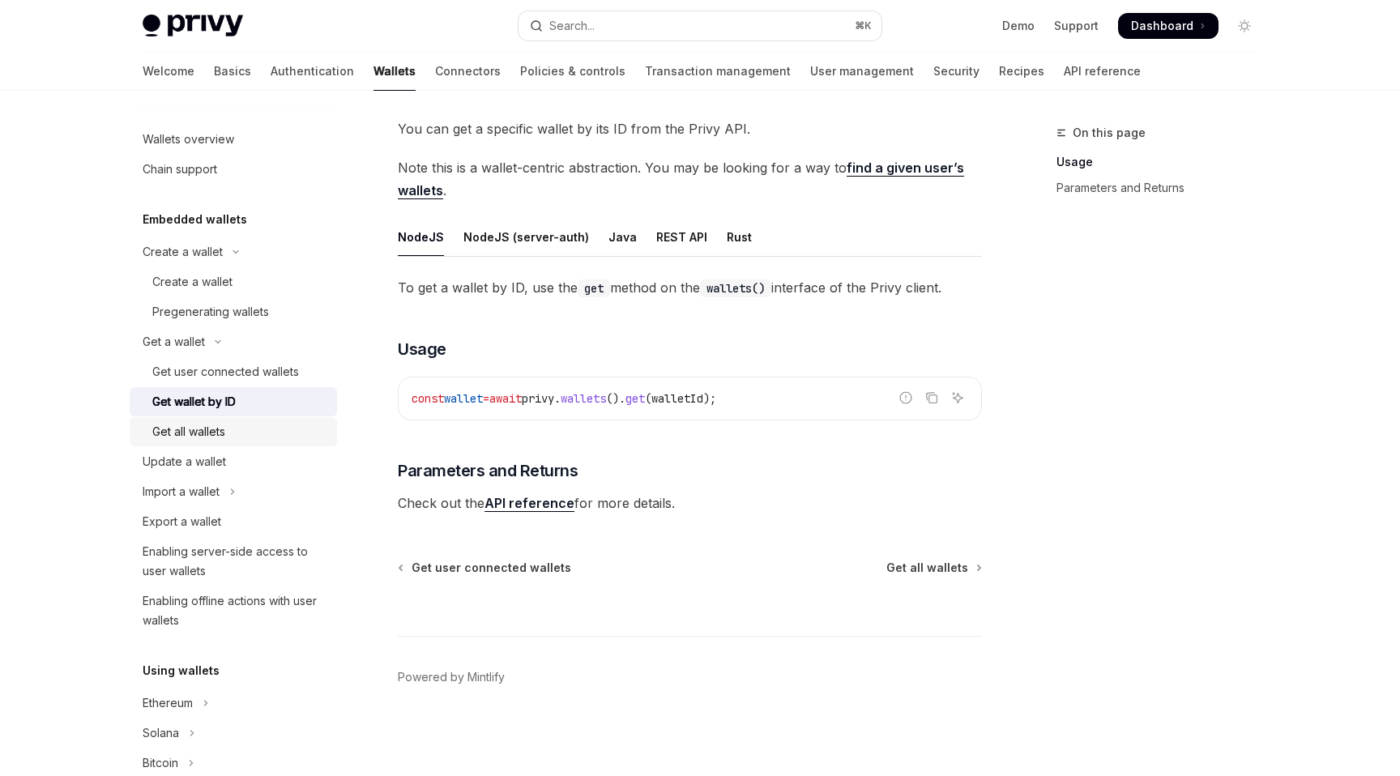
click at [245, 425] on div "Get all wallets" at bounding box center [239, 431] width 175 height 19
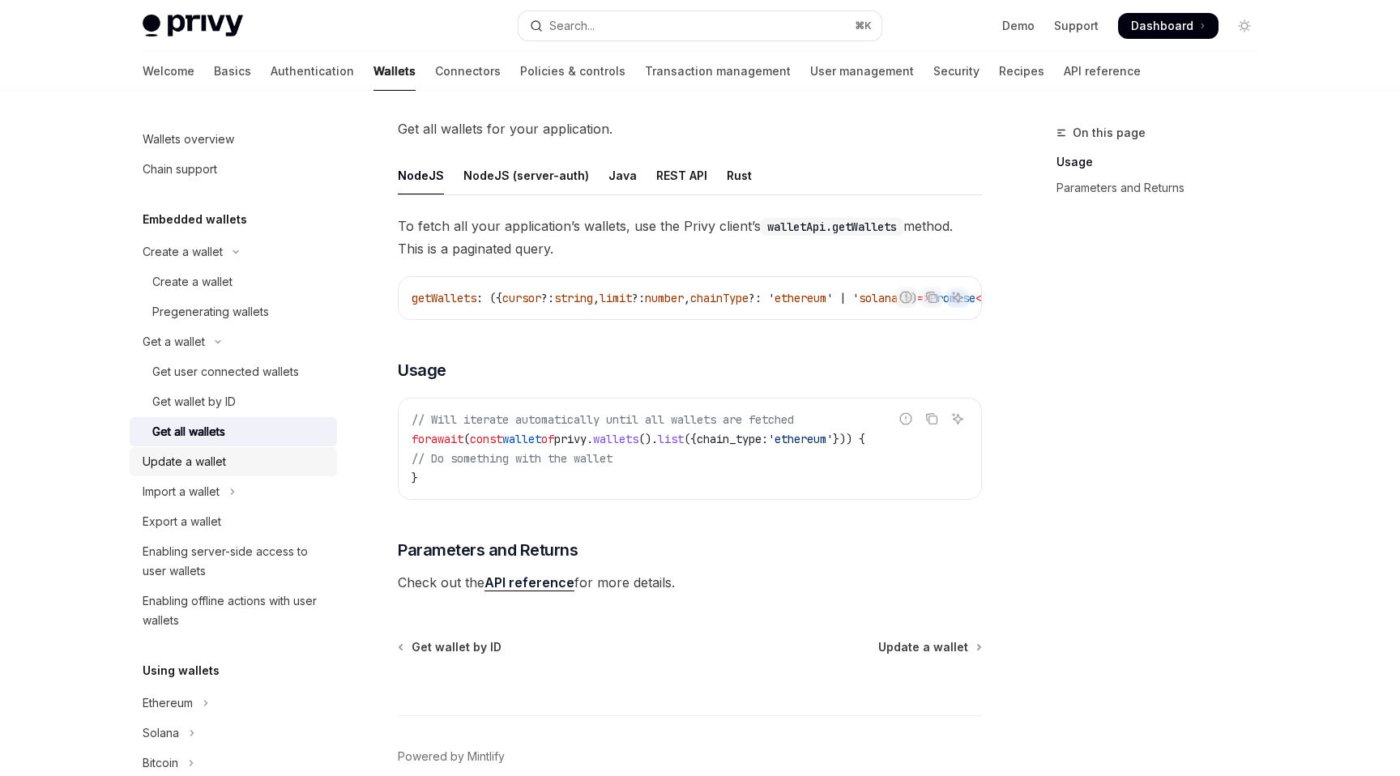
click at [244, 455] on div "Update a wallet" at bounding box center [235, 461] width 185 height 19
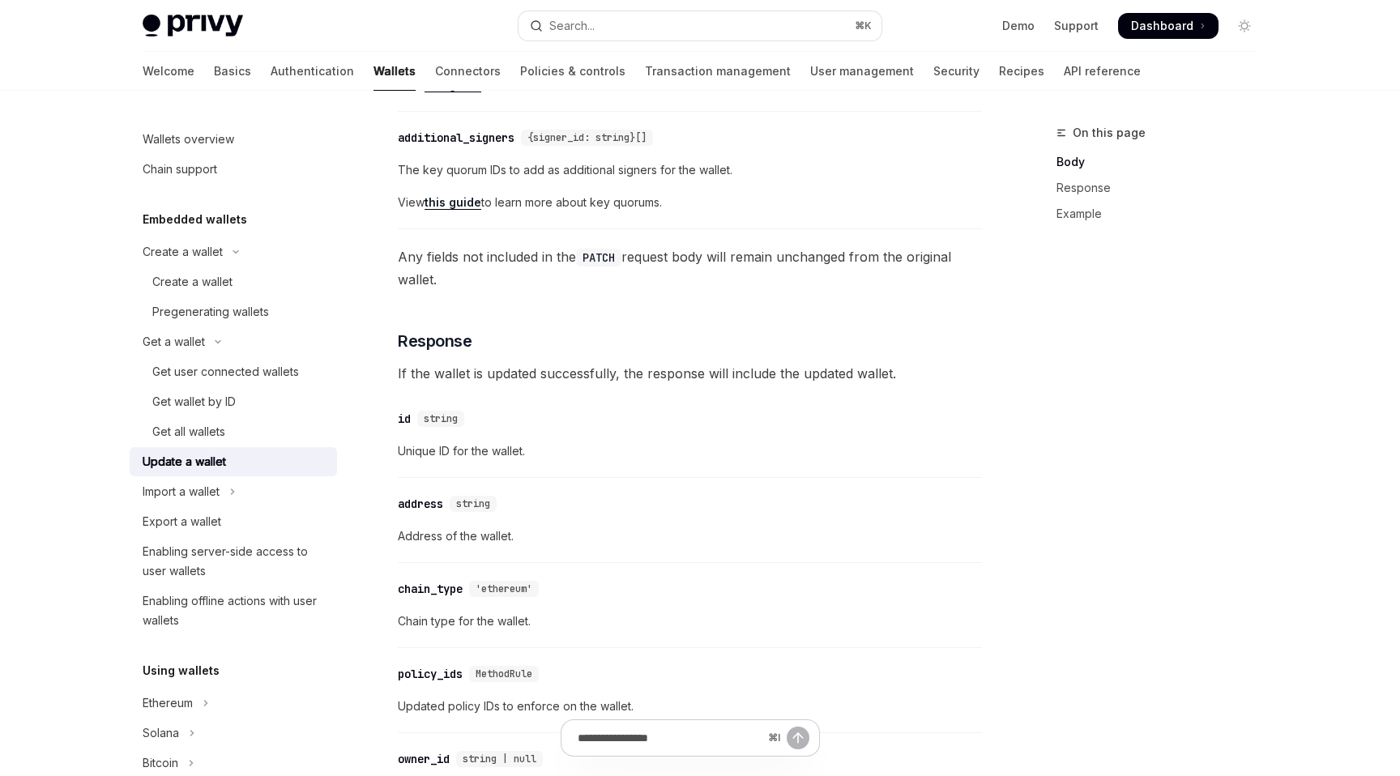
scroll to position [895, 0]
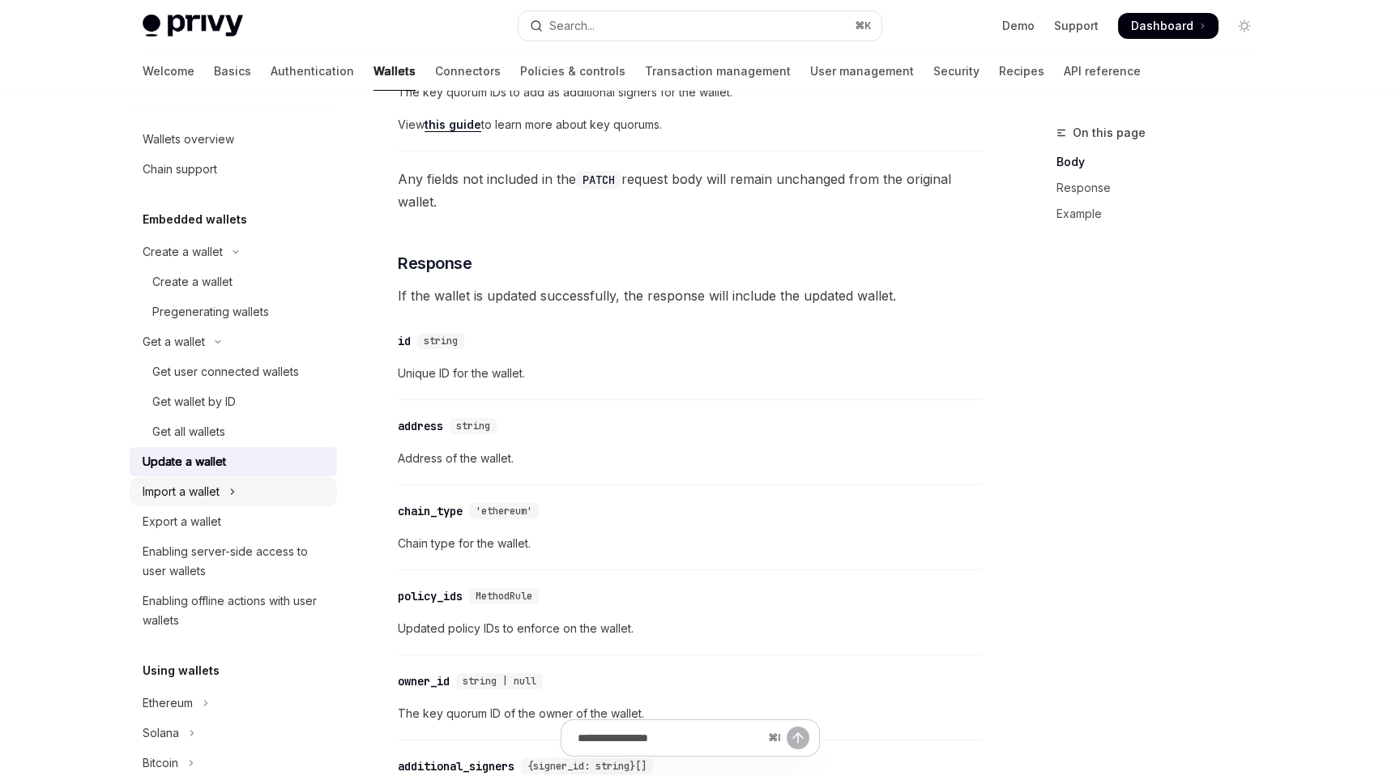
click at [204, 492] on div "Import a wallet" at bounding box center [181, 491] width 77 height 19
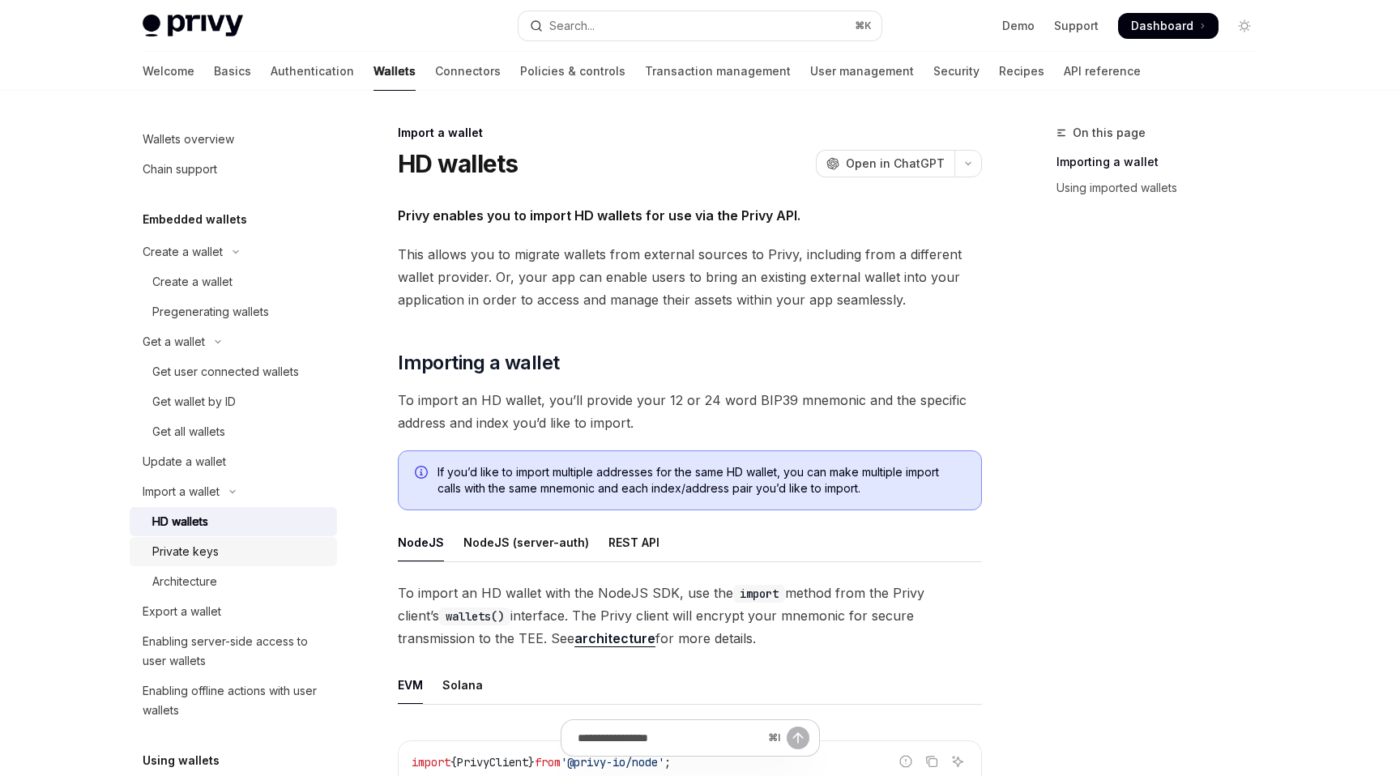
click at [210, 553] on div "Private keys" at bounding box center [185, 551] width 66 height 19
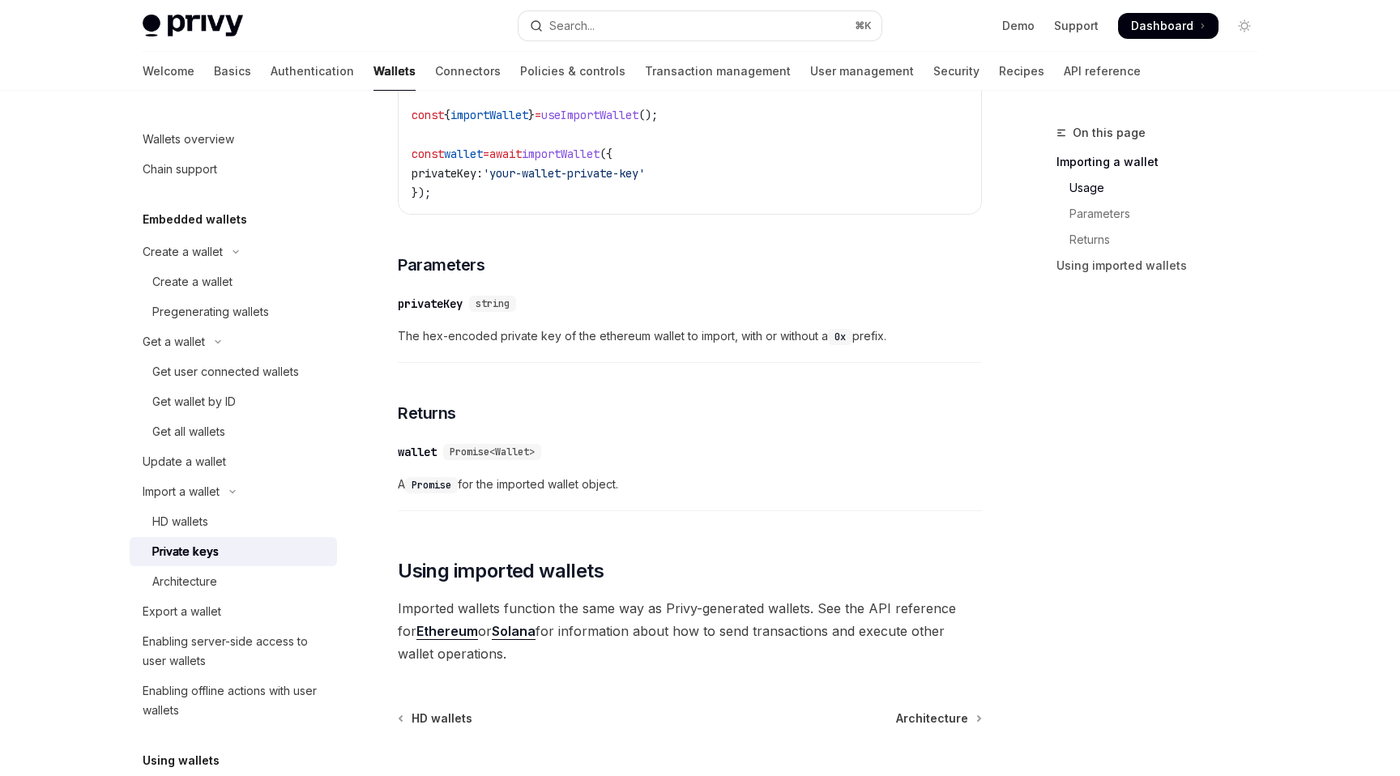
scroll to position [641, 0]
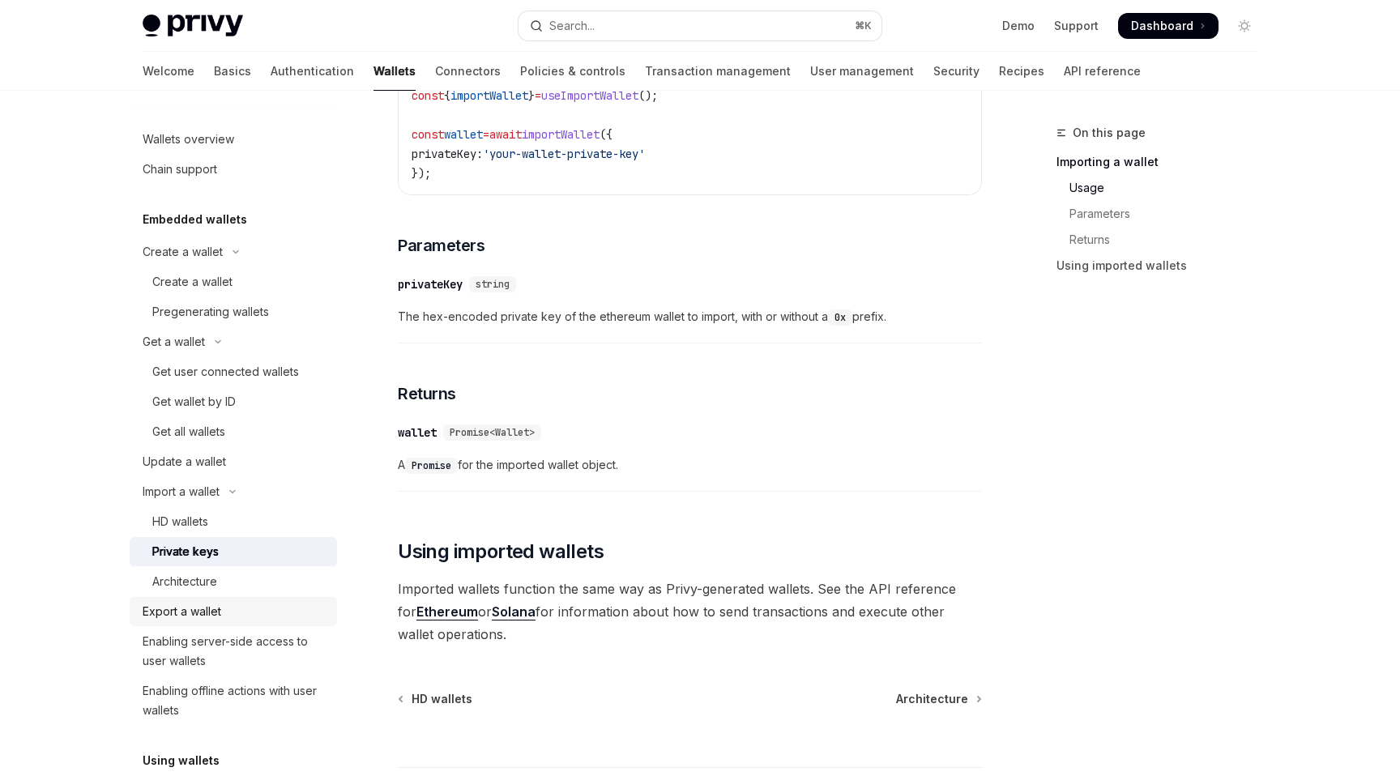
click at [288, 599] on link "Export a wallet" at bounding box center [233, 611] width 207 height 29
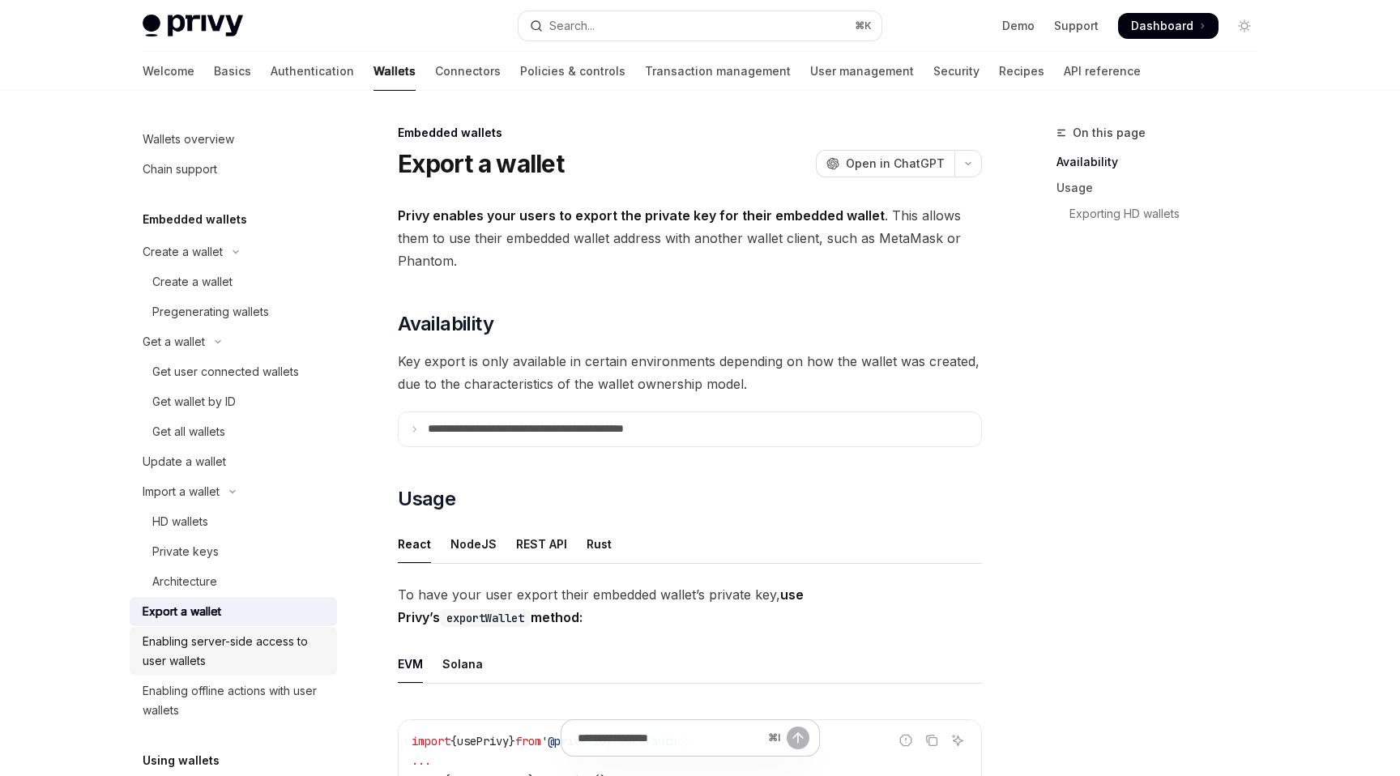
click at [275, 635] on div "Enabling server-side access to user wallets" at bounding box center [235, 651] width 185 height 39
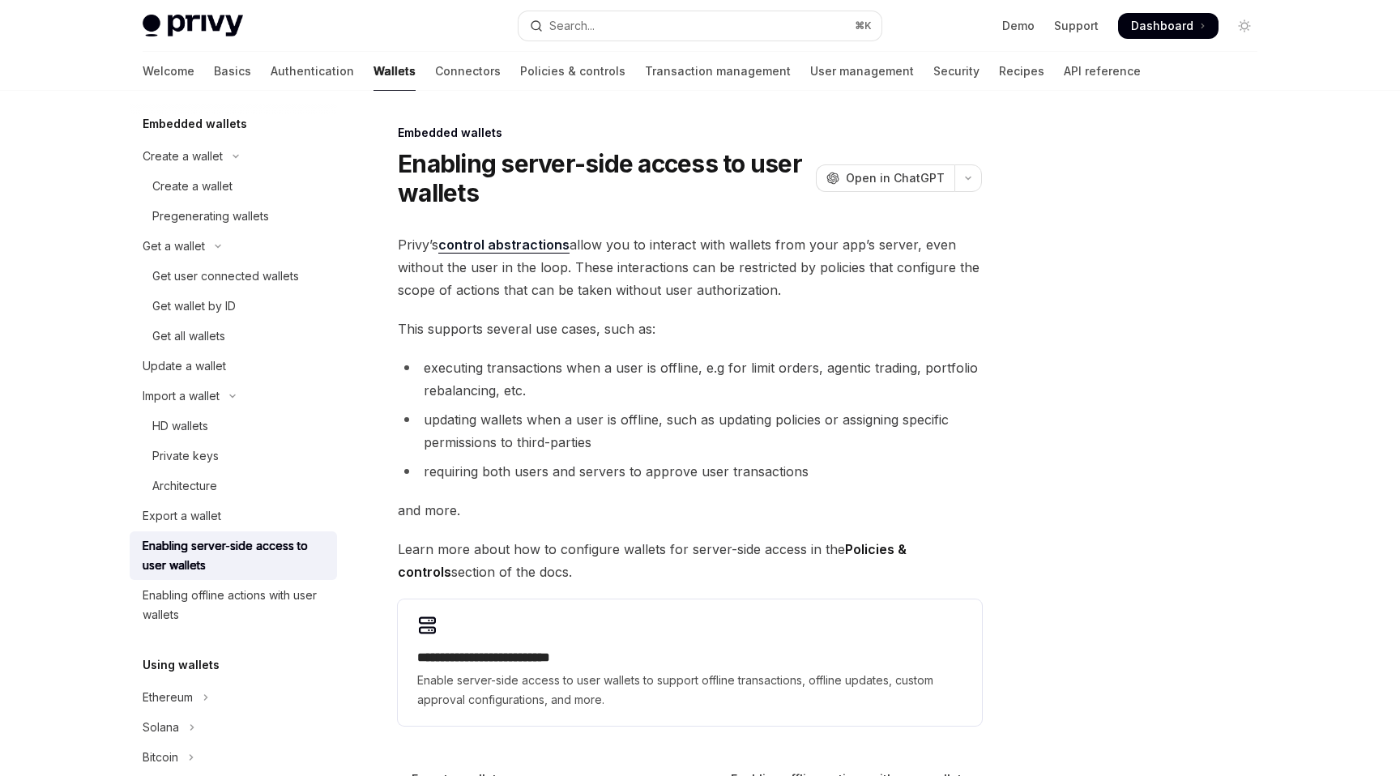
scroll to position [211, 0]
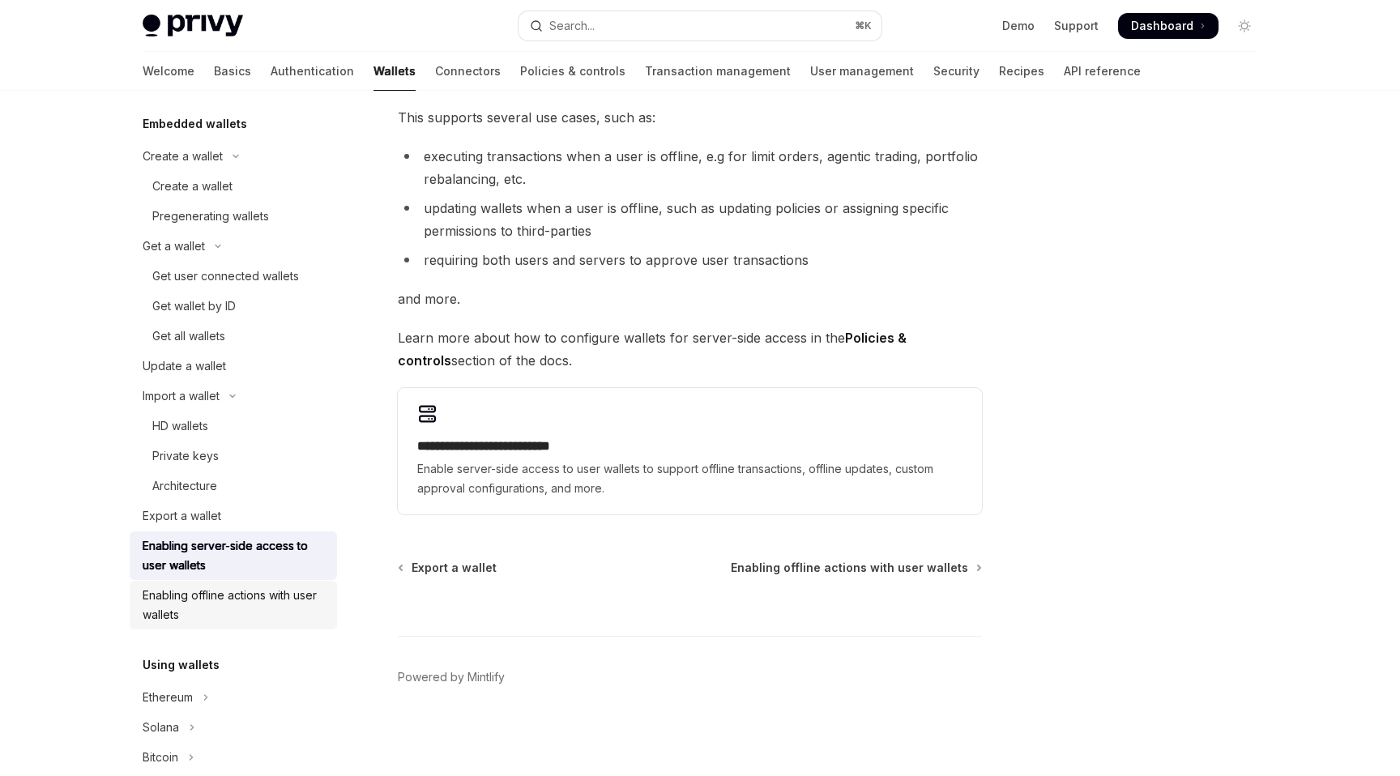
click at [242, 606] on div "Enabling offline actions with user wallets" at bounding box center [235, 605] width 185 height 39
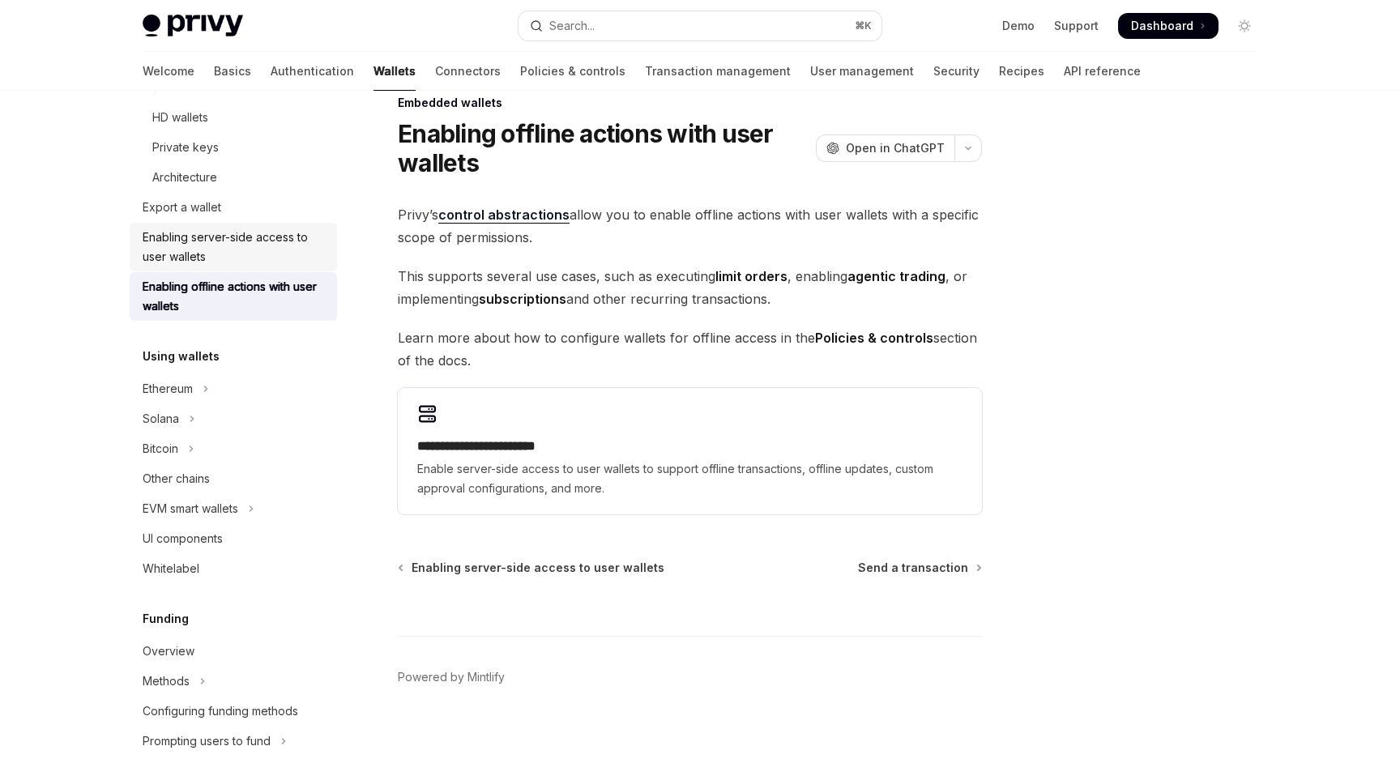
scroll to position [493, 0]
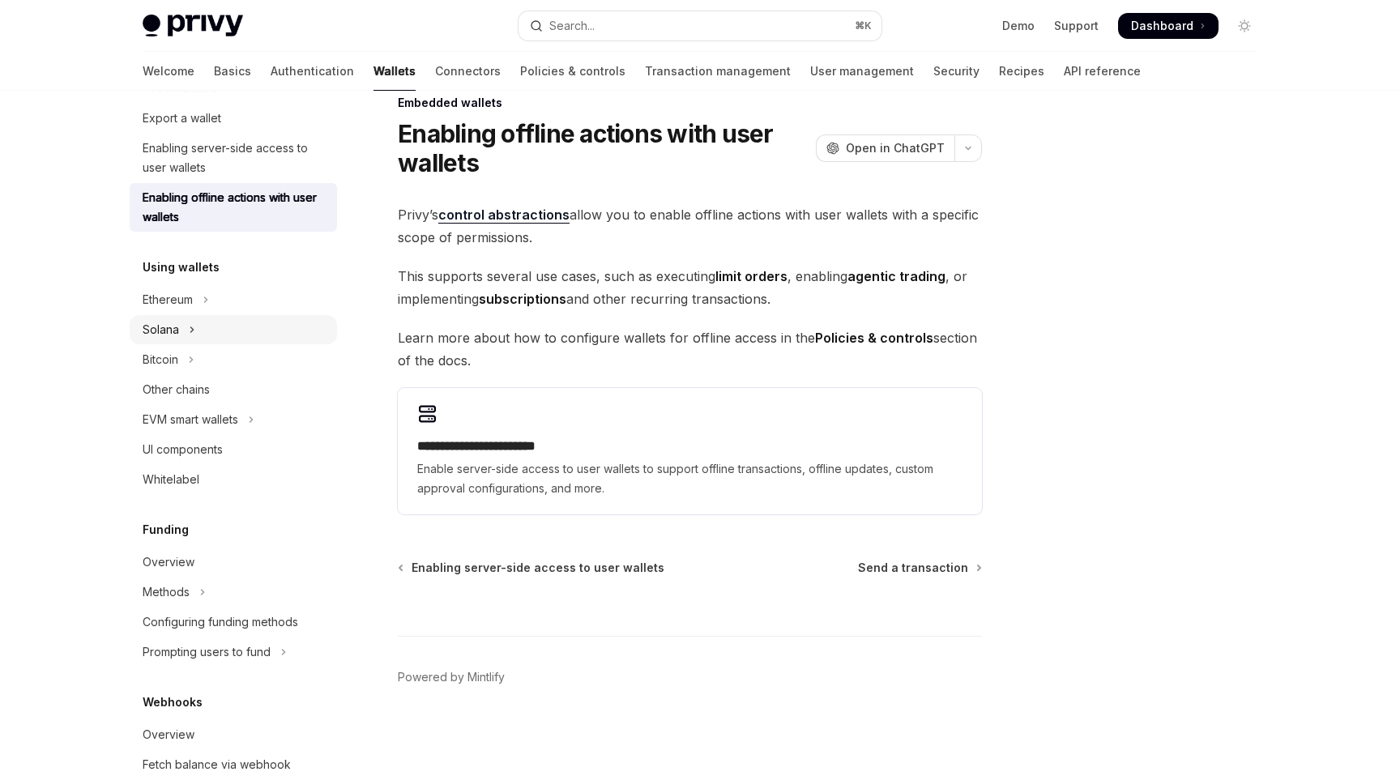
click at [241, 340] on button "Solana" at bounding box center [233, 329] width 207 height 29
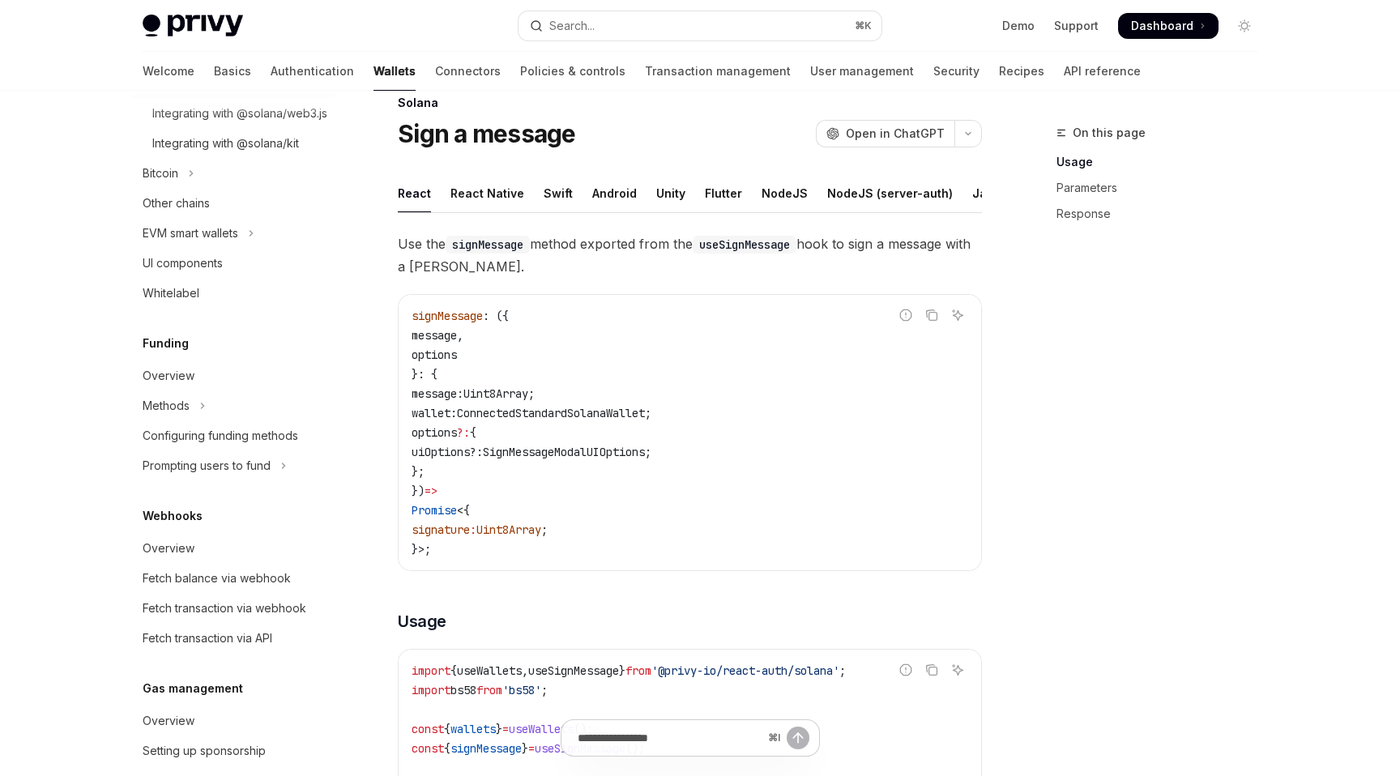
scroll to position [877, 0]
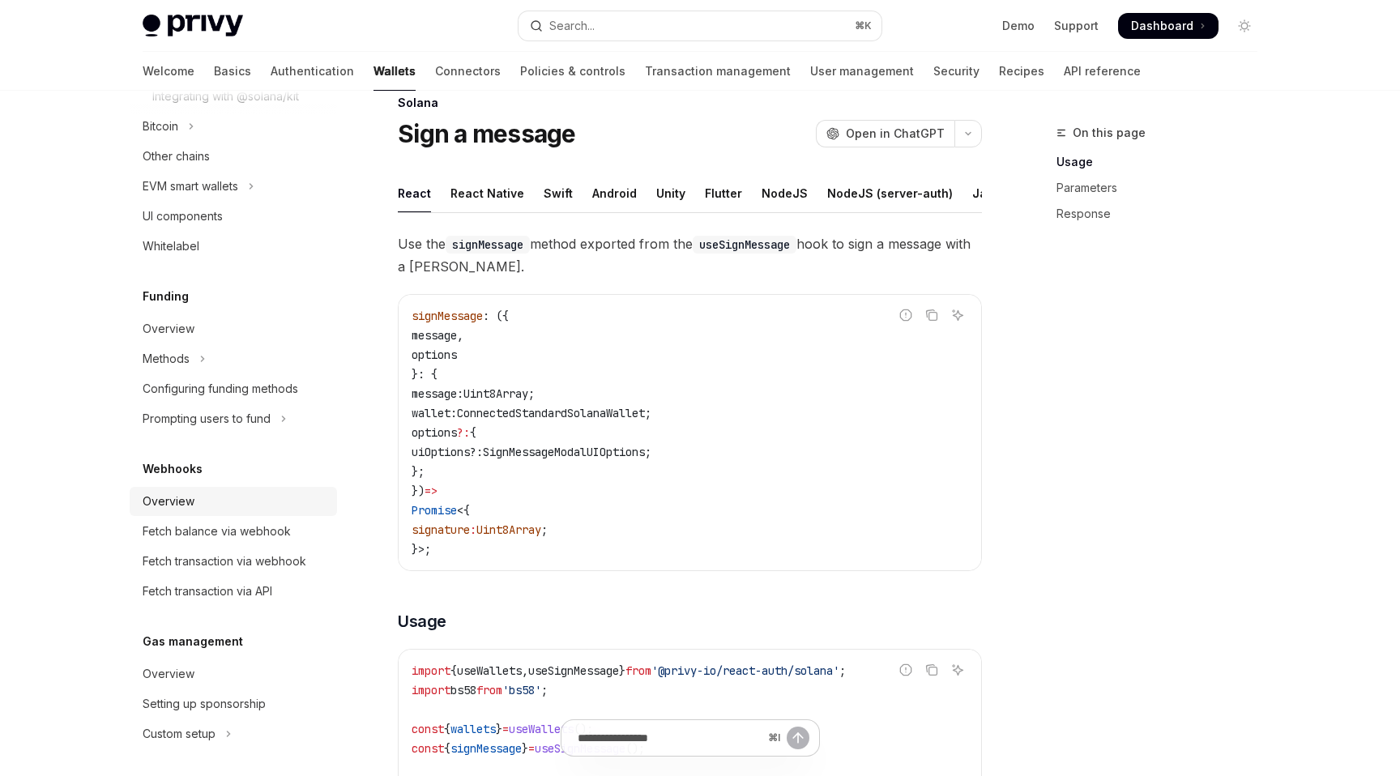
click at [233, 511] on div "Overview" at bounding box center [235, 501] width 185 height 19
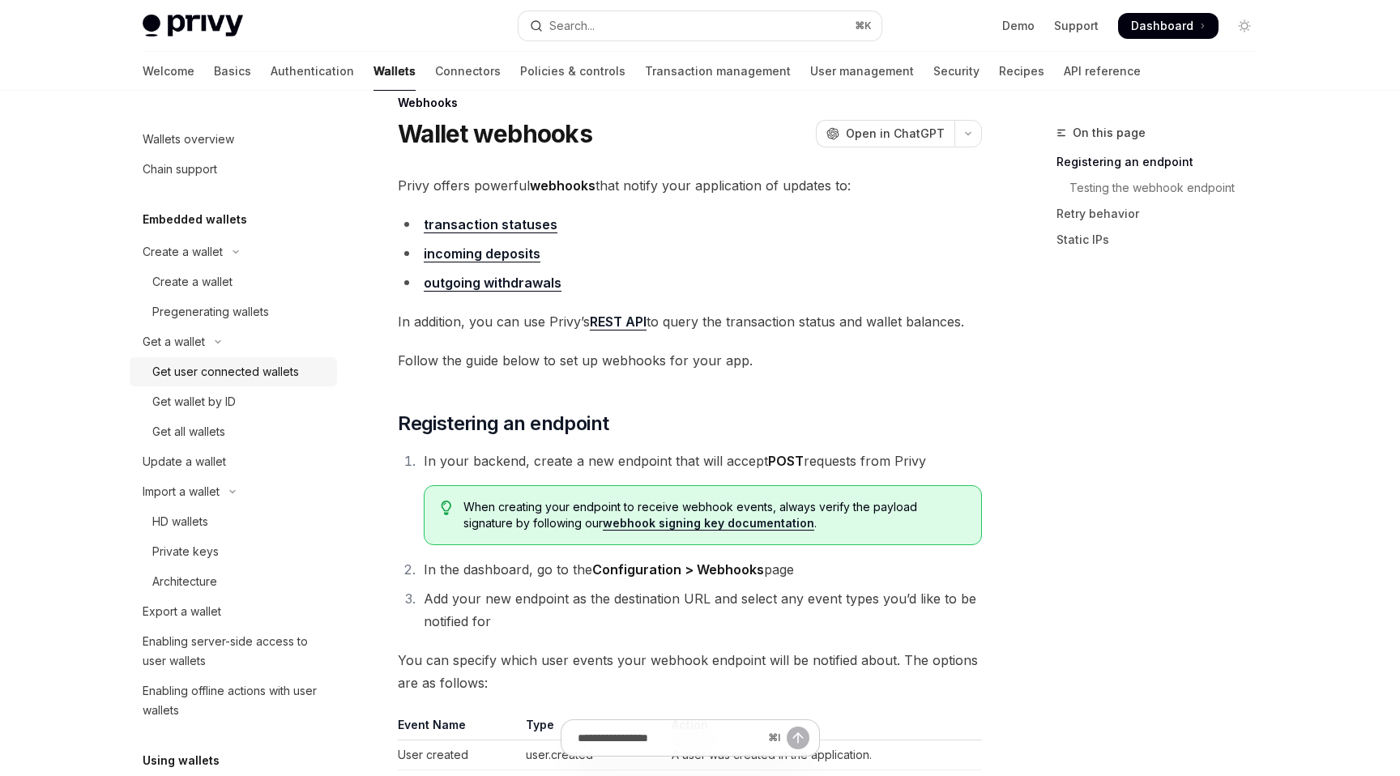
click at [231, 360] on link "Get user connected wallets" at bounding box center [233, 371] width 207 height 29
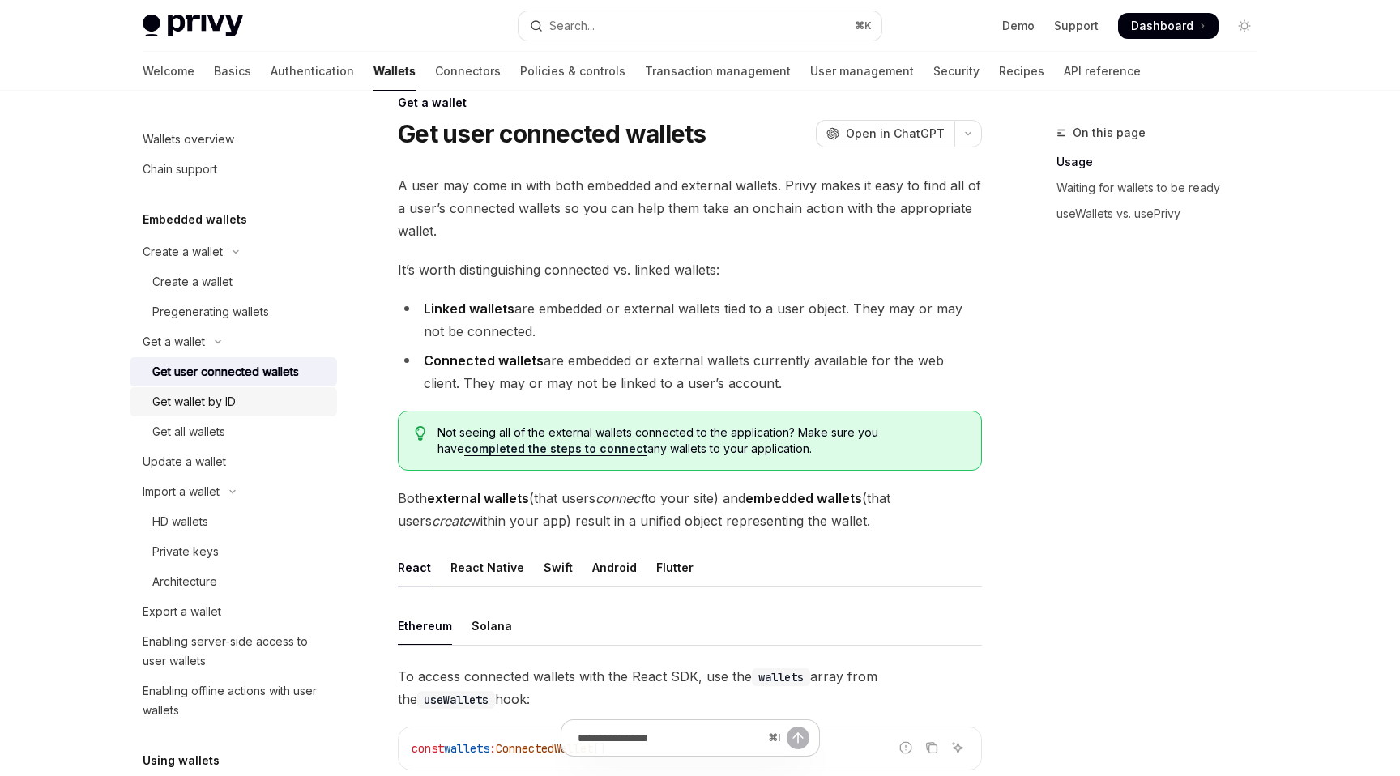
click at [231, 397] on div "Get wallet by ID" at bounding box center [193, 401] width 83 height 19
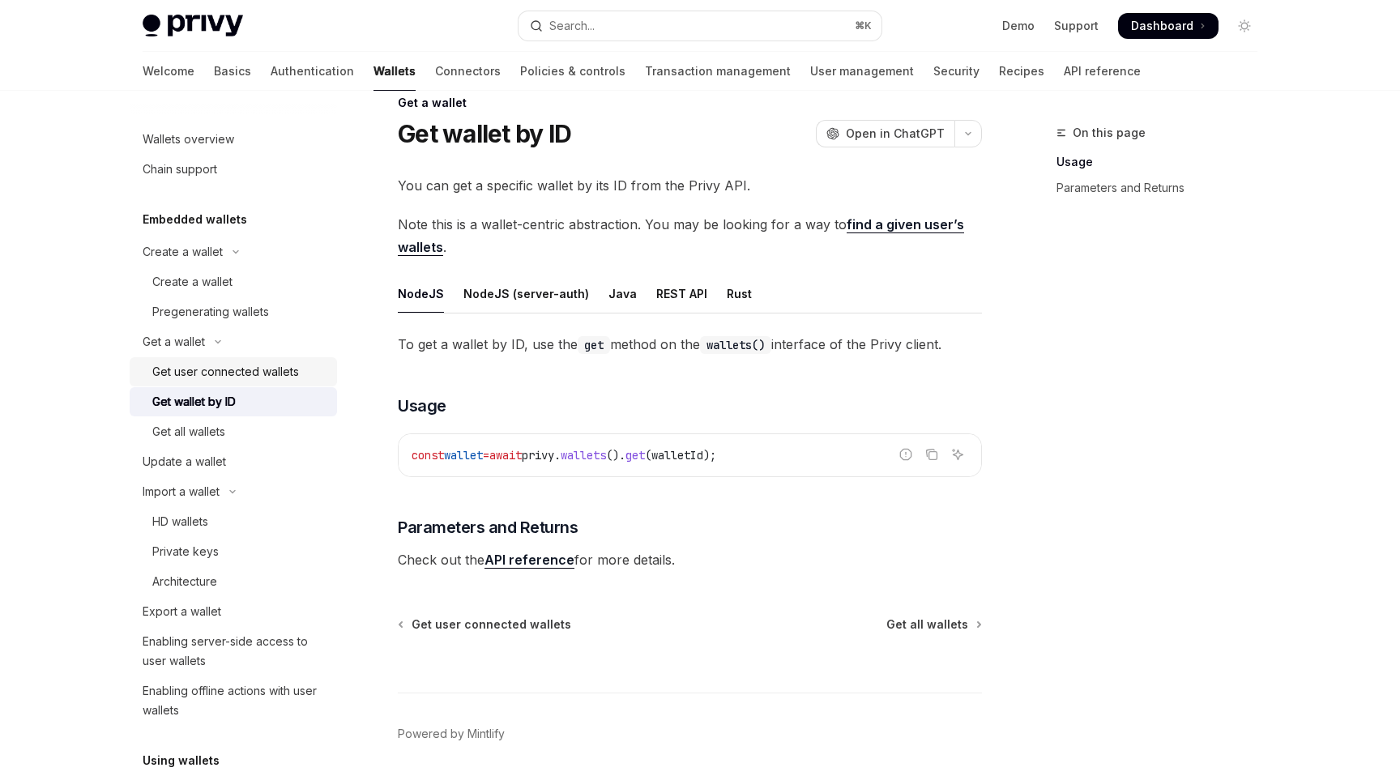
click at [232, 376] on div "Get user connected wallets" at bounding box center [225, 371] width 147 height 19
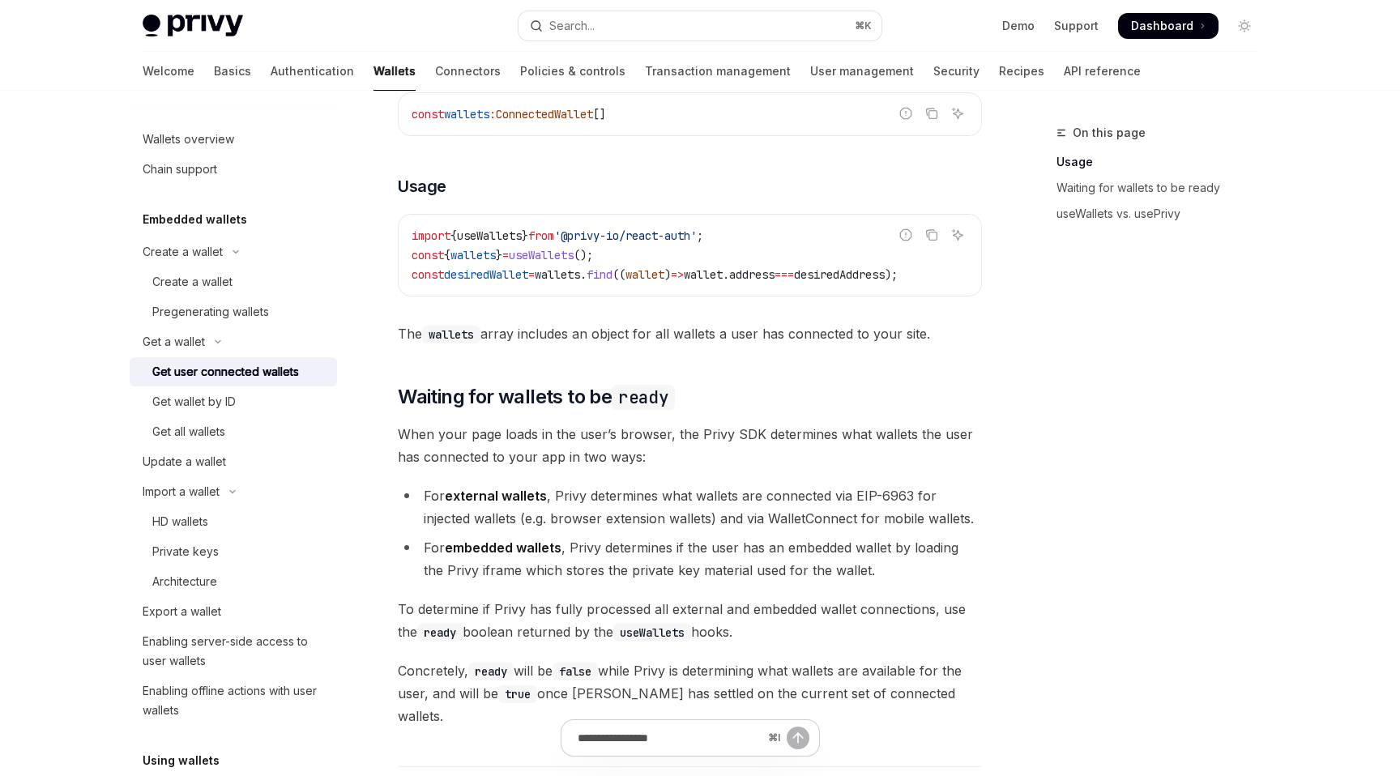
scroll to position [485, 0]
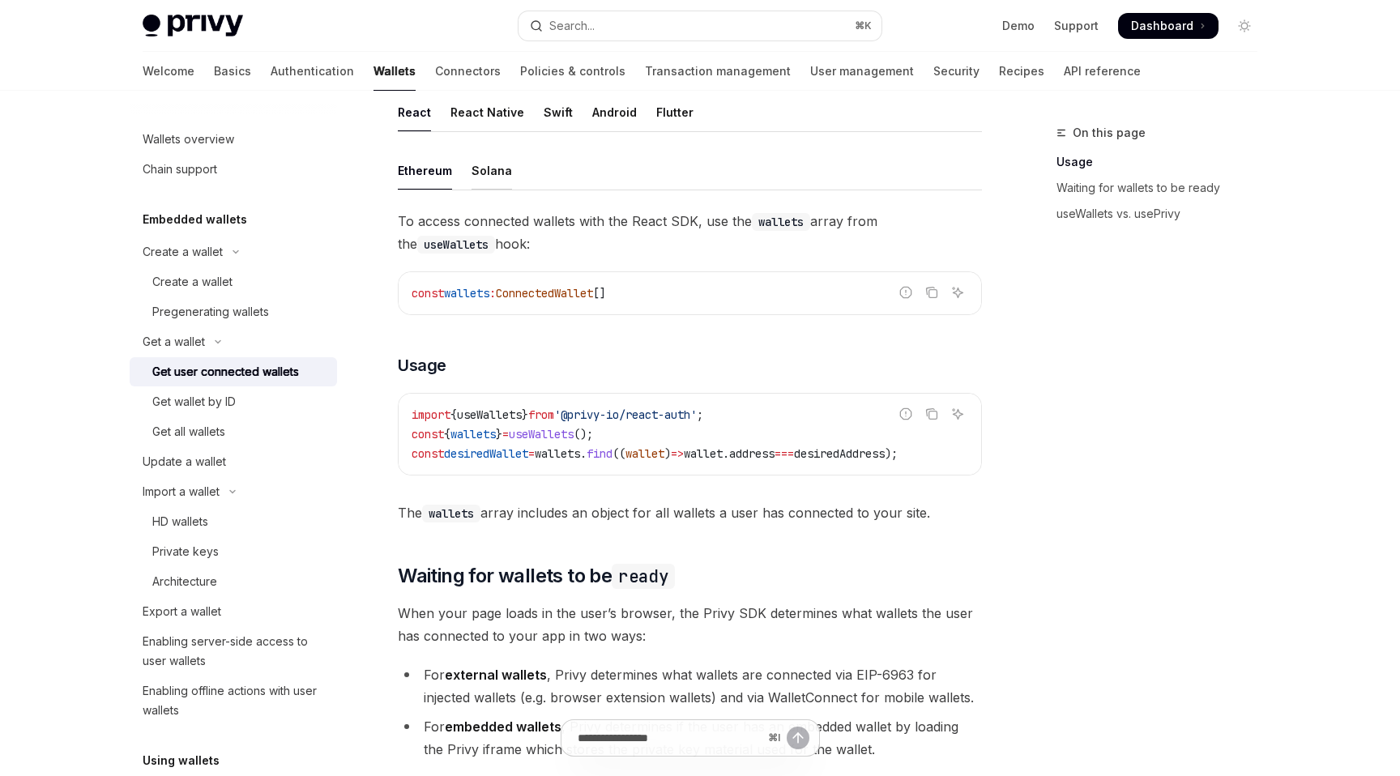
click at [479, 183] on div "Solana" at bounding box center [492, 171] width 41 height 38
type textarea "*"
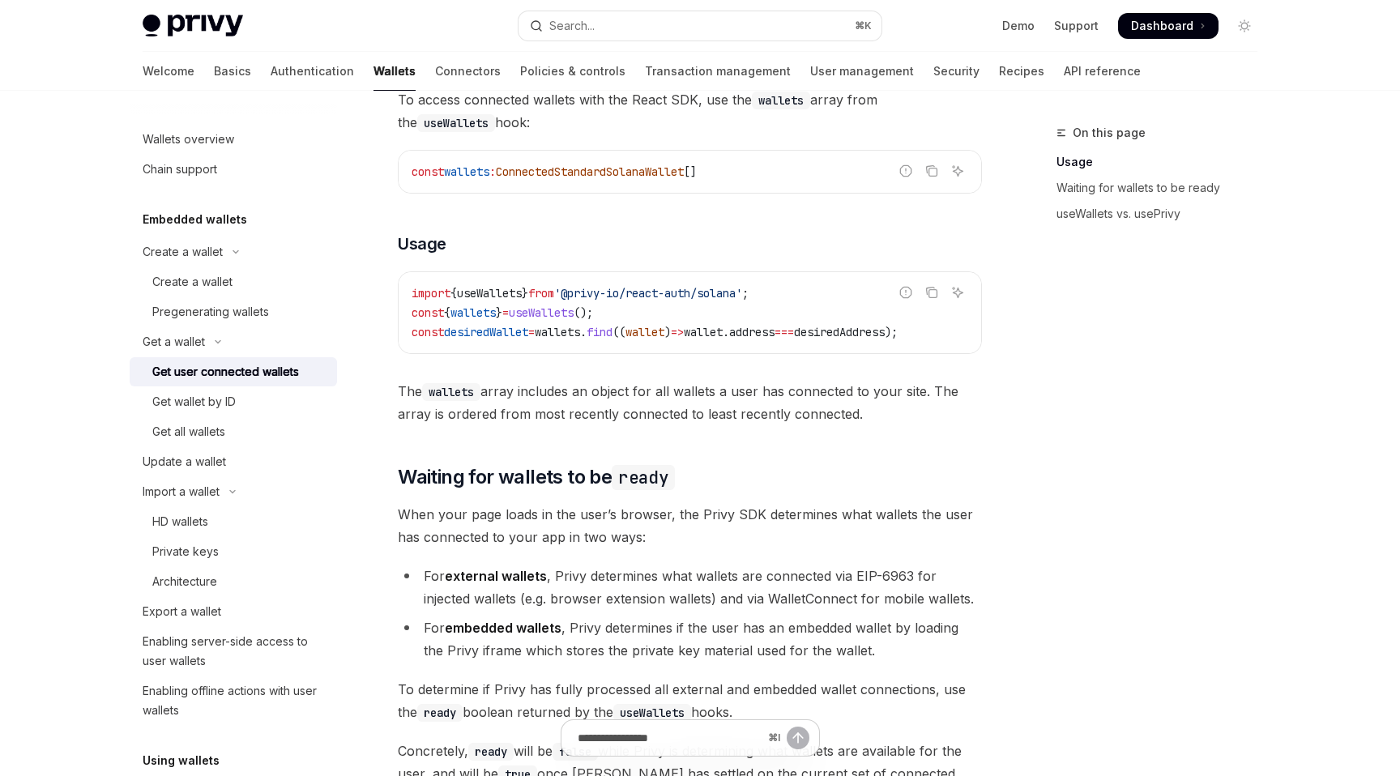
scroll to position [412, 0]
